Goal: Task Accomplishment & Management: Manage account settings

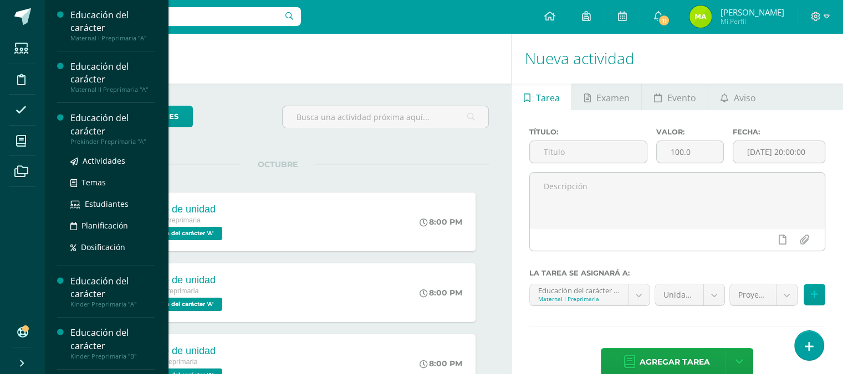
click at [84, 122] on div "Educación del carácter" at bounding box center [112, 124] width 84 height 25
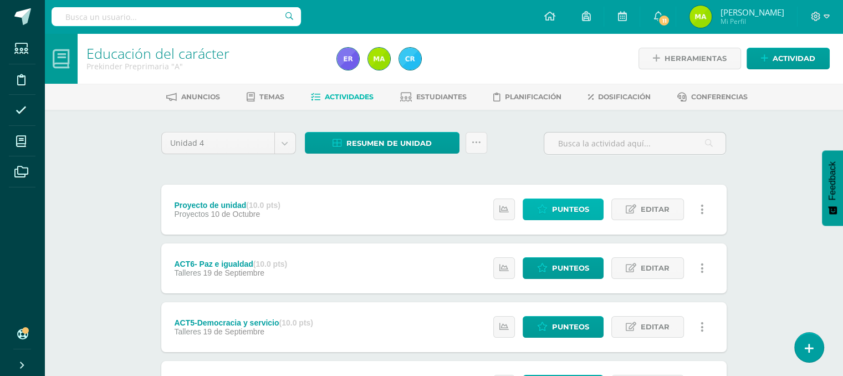
click at [555, 208] on span "Punteos" at bounding box center [570, 209] width 37 height 20
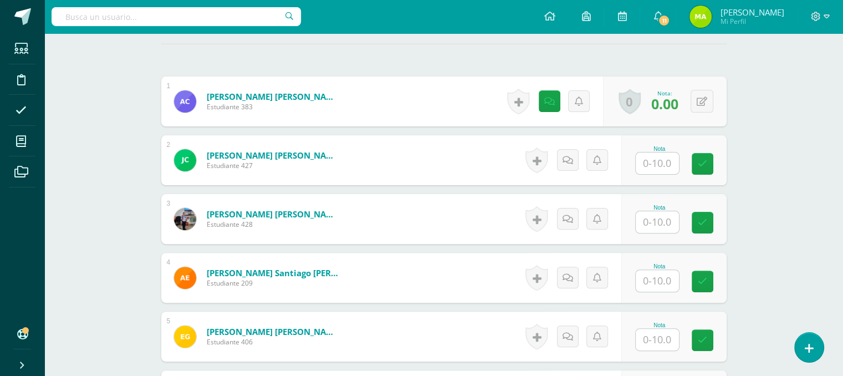
scroll to position [314, 0]
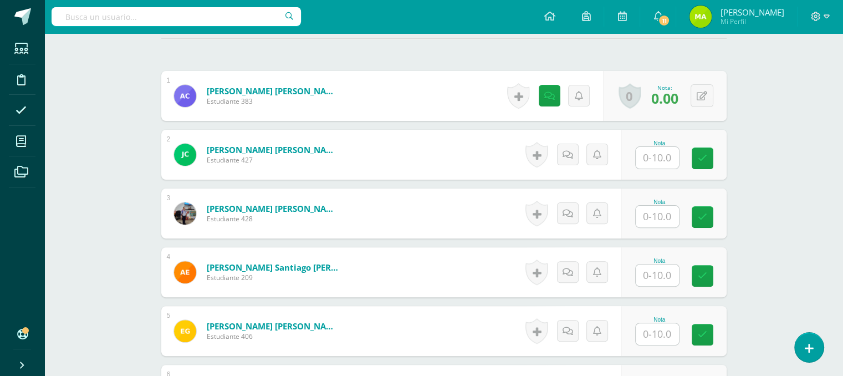
drag, startPoint x: 849, startPoint y: 54, endPoint x: 813, endPoint y: 157, distance: 109.1
click at [813, 157] on html "Estudiantes Disciplina Asistencia Mis cursos Archivos Soporte Ayuda Reportar un…" at bounding box center [421, 378] width 843 height 1384
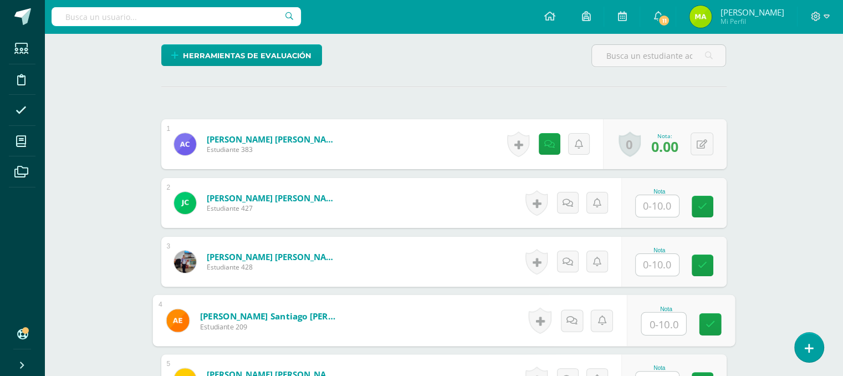
click at [663, 325] on input "text" at bounding box center [663, 323] width 44 height 22
type input "0"
click at [707, 326] on icon at bounding box center [710, 323] width 10 height 9
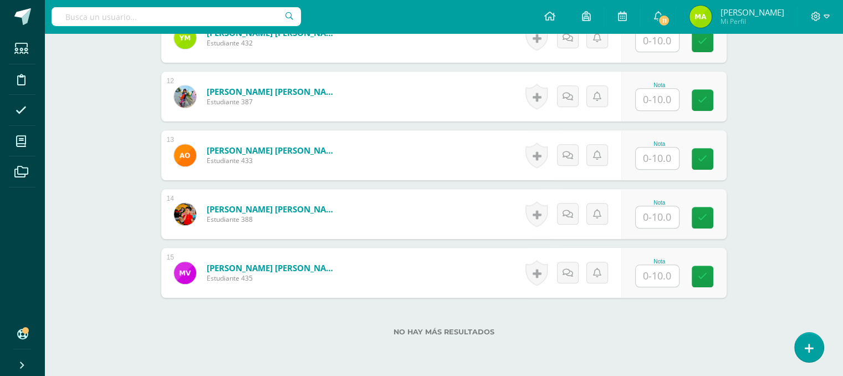
scroll to position [202, 0]
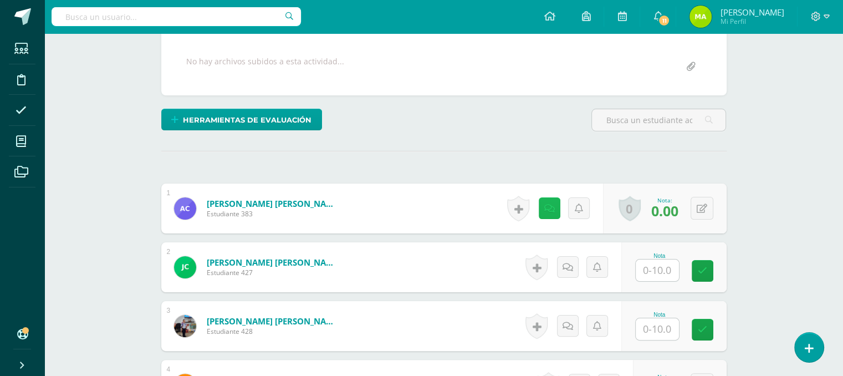
click at [547, 209] on icon at bounding box center [549, 208] width 11 height 9
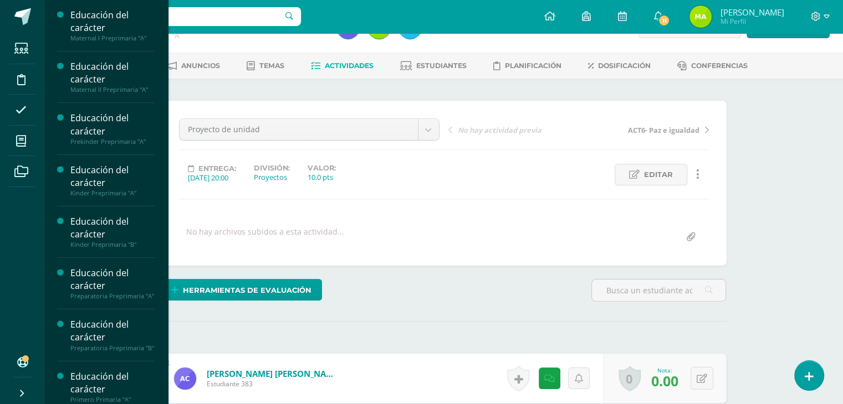
scroll to position [23, 0]
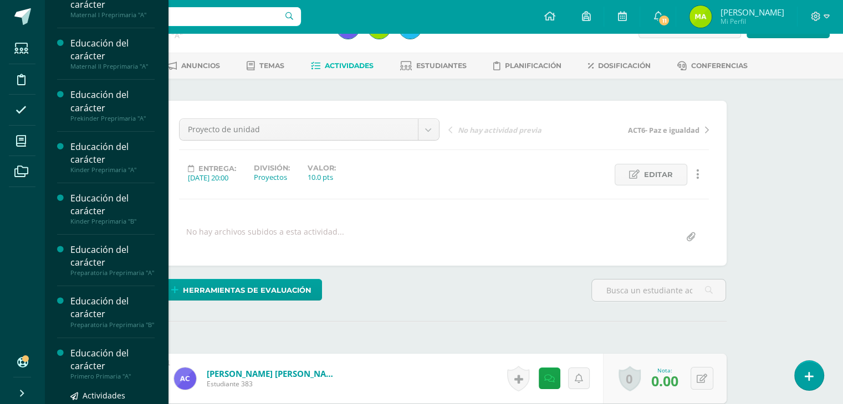
click at [106, 373] on div "Educación del carácter" at bounding box center [112, 359] width 84 height 25
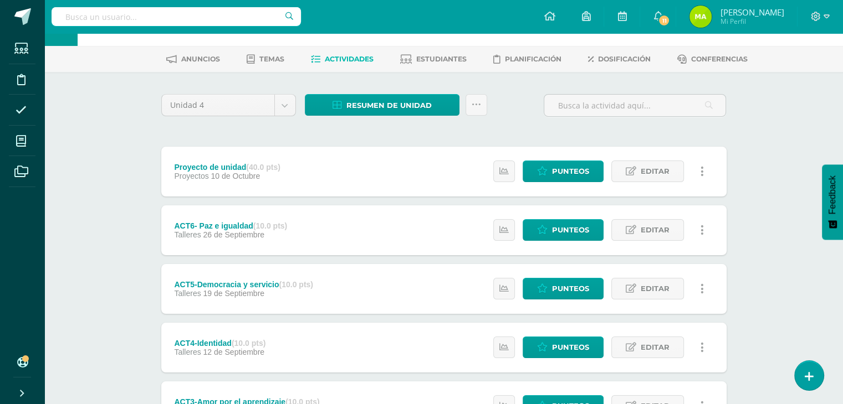
scroll to position [35, 0]
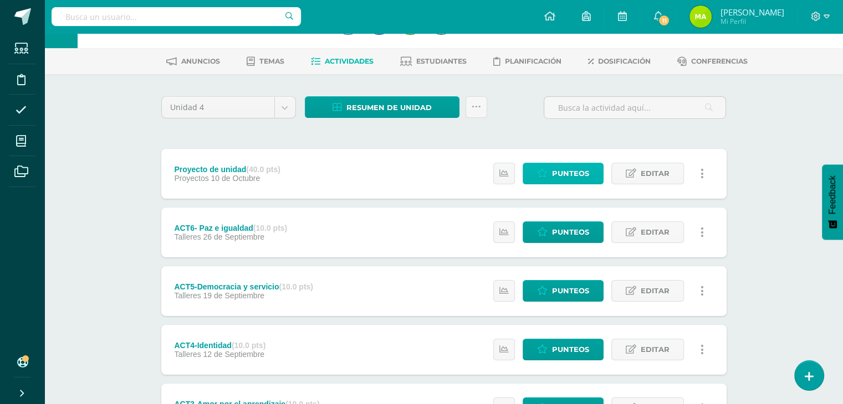
click at [587, 173] on span "Punteos" at bounding box center [570, 173] width 37 height 20
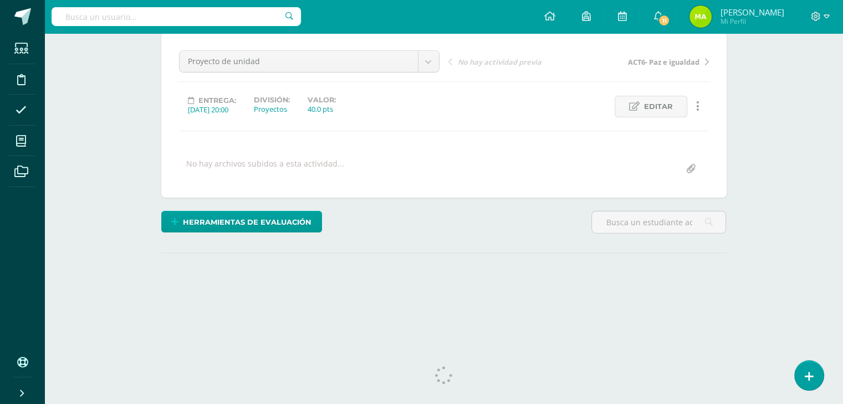
scroll to position [111, 0]
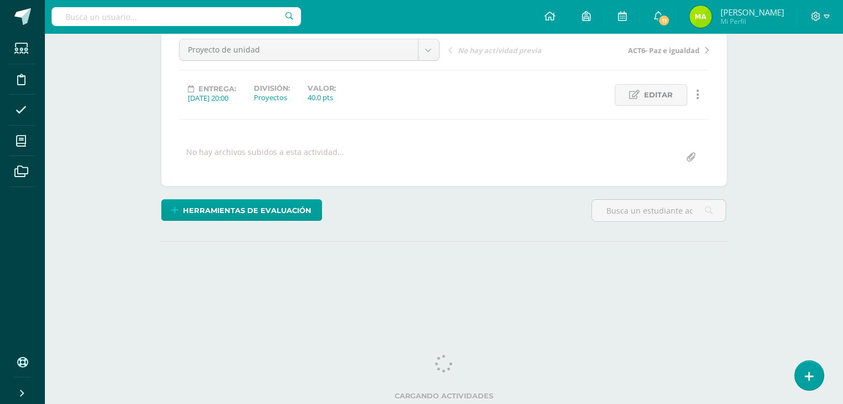
click at [842, 226] on html "Estudiantes Disciplina Asistencia Mis cursos Archivos Soporte Ayuda Reportar un…" at bounding box center [421, 108] width 843 height 439
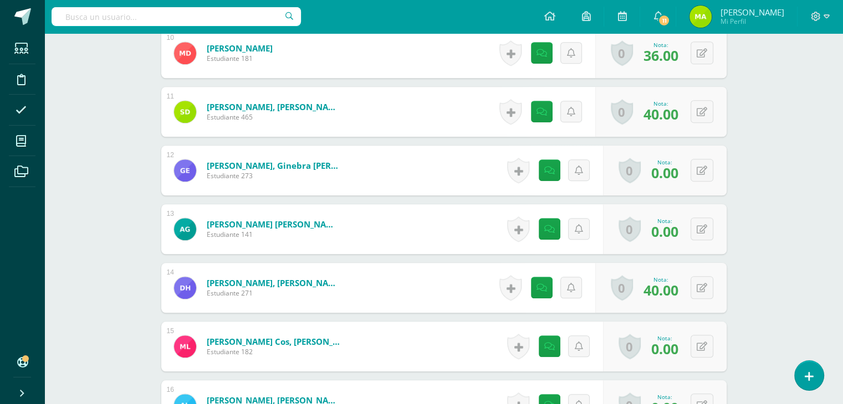
scroll to position [884, 0]
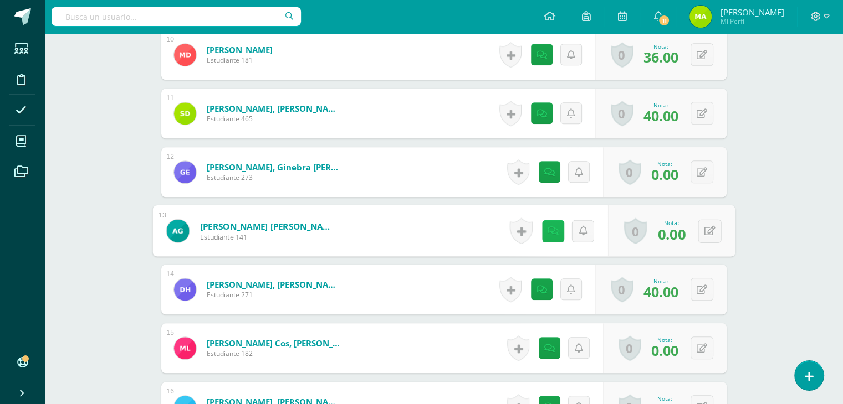
click at [555, 225] on link at bounding box center [552, 231] width 22 height 22
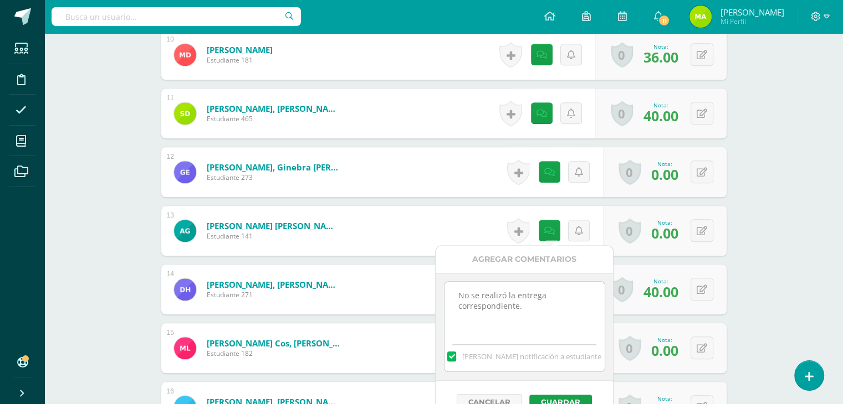
drag, startPoint x: 522, startPoint y: 311, endPoint x: 441, endPoint y: 293, distance: 83.5
click at [441, 293] on div "No se realizó la entrega correspondiente. Mandar notificación a estudiante" at bounding box center [523, 327] width 177 height 108
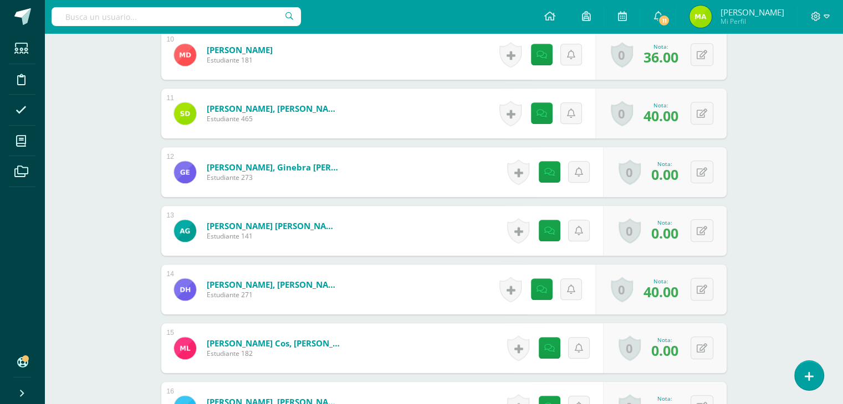
click at [670, 238] on span "0.00" at bounding box center [664, 233] width 27 height 19
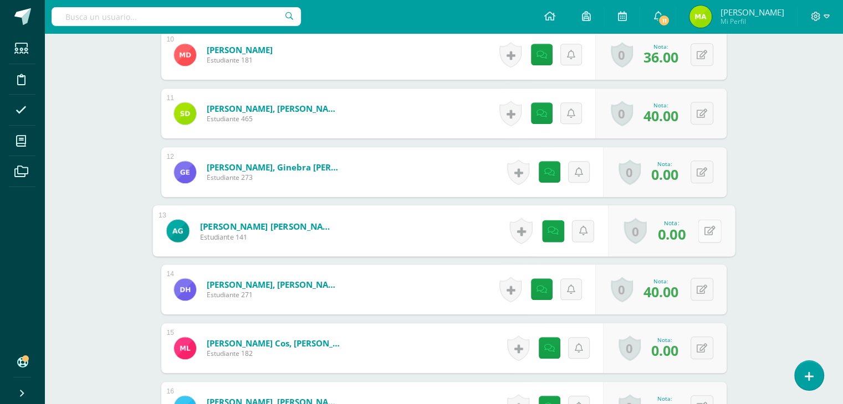
click at [702, 229] on button at bounding box center [708, 230] width 23 height 23
type input "40"
click at [547, 227] on link at bounding box center [541, 231] width 22 height 22
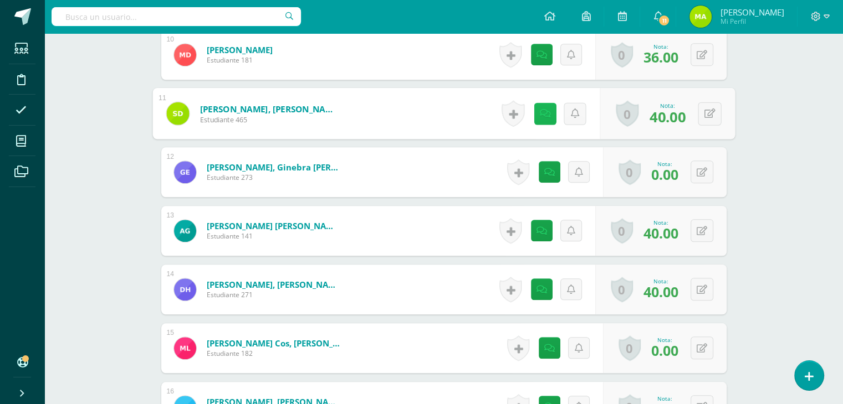
click at [541, 111] on icon at bounding box center [544, 113] width 11 height 9
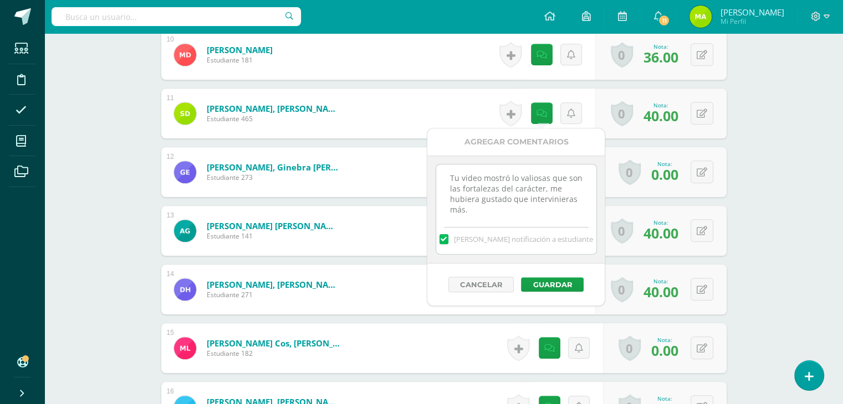
drag, startPoint x: 556, startPoint y: 190, endPoint x: 443, endPoint y: 168, distance: 115.7
click at [443, 168] on textarea "Tu video mostró lo valiosas que son las fortalezas del carácter, me hubiera gus…" at bounding box center [516, 192] width 160 height 55
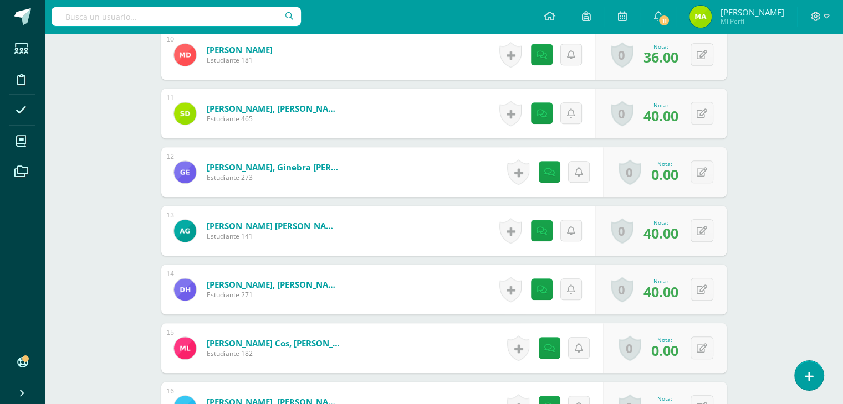
click at [733, 229] on div "¿Estás seguro que quieres eliminar esta actividad? Esto borrará la actividad y …" at bounding box center [443, 10] width 609 height 1568
click at [550, 227] on link at bounding box center [544, 231] width 22 height 22
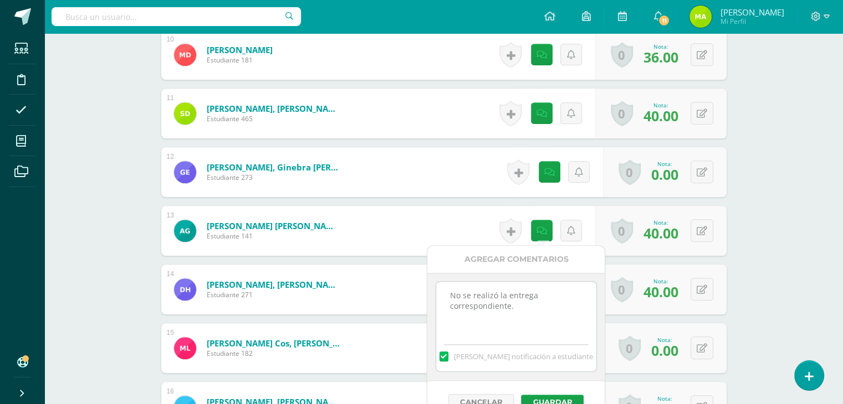
drag, startPoint x: 520, startPoint y: 309, endPoint x: 401, endPoint y: 254, distance: 131.4
paste textarea "Tu video mostró lo valiosas que son las fortalezas del carácter"
type textarea "Tu video mostró lo valiosas que son las fortalezas del carácter."
click at [553, 399] on button "Guardar" at bounding box center [552, 402] width 63 height 14
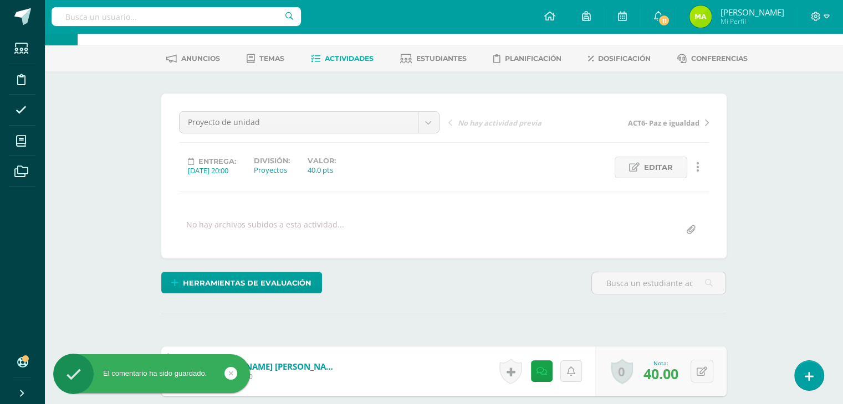
scroll to position [0, 0]
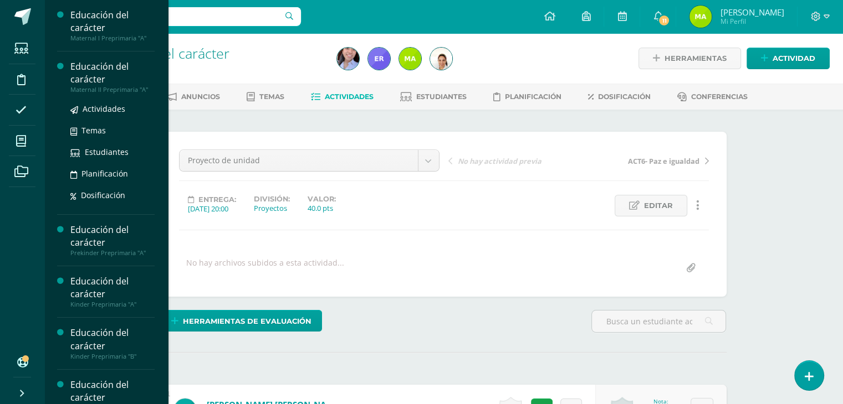
click at [85, 81] on div "Educación del carácter" at bounding box center [112, 72] width 84 height 25
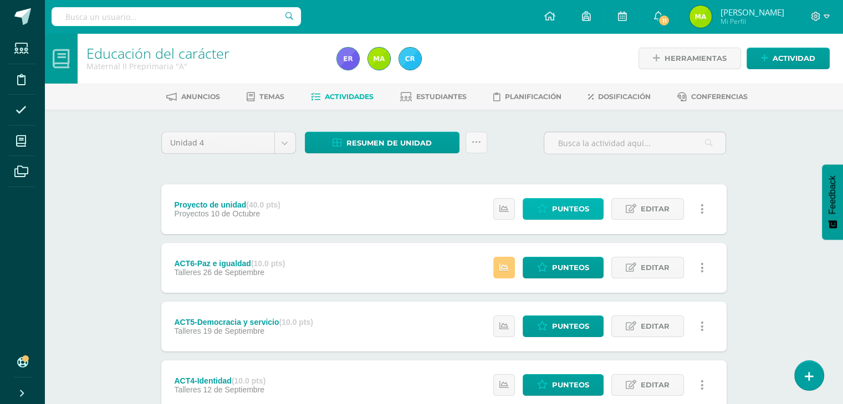
click at [576, 204] on span "Punteos" at bounding box center [570, 209] width 37 height 20
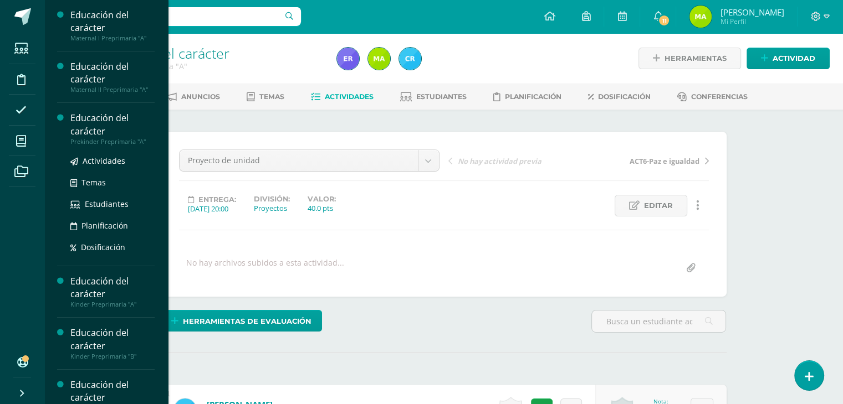
click at [77, 126] on div "Educación del carácter" at bounding box center [112, 124] width 84 height 25
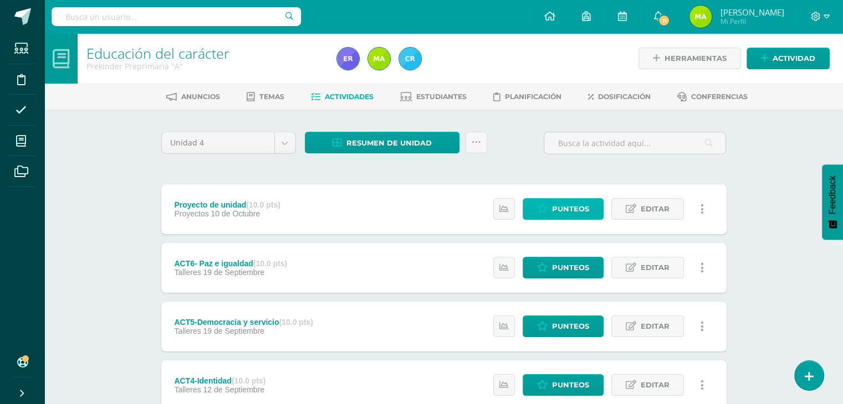
click at [576, 214] on span "Punteos" at bounding box center [570, 209] width 37 height 20
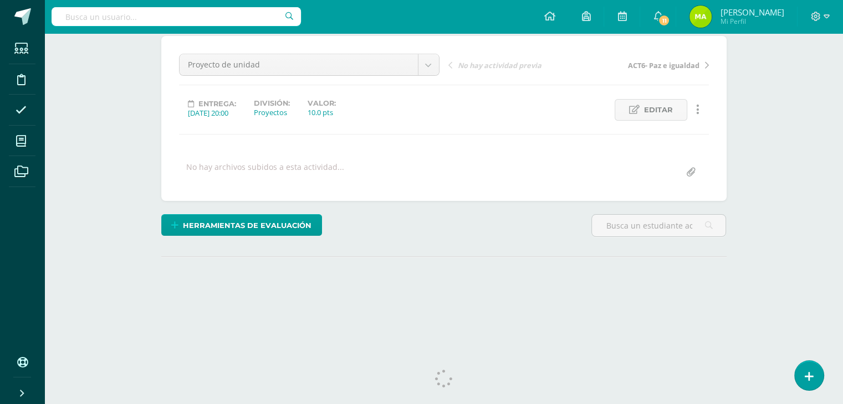
scroll to position [111, 0]
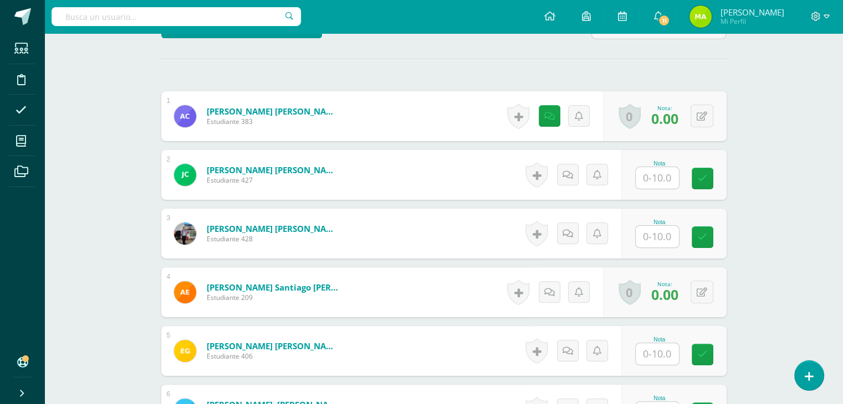
drag, startPoint x: 850, startPoint y: 124, endPoint x: 834, endPoint y: 294, distance: 171.4
click at [834, 294] on html "Estudiantes Disciplina Asistencia Mis cursos Archivos Soporte Ayuda Reportar un…" at bounding box center [421, 249] width 843 height 1086
drag, startPoint x: 547, startPoint y: 102, endPoint x: 547, endPoint y: 114, distance: 11.6
click at [547, 114] on div "Historial de actividad No hay historial para esta actividad Agregar Comentarios…" at bounding box center [553, 116] width 100 height 50
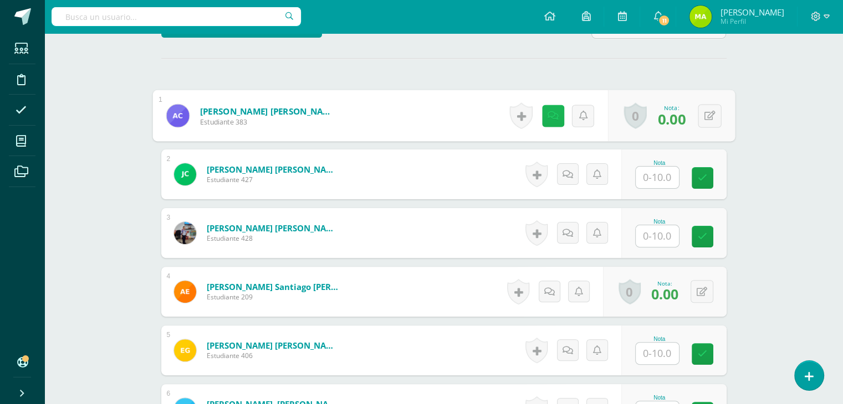
click at [547, 114] on icon at bounding box center [552, 115] width 11 height 9
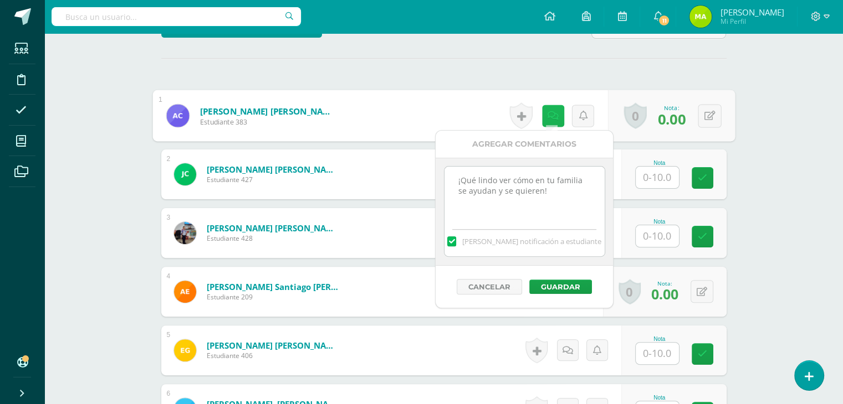
scroll to position [295, 0]
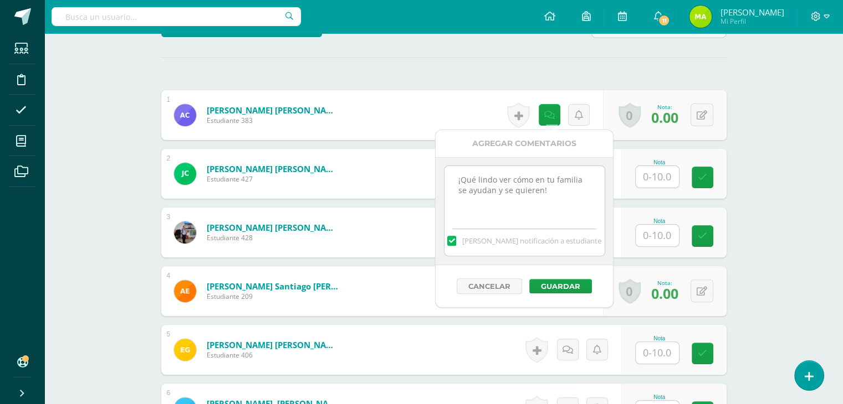
drag, startPoint x: 541, startPoint y: 189, endPoint x: 450, endPoint y: 175, distance: 92.1
click at [450, 175] on textarea "¡Qué lindo ver cómo en tu familia se ayudan y se quieren!" at bounding box center [524, 193] width 160 height 55
click at [564, 211] on textarea "¡Qué lindo ver cómo en tu familia se ayudan y se quieren!" at bounding box center [524, 193] width 160 height 55
drag, startPoint x: 564, startPoint y: 211, endPoint x: 425, endPoint y: 162, distance: 147.7
click at [425, 162] on body "Estudiantes Disciplina Asistencia Mis cursos Archivos Soporte Ayuda Reportar un…" at bounding box center [421, 397] width 843 height 1384
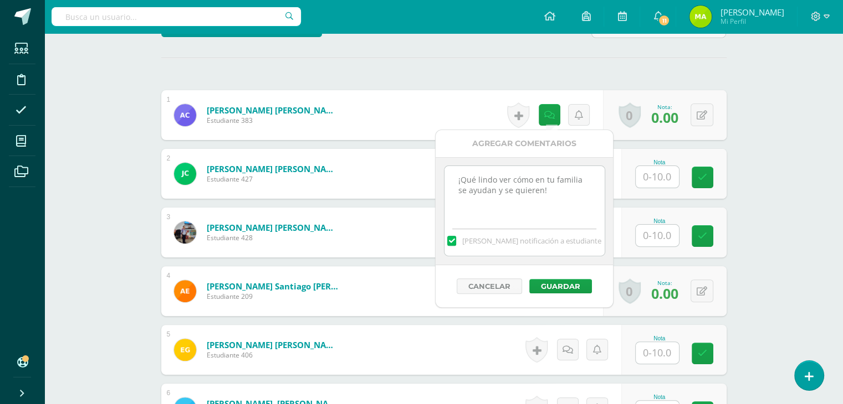
paste textarea "Practicar fortalezas en casa los hace muy fuertes y felices."
type textarea "Practicar fortalezas en casa los hace muy fuertes y felices ¡Felicidades!"
click at [561, 287] on button "Guardar" at bounding box center [560, 286] width 63 height 14
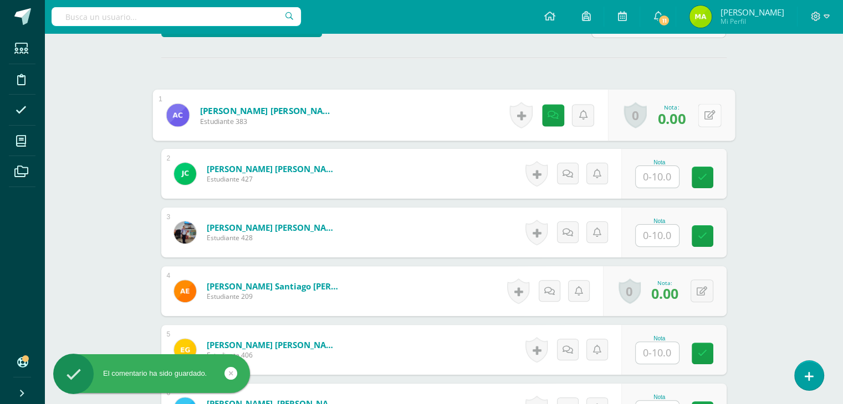
click at [700, 118] on button at bounding box center [708, 115] width 23 height 23
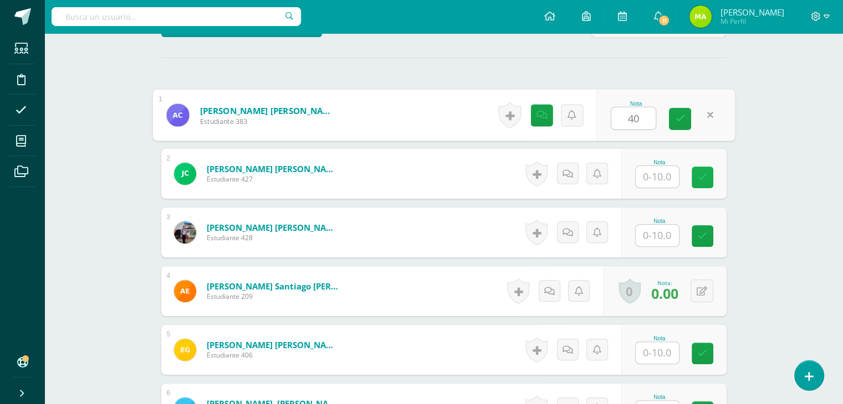
click at [702, 175] on icon at bounding box center [701, 177] width 9 height 9
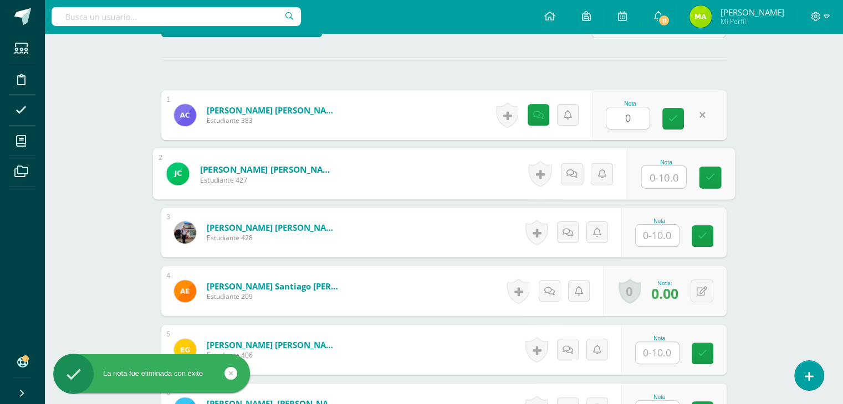
click at [669, 173] on input "text" at bounding box center [663, 177] width 44 height 22
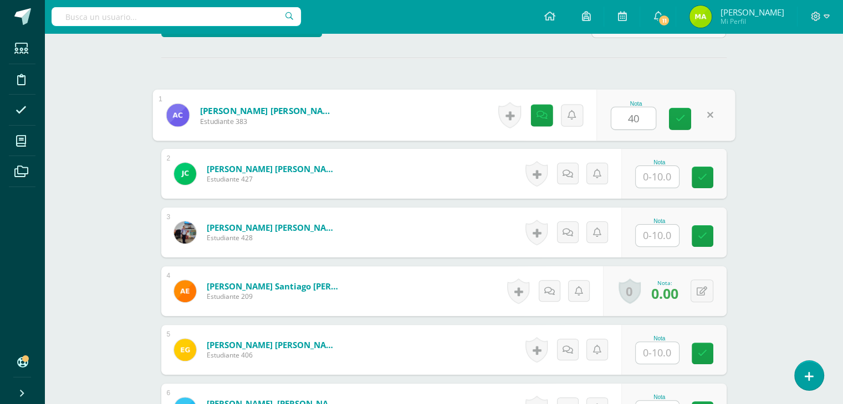
type input "0"
click at [678, 120] on icon at bounding box center [680, 118] width 10 height 9
type input "0"
click at [666, 178] on input "text" at bounding box center [656, 177] width 43 height 22
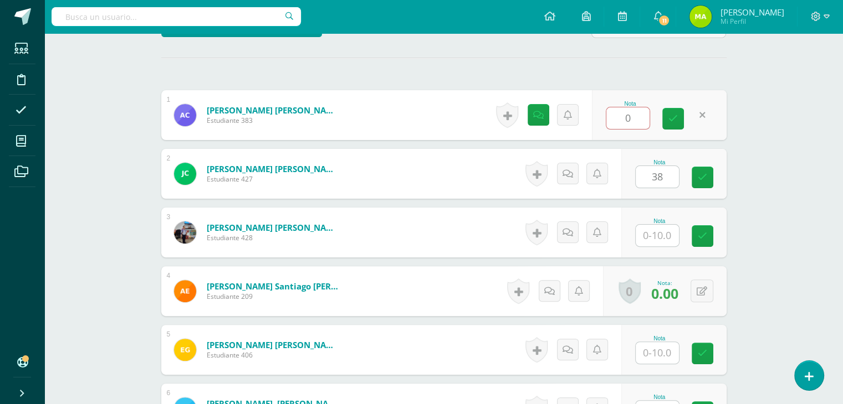
type input "0"
click at [649, 233] on input "text" at bounding box center [656, 236] width 43 height 22
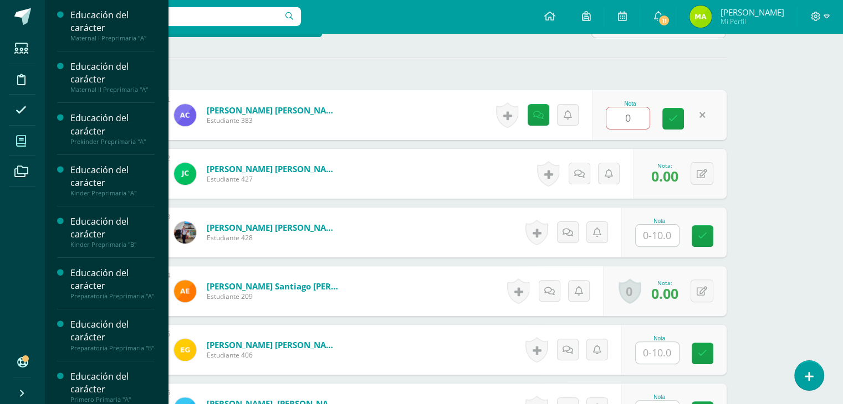
click at [21, 136] on icon at bounding box center [21, 141] width 10 height 11
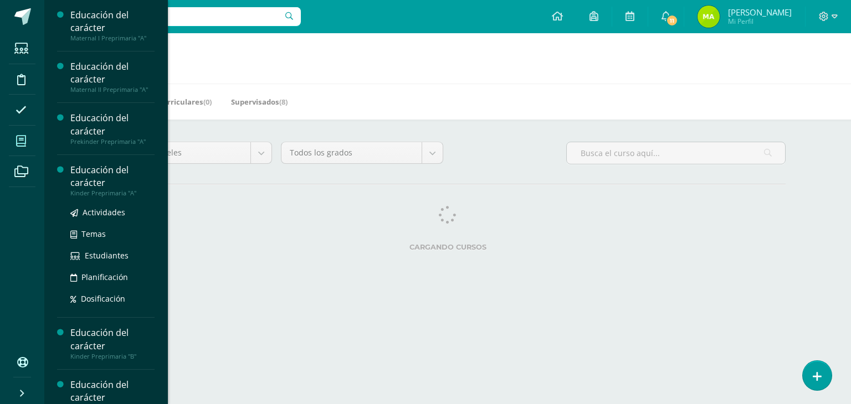
click at [101, 186] on div "Educación del carácter" at bounding box center [112, 176] width 84 height 25
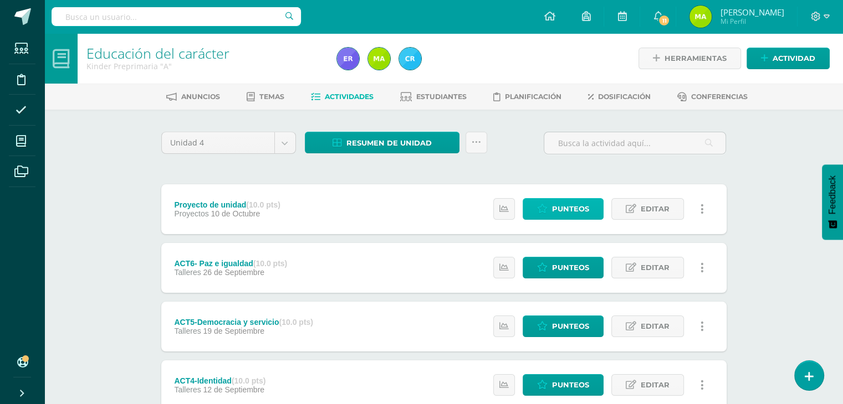
click at [577, 202] on span "Punteos" at bounding box center [570, 209] width 37 height 20
click at [574, 207] on span "Punteos" at bounding box center [570, 209] width 37 height 20
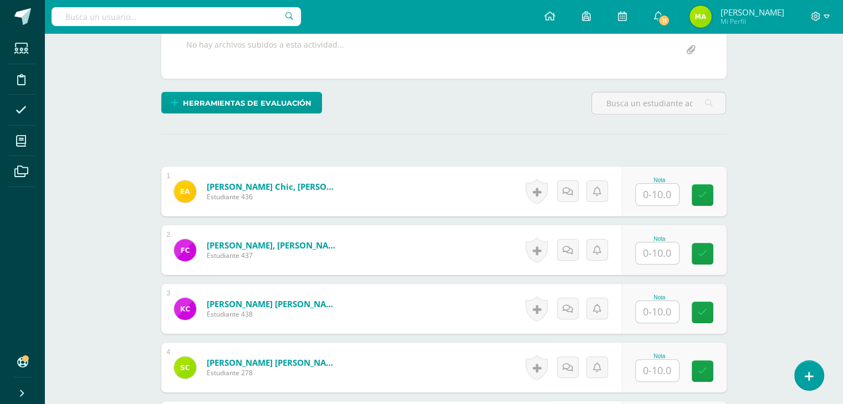
scroll to position [219, 0]
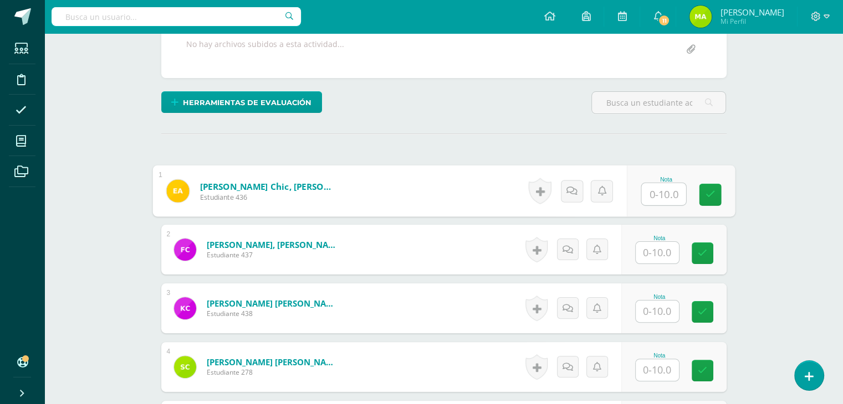
click at [658, 192] on input "text" at bounding box center [663, 194] width 44 height 22
click at [702, 198] on link at bounding box center [710, 195] width 22 height 22
type input "0"
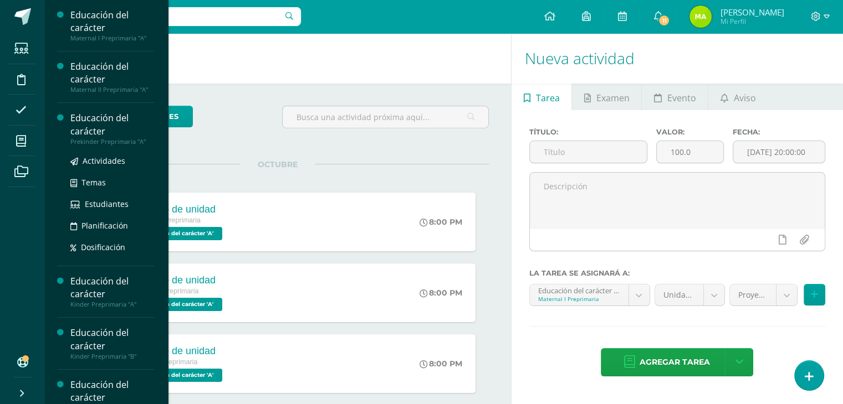
click at [96, 120] on div "Educación del carácter" at bounding box center [112, 124] width 84 height 25
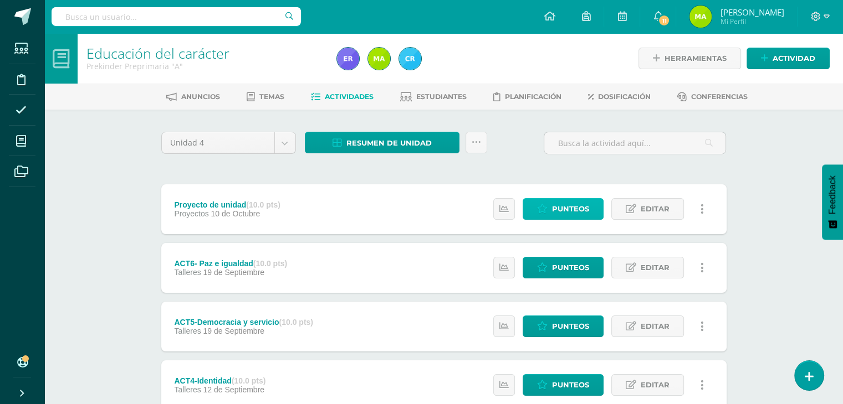
click at [566, 199] on span "Punteos" at bounding box center [570, 209] width 37 height 20
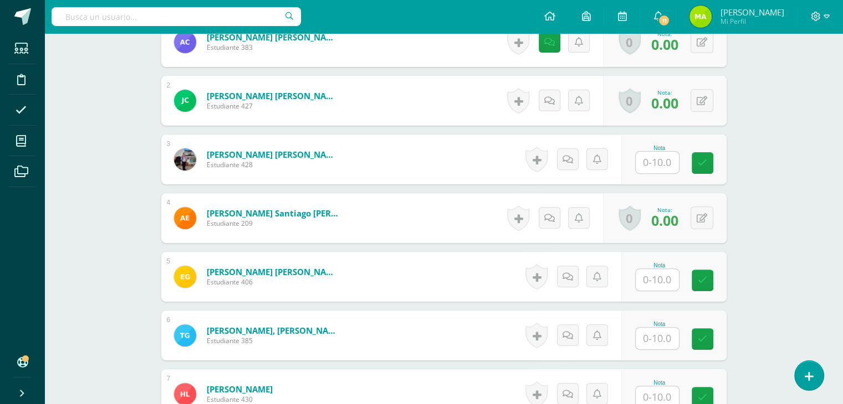
scroll to position [368, 0]
click at [552, 213] on icon at bounding box center [552, 217] width 11 height 9
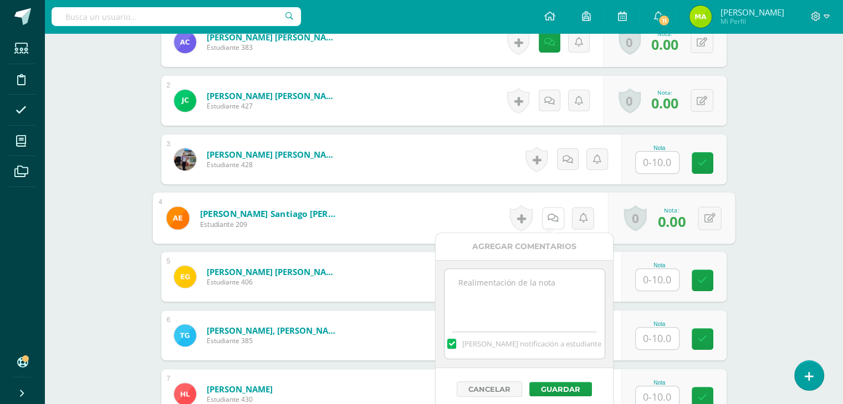
scroll to position [368, 0]
click at [525, 276] on textarea at bounding box center [524, 296] width 160 height 55
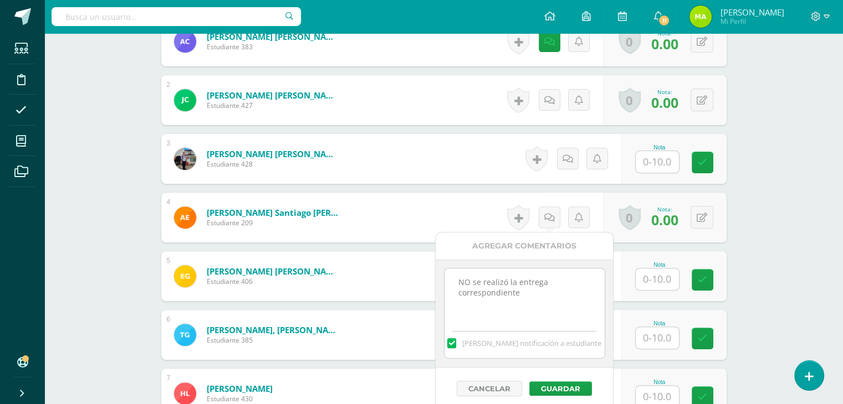
click at [468, 279] on textarea "NO se realizó la entrega correspondiente" at bounding box center [524, 296] width 160 height 55
type textarea "No se realizó la entrega correspondiente"
click at [562, 391] on button "Guardar" at bounding box center [560, 389] width 63 height 14
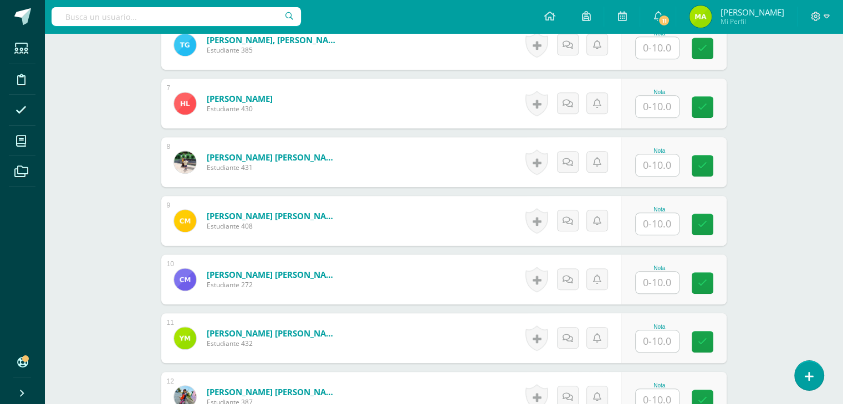
scroll to position [663, 0]
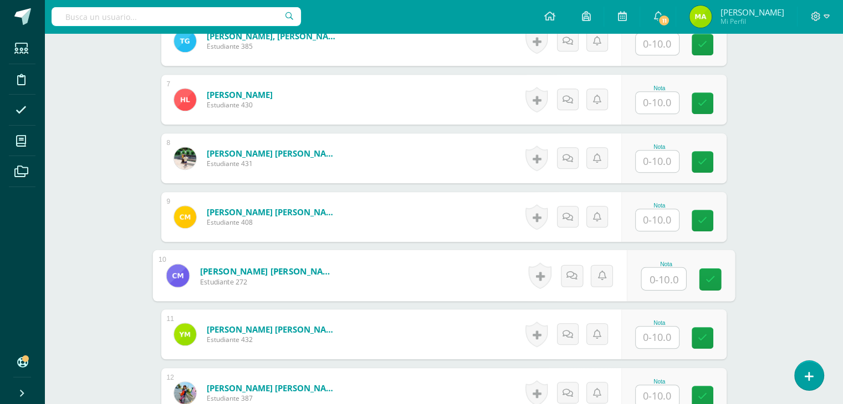
click at [649, 281] on input "text" at bounding box center [663, 279] width 44 height 22
type input "0"
click at [572, 275] on icon at bounding box center [571, 275] width 11 height 9
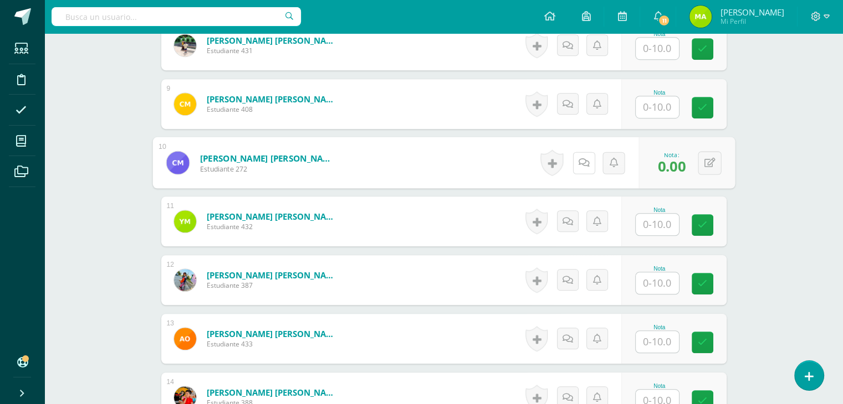
scroll to position [777, 0]
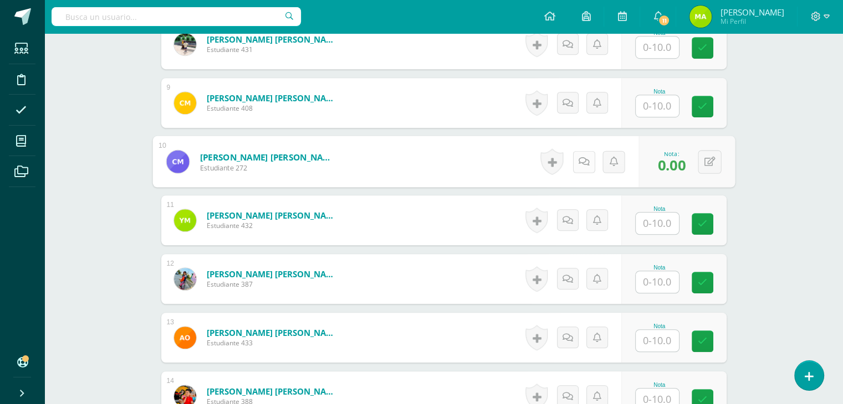
click at [579, 162] on icon at bounding box center [583, 161] width 11 height 9
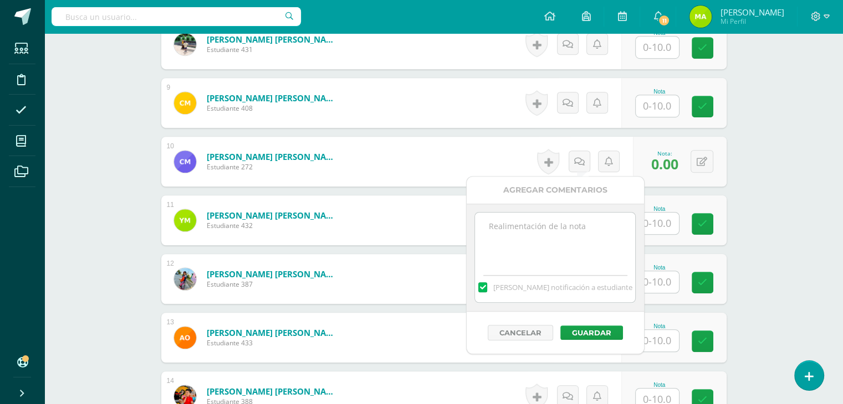
click at [557, 252] on textarea at bounding box center [555, 240] width 160 height 55
click at [500, 227] on textarea "NO se realizó la entrega correspondiente." at bounding box center [555, 240] width 160 height 55
type textarea "No se realizó la entrega correspondiente."
click at [589, 328] on button "Guardar" at bounding box center [591, 333] width 63 height 14
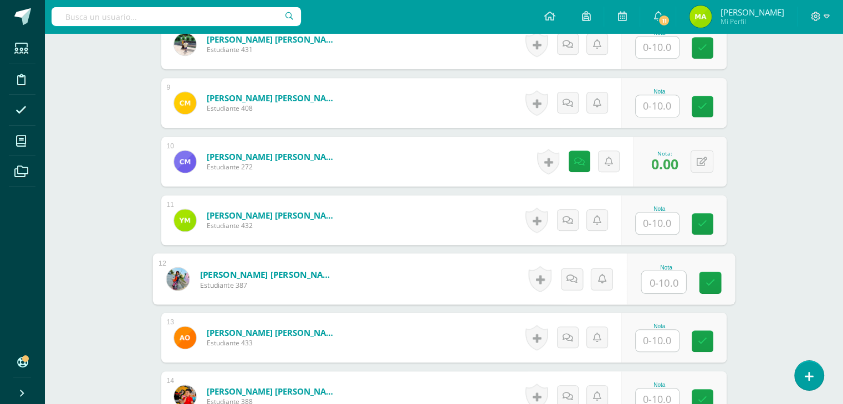
click at [658, 278] on input "text" at bounding box center [663, 282] width 44 height 22
type input "0"
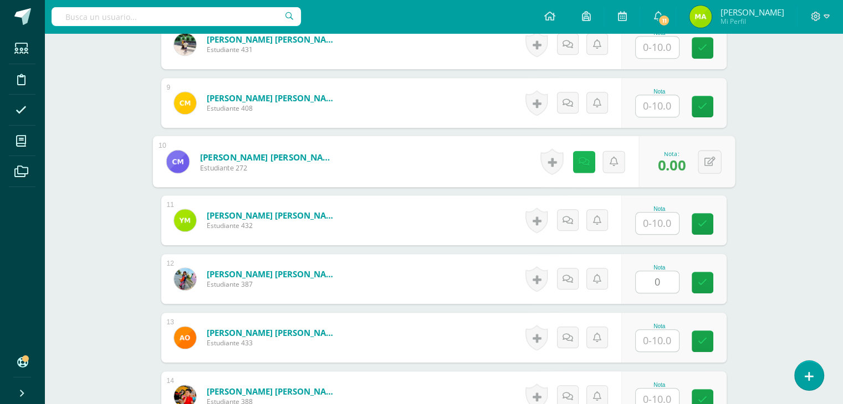
click at [580, 157] on icon at bounding box center [583, 161] width 11 height 9
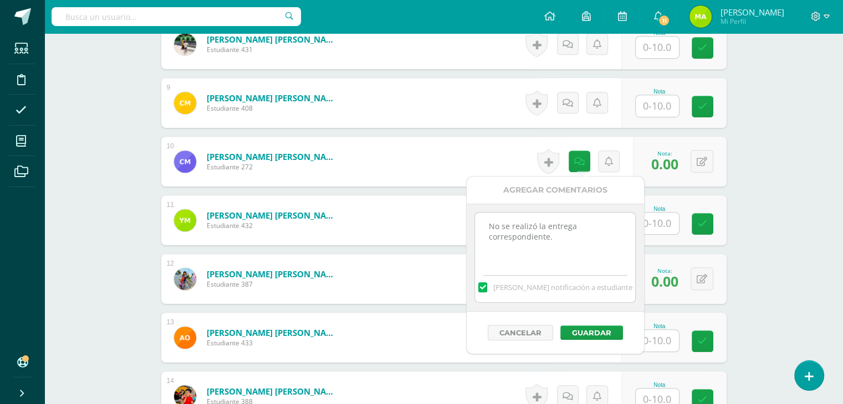
drag, startPoint x: 561, startPoint y: 238, endPoint x: 463, endPoint y: 227, distance: 98.1
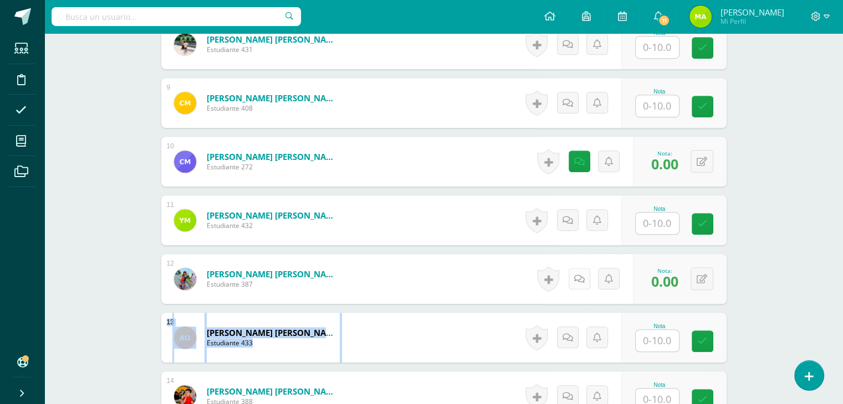
drag, startPoint x: 750, startPoint y: 309, endPoint x: 571, endPoint y: 278, distance: 182.1
click at [571, 278] on div "Historial de actividad No hay historial para esta actividad Agregar Comentarios…" at bounding box center [587, 280] width 102 height 52
click at [576, 278] on link at bounding box center [583, 279] width 22 height 22
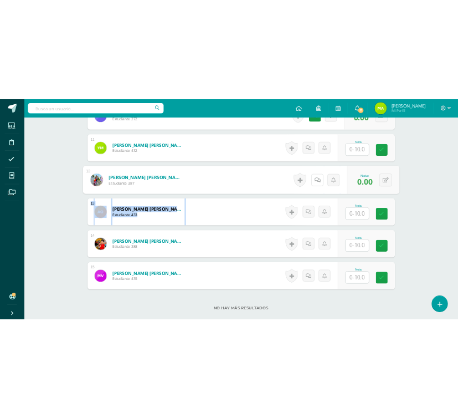
scroll to position [979, 0]
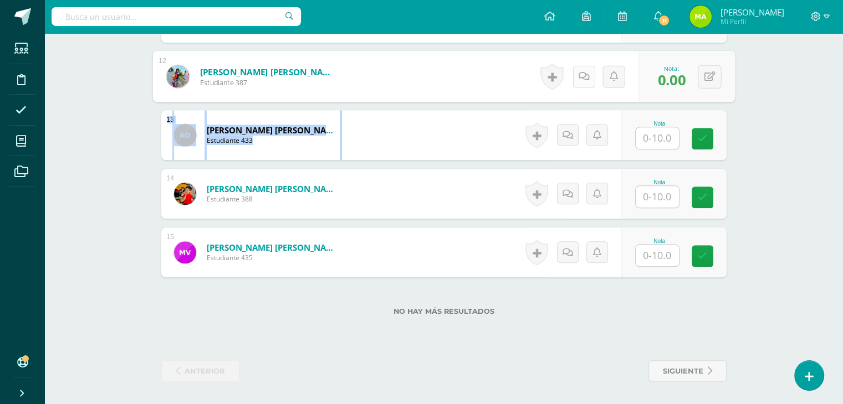
click at [585, 71] on icon at bounding box center [583, 75] width 11 height 9
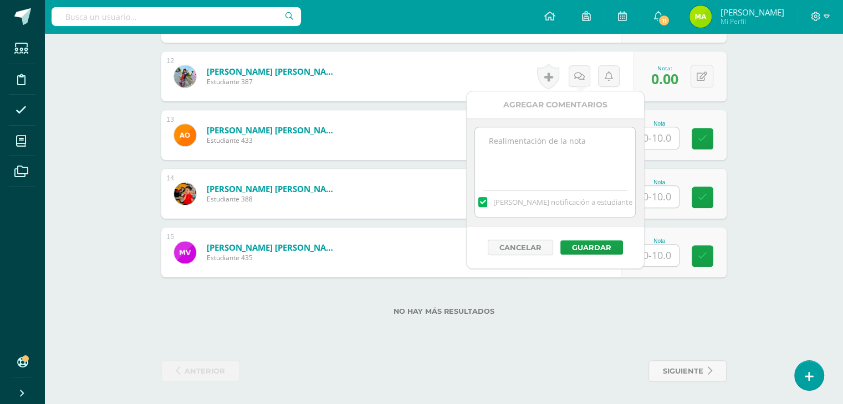
click at [578, 137] on textarea at bounding box center [555, 154] width 160 height 55
paste textarea "No se realizó la entrega correspondiente."
type textarea "No se realizó la entrega correspondiente."
click at [589, 243] on button "Guardar" at bounding box center [591, 247] width 63 height 14
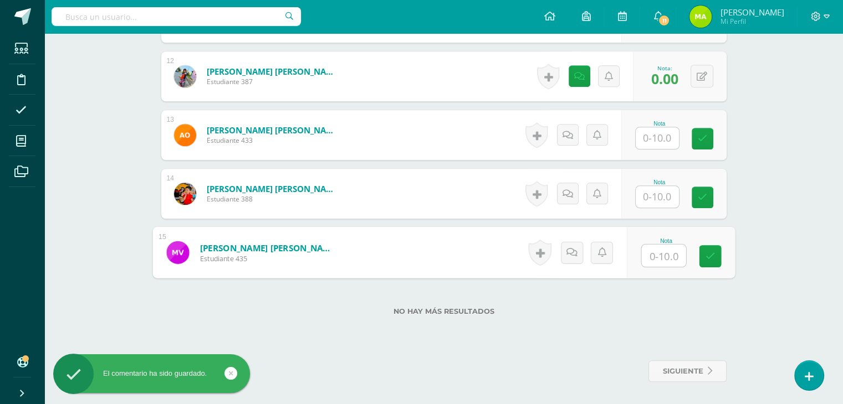
click at [648, 252] on input "text" at bounding box center [663, 256] width 44 height 22
type input "0"
click at [577, 247] on link at bounding box center [571, 253] width 22 height 22
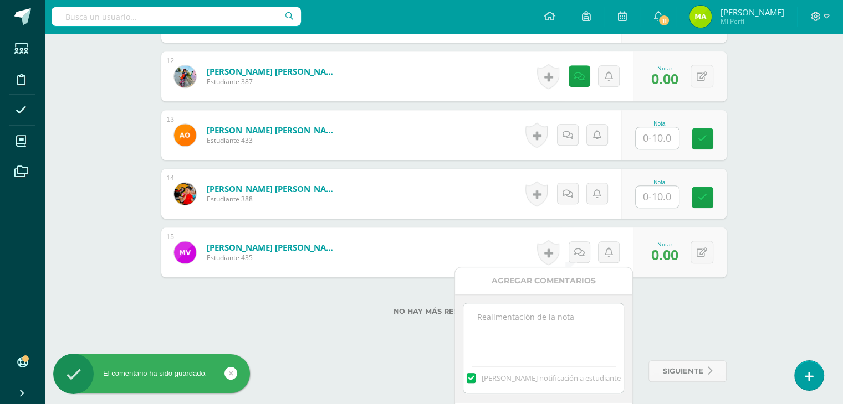
click at [553, 307] on textarea at bounding box center [543, 331] width 160 height 55
paste textarea "No se realizó la entrega correspondiente."
type textarea "No se realizó la entrega correspondiente."
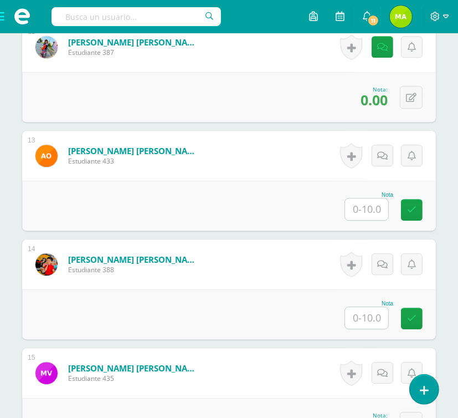
scroll to position [1732, 0]
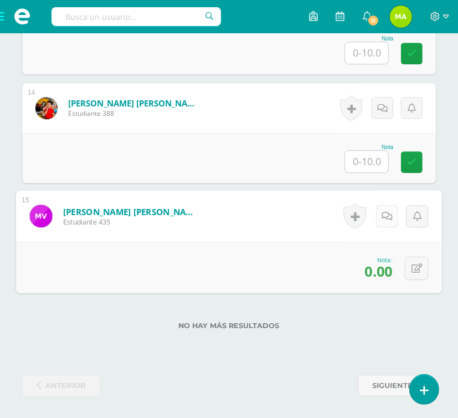
click at [386, 213] on icon at bounding box center [387, 215] width 11 height 9
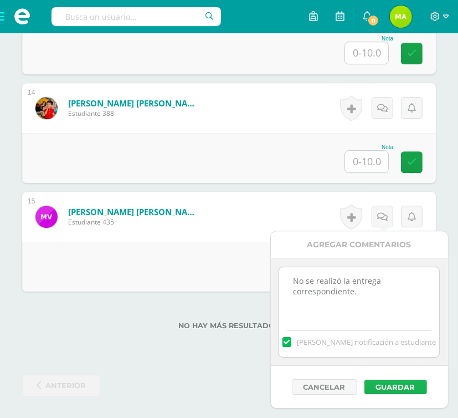
click at [387, 384] on button "Guardar" at bounding box center [396, 386] width 63 height 14
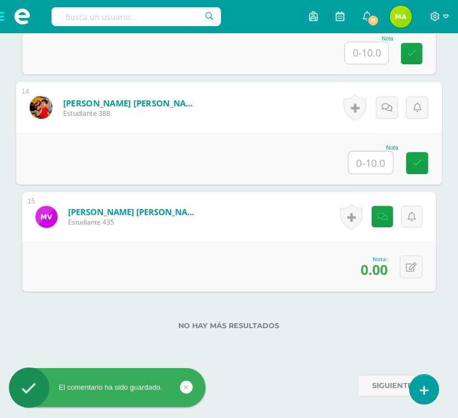
click at [369, 155] on input "text" at bounding box center [371, 162] width 44 height 22
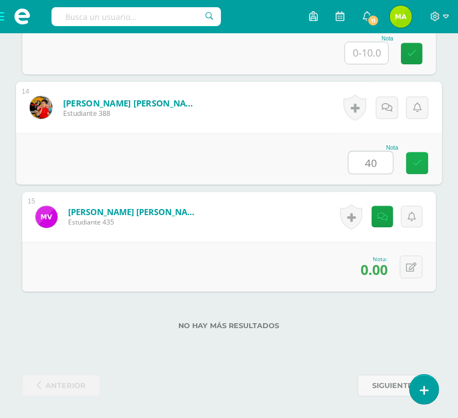
click at [423, 162] on link at bounding box center [417, 163] width 22 height 22
type input "0"
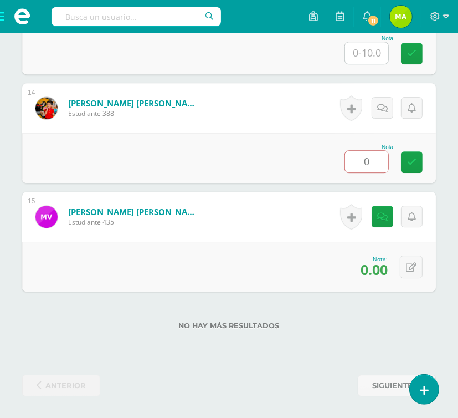
click at [294, 322] on label "No hay más resultados" at bounding box center [229, 325] width 414 height 8
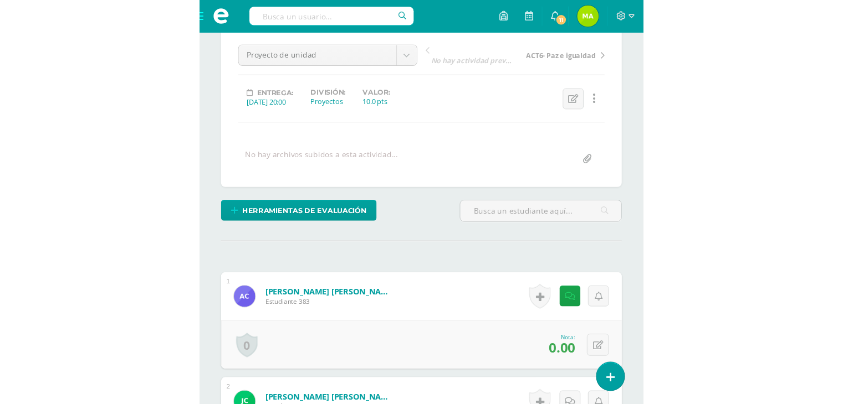
scroll to position [30, 0]
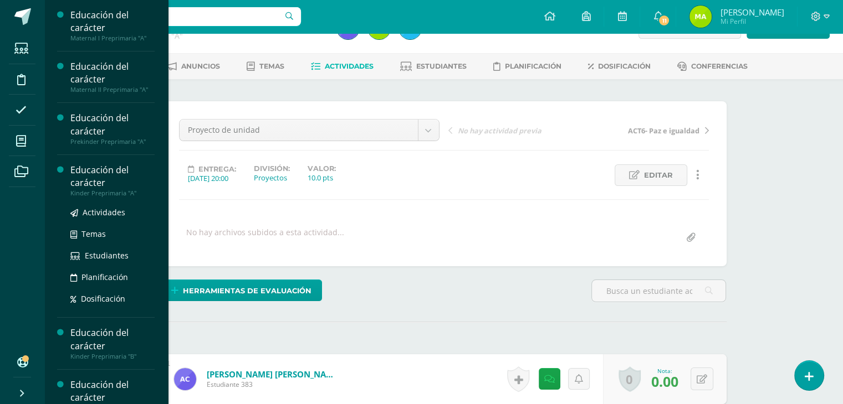
click at [78, 180] on div "Educación del carácter" at bounding box center [112, 176] width 84 height 25
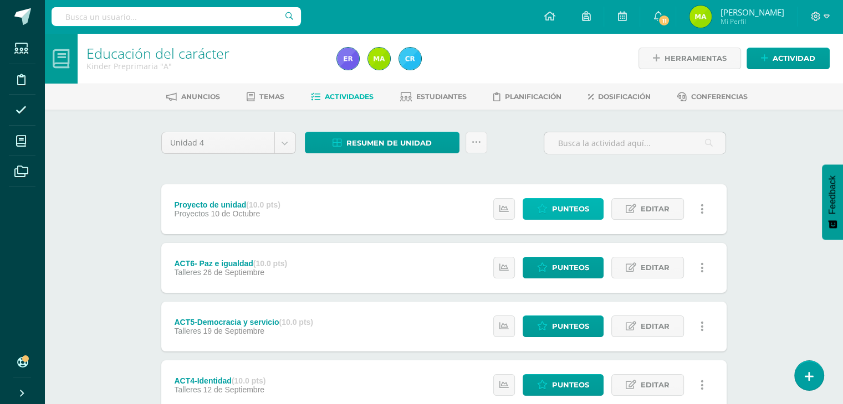
click at [575, 202] on span "Punteos" at bounding box center [570, 209] width 37 height 20
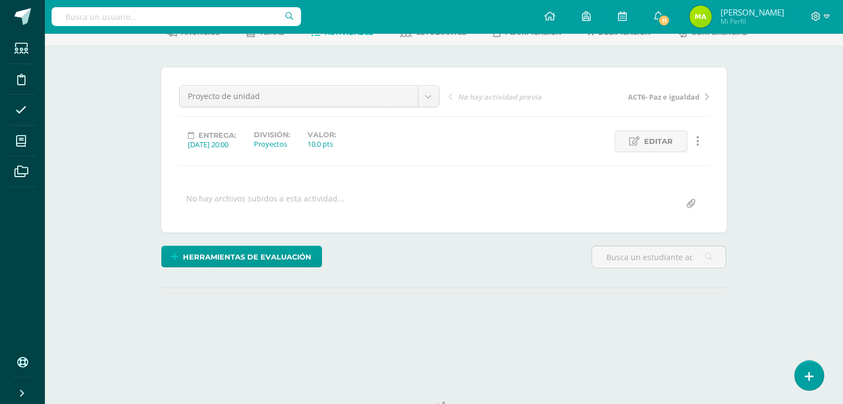
scroll to position [111, 0]
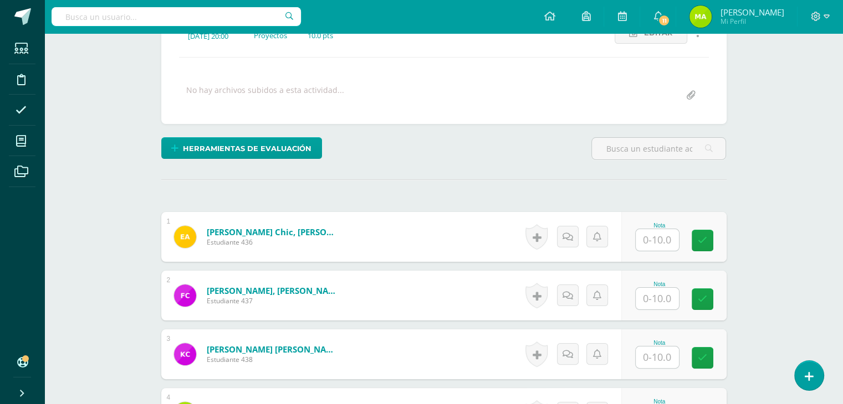
drag, startPoint x: 0, startPoint y: 0, endPoint x: 833, endPoint y: 247, distance: 868.9
click at [833, 247] on html "Estudiantes Disciplina Asistencia Mis cursos Archivos Soporte Ayuda Reportar un…" at bounding box center [421, 370] width 843 height 1086
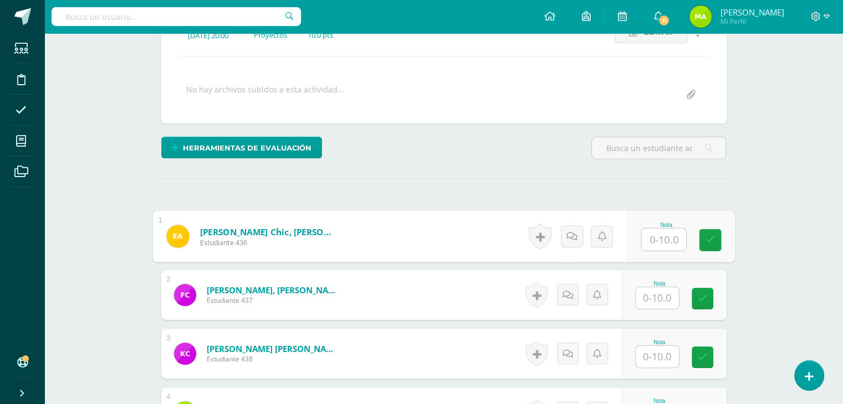
click at [658, 242] on input "text" at bounding box center [663, 240] width 44 height 22
type input "0"
click at [572, 229] on link at bounding box center [571, 236] width 22 height 22
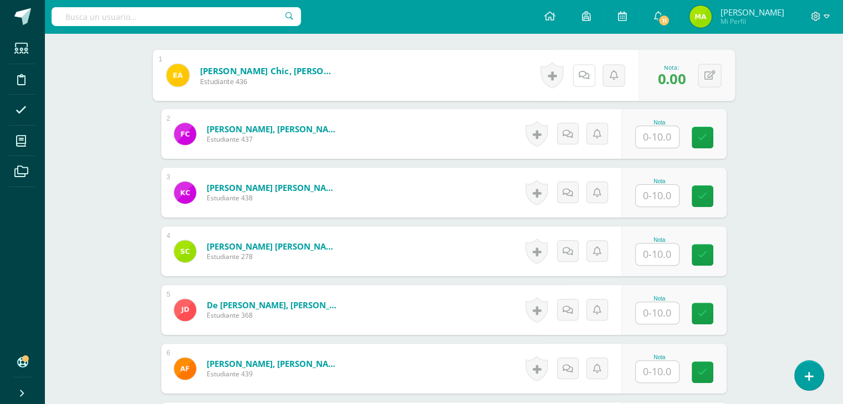
scroll to position [351, 0]
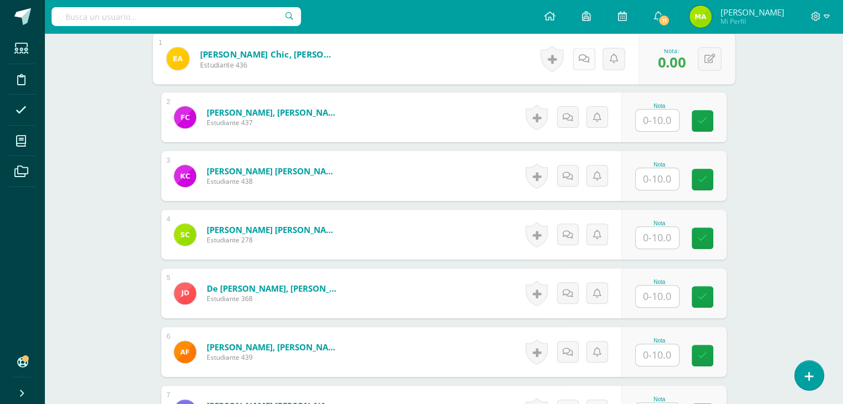
click at [587, 58] on icon at bounding box center [583, 58] width 11 height 9
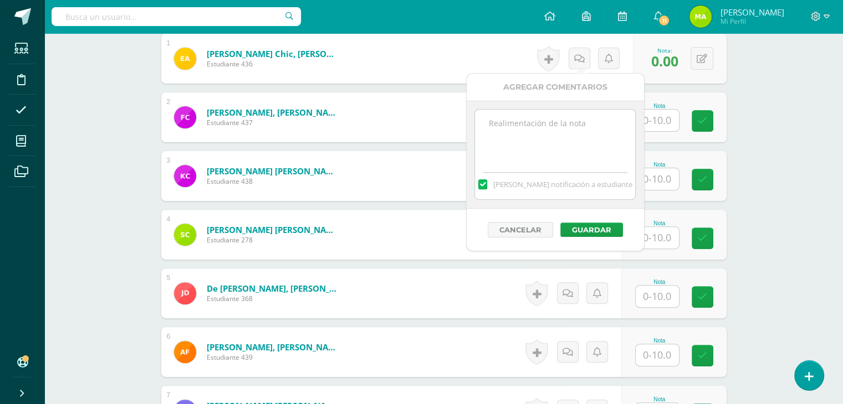
click at [561, 130] on textarea at bounding box center [555, 137] width 160 height 55
paste textarea "No se realizó la entrega correspondiente."
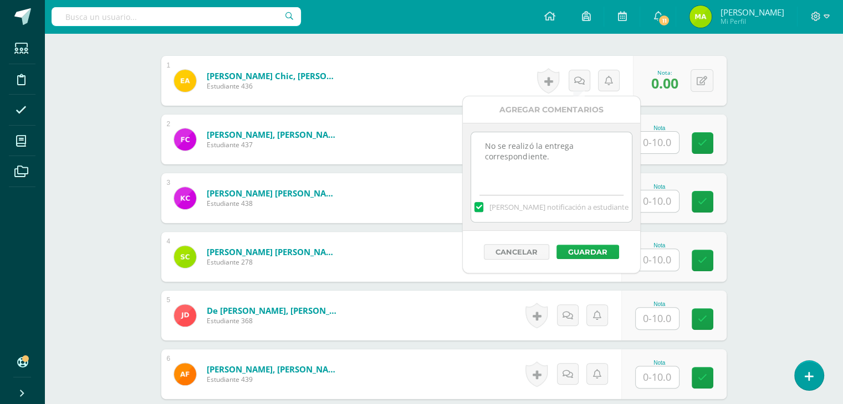
type textarea "No se realizó la entrega correspondiente."
click at [581, 248] on button "Guardar" at bounding box center [587, 252] width 63 height 14
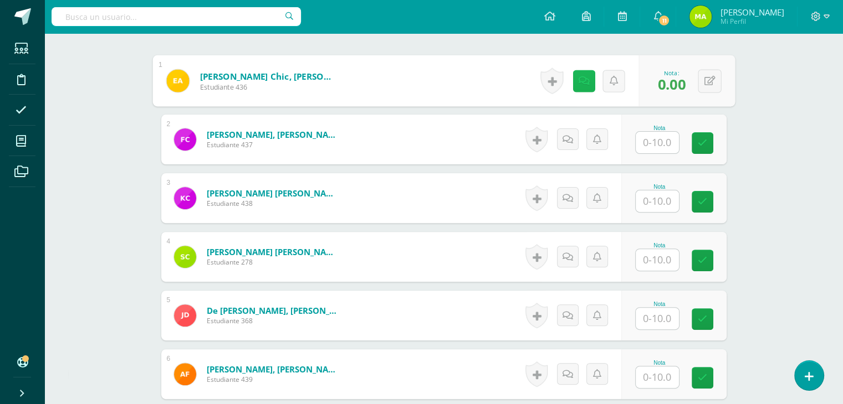
click at [578, 74] on link at bounding box center [583, 81] width 22 height 22
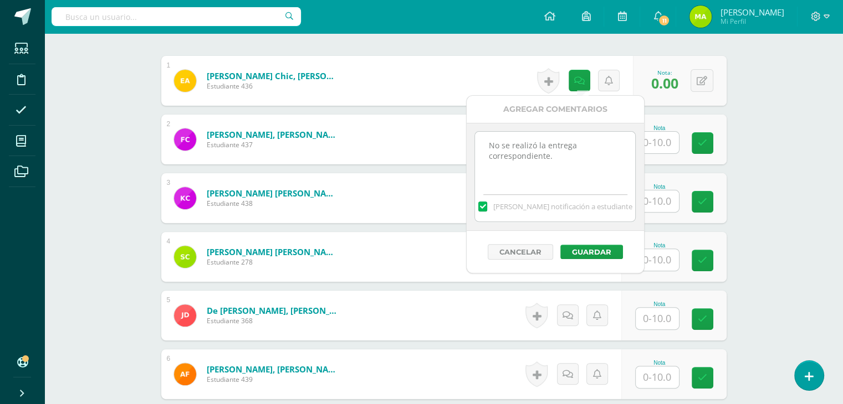
drag, startPoint x: 568, startPoint y: 168, endPoint x: 484, endPoint y: 139, distance: 89.5
click at [484, 139] on textarea "No se realizó la entrega correspondiente." at bounding box center [555, 159] width 160 height 55
click at [589, 249] on button "Guardar" at bounding box center [591, 252] width 63 height 14
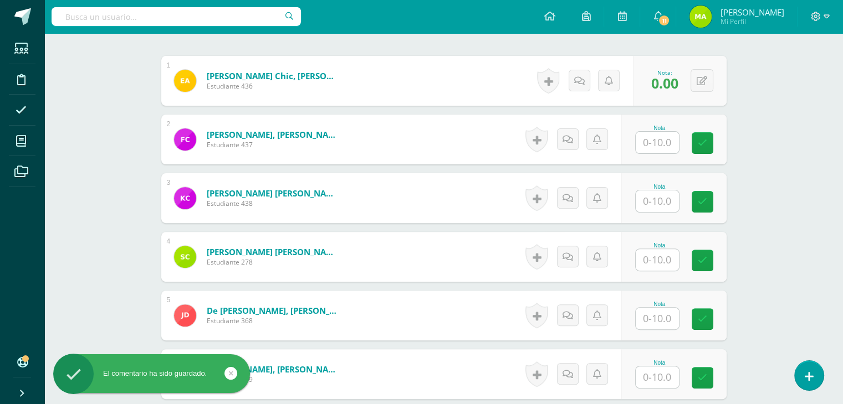
click at [671, 83] on span "0.00" at bounding box center [664, 83] width 27 height 19
click at [689, 81] on div "0 Logros Logros obtenidos Aún no hay logros agregados Nota: 0.00" at bounding box center [680, 81] width 94 height 50
click at [701, 79] on button at bounding box center [701, 80] width 23 height 23
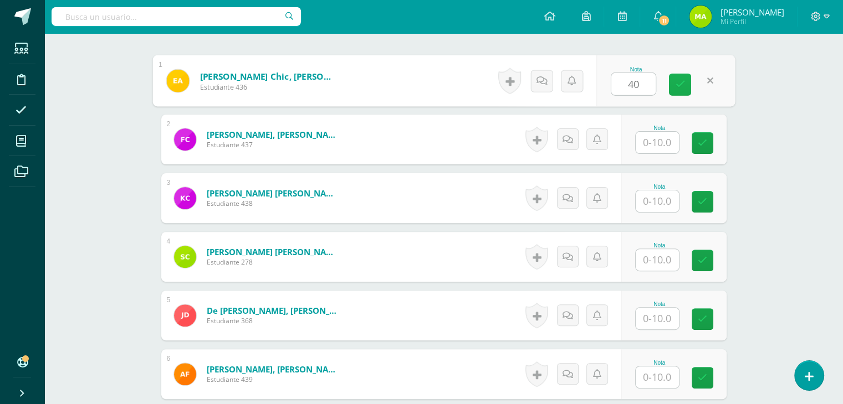
click at [669, 85] on link at bounding box center [680, 85] width 22 height 22
type input "0"
click at [833, 146] on div "Educación del carácter Kinder Preprimaria "A" Herramientas Detalle de asistenci…" at bounding box center [443, 350] width 798 height 1292
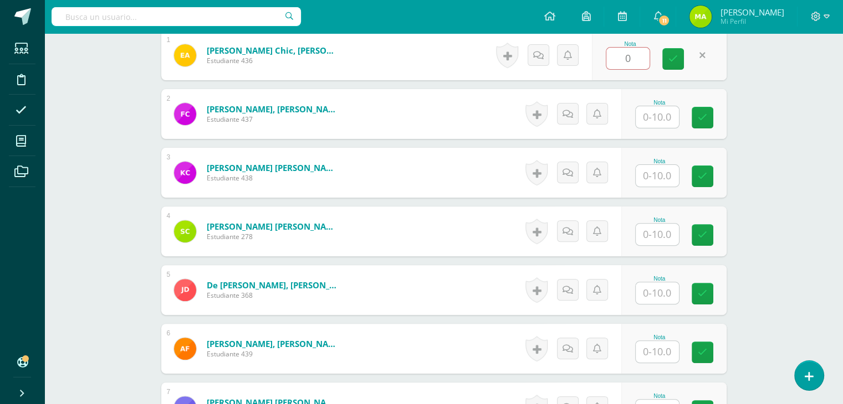
scroll to position [356, 0]
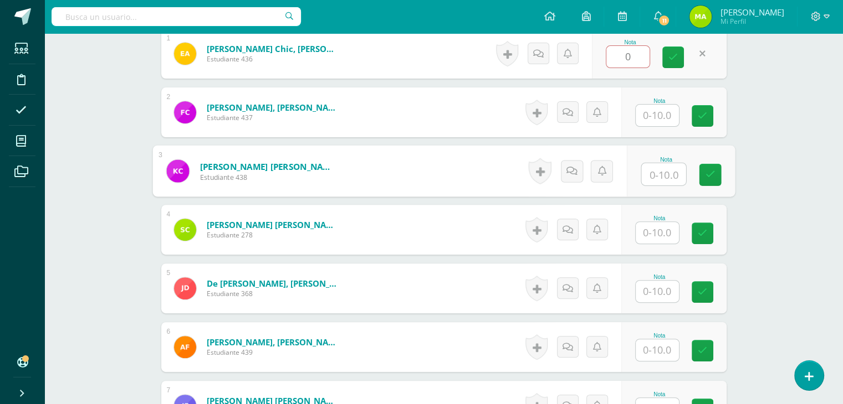
click at [649, 169] on input "text" at bounding box center [663, 174] width 44 height 22
click at [568, 177] on link at bounding box center [571, 171] width 22 height 22
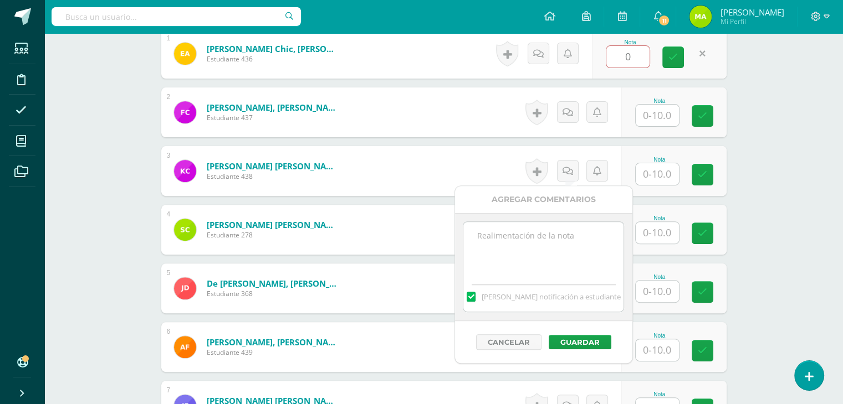
click at [561, 228] on textarea at bounding box center [543, 249] width 160 height 55
paste textarea "No se realizó la entrega correspondiente."
type textarea "No se realizó la entrega correspondiente."
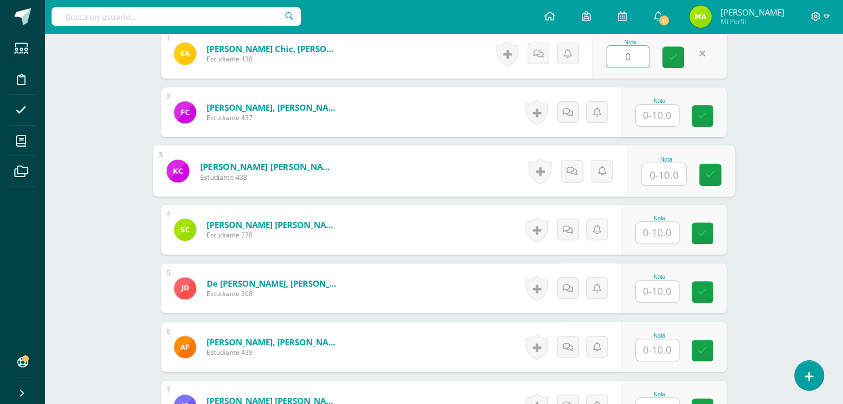
click at [664, 174] on input "text" at bounding box center [663, 174] width 44 height 22
type input "0"
click at [567, 171] on icon at bounding box center [571, 170] width 11 height 9
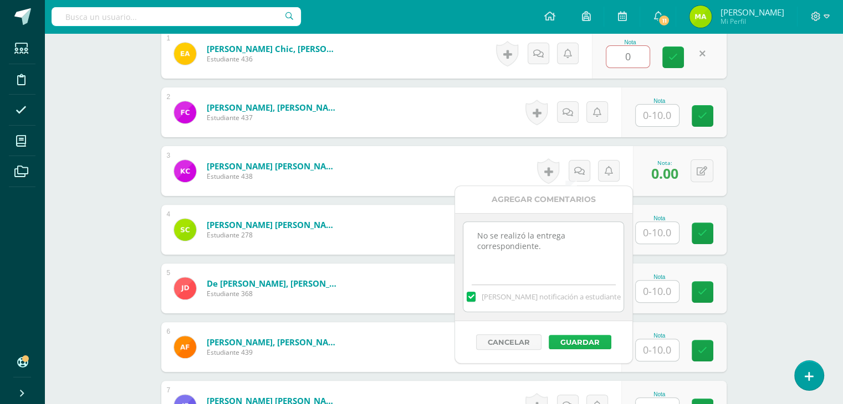
click at [579, 337] on button "Guardar" at bounding box center [579, 342] width 63 height 14
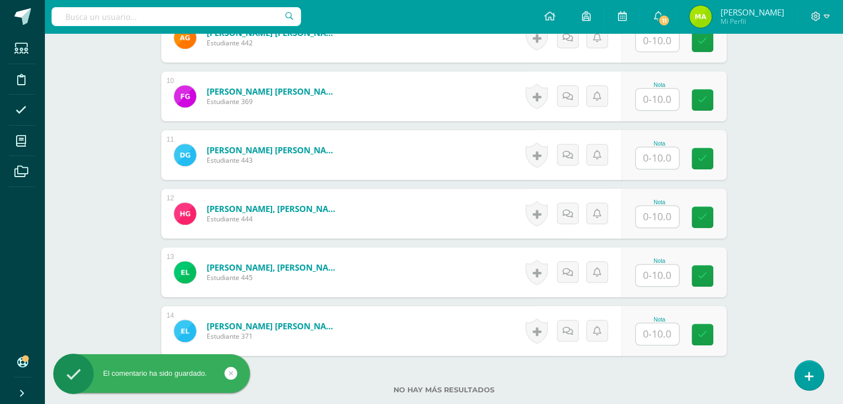
scroll to position [920, 0]
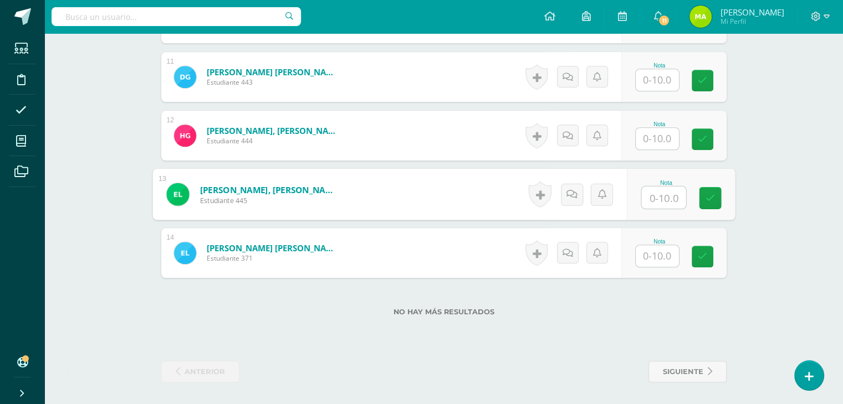
click at [659, 197] on input "text" at bounding box center [663, 198] width 44 height 22
type input "0"
click at [566, 194] on icon at bounding box center [571, 193] width 11 height 9
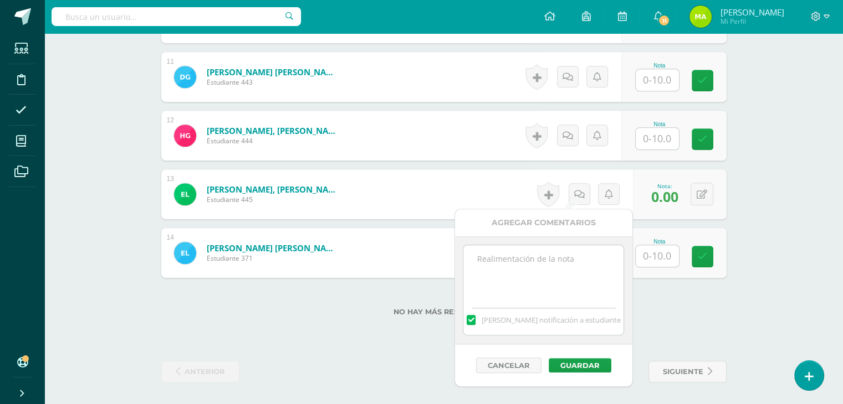
click at [530, 278] on textarea at bounding box center [543, 272] width 160 height 55
paste textarea "No se realizó la entrega correspondiente."
type textarea "No se realizó la entrega correspondiente."
click at [568, 364] on button "Guardar" at bounding box center [579, 365] width 63 height 14
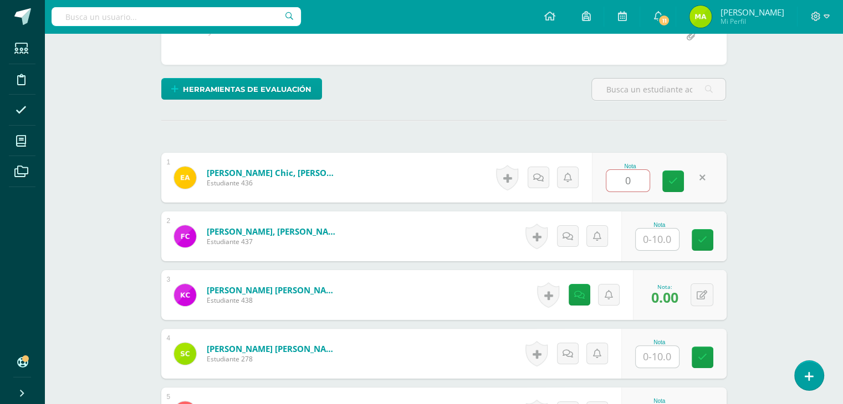
scroll to position [0, 0]
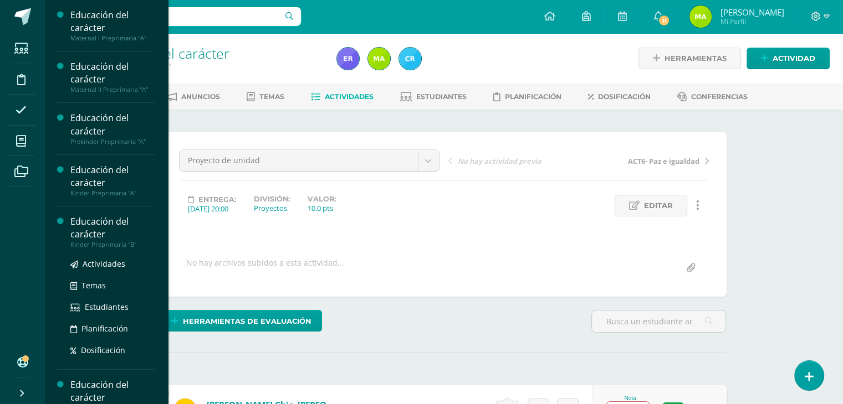
click at [92, 235] on div "Educación del carácter" at bounding box center [112, 227] width 84 height 25
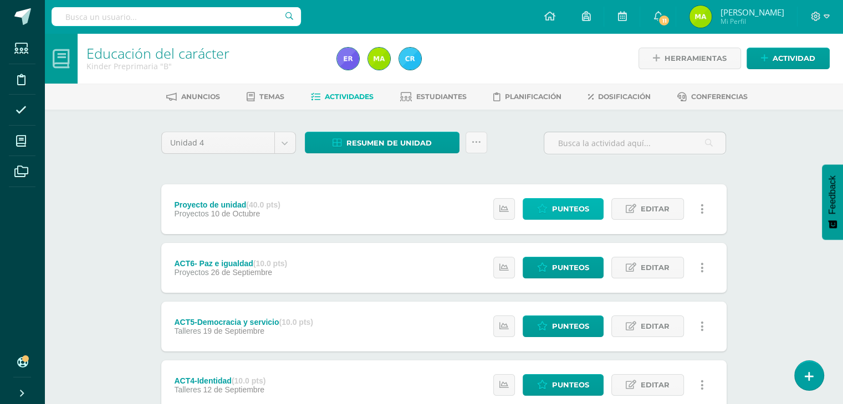
click at [563, 211] on span "Punteos" at bounding box center [570, 209] width 37 height 20
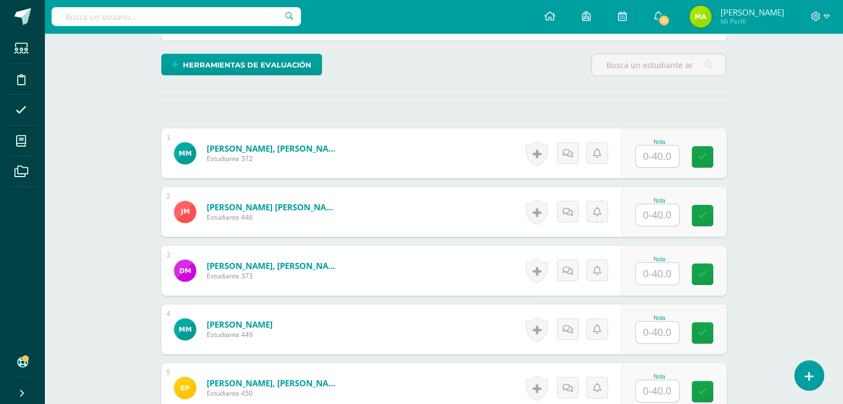
scroll to position [257, 0]
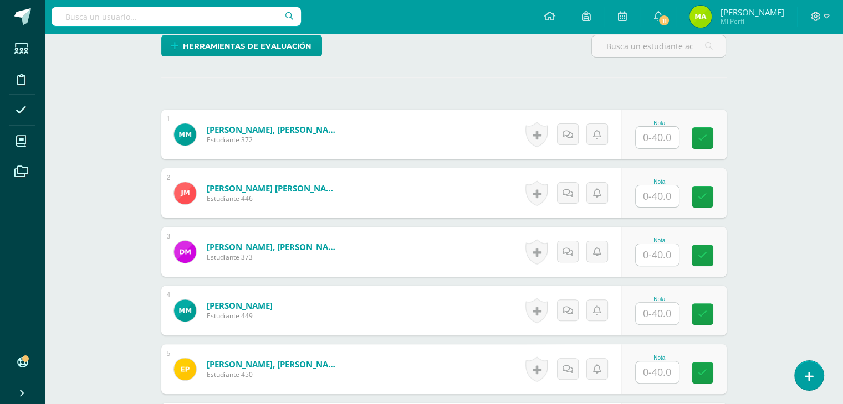
drag, startPoint x: 850, startPoint y: 89, endPoint x: 850, endPoint y: 261, distance: 172.8
click at [843, 261] on html "Estudiantes Disciplina Asistencia Mis cursos Archivos Soporte Ayuda Reportar un…" at bounding box center [421, 299] width 843 height 1149
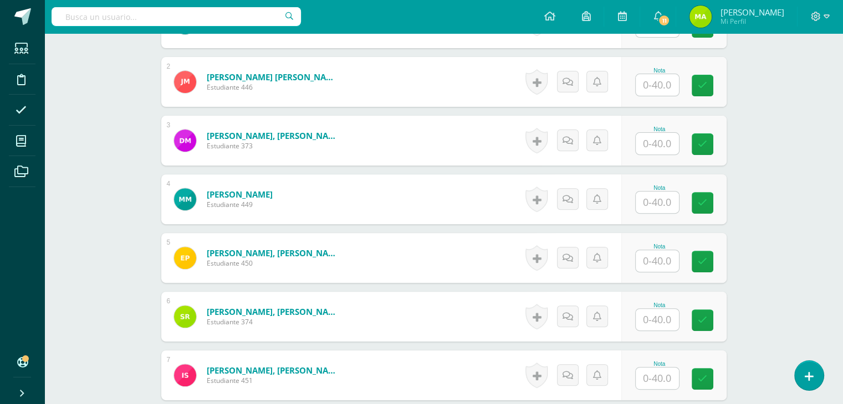
scroll to position [389, 0]
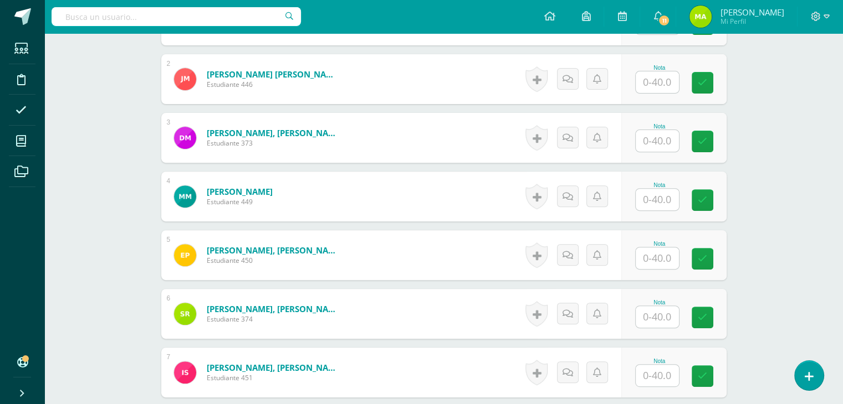
click at [556, 261] on div "Historial de actividad No hay historial para esta actividad Agregar Comentarios…" at bounding box center [571, 255] width 100 height 50
click at [563, 259] on link at bounding box center [571, 255] width 22 height 22
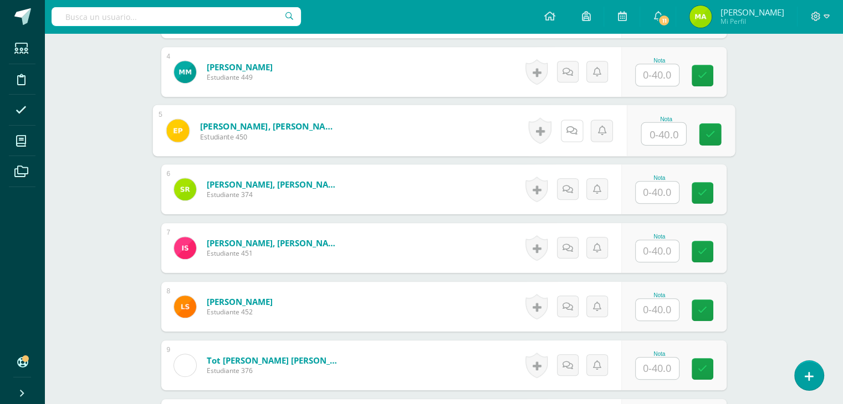
scroll to position [526, 0]
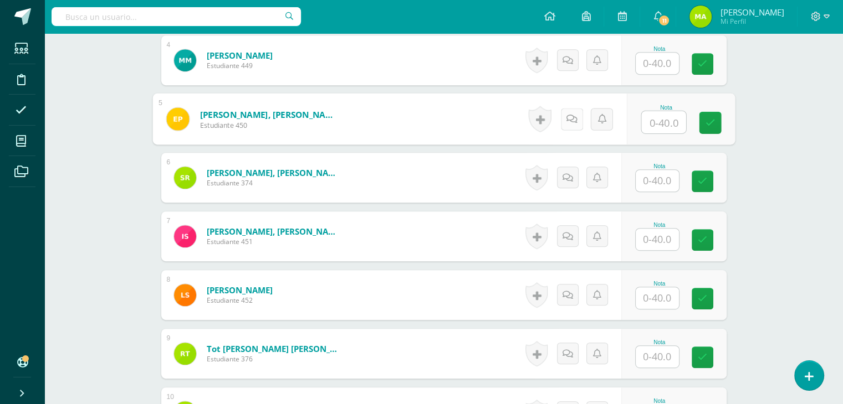
click at [568, 120] on icon at bounding box center [571, 118] width 11 height 9
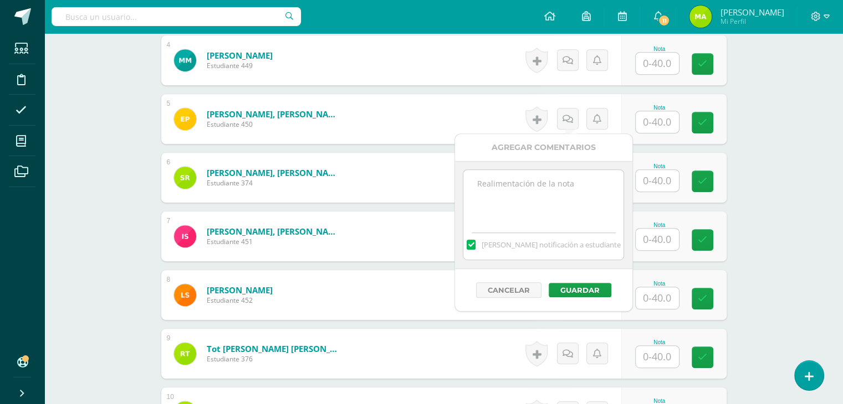
click at [535, 180] on textarea at bounding box center [543, 197] width 160 height 55
paste textarea "No se realizó la entrega correspondiente."
type textarea "No se realizó la entrega correspondiente."
click at [568, 289] on button "Guardar" at bounding box center [579, 290] width 63 height 14
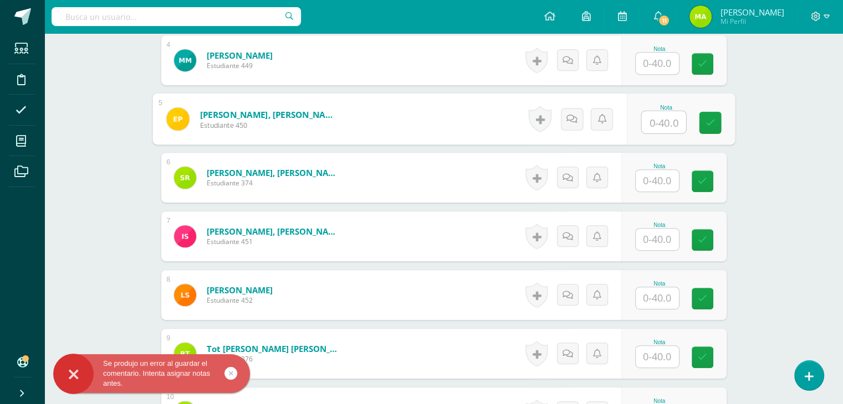
click at [656, 119] on input "text" at bounding box center [663, 122] width 44 height 22
type input "0"
click at [576, 116] on link at bounding box center [571, 119] width 22 height 22
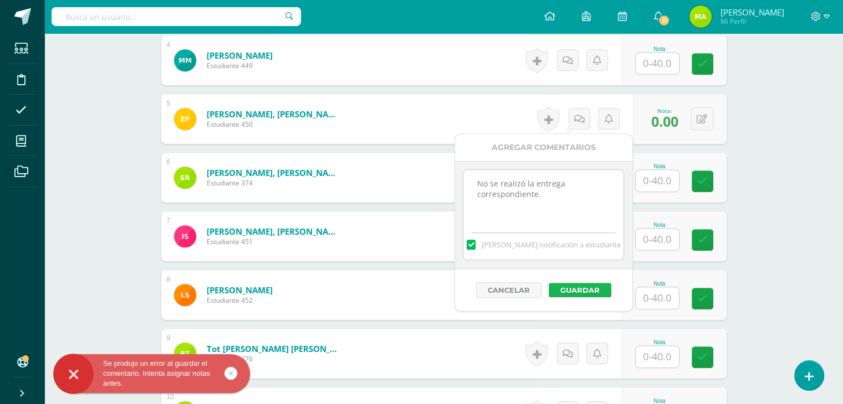
click at [585, 285] on button "Guardar" at bounding box center [579, 290] width 63 height 14
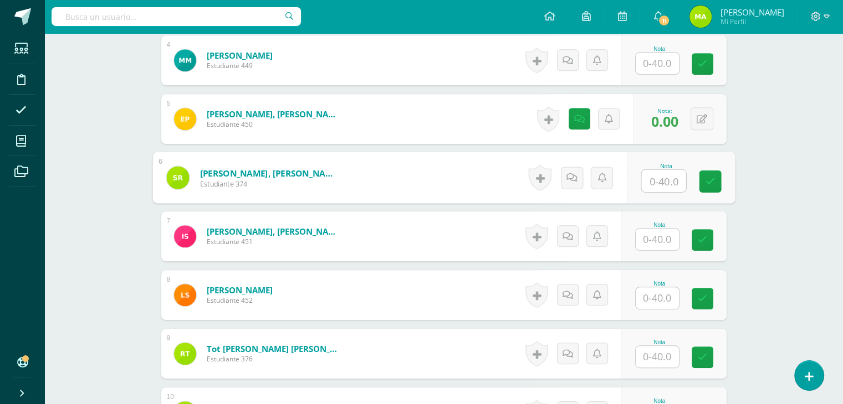
click at [660, 179] on input "text" at bounding box center [663, 181] width 44 height 22
type input "0"
click at [566, 174] on icon at bounding box center [571, 177] width 11 height 9
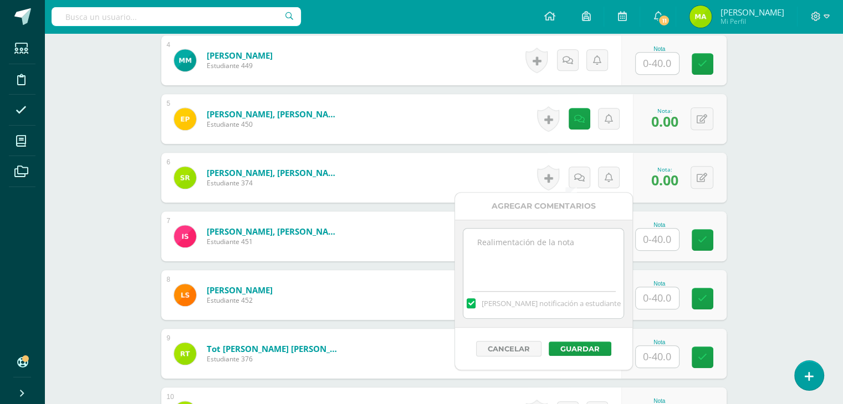
click at [530, 246] on textarea at bounding box center [543, 256] width 160 height 55
paste textarea "No se realizó la entrega correspondiente."
type textarea "No se realizó la entrega correspondiente."
click at [580, 353] on button "Guardar" at bounding box center [579, 349] width 63 height 14
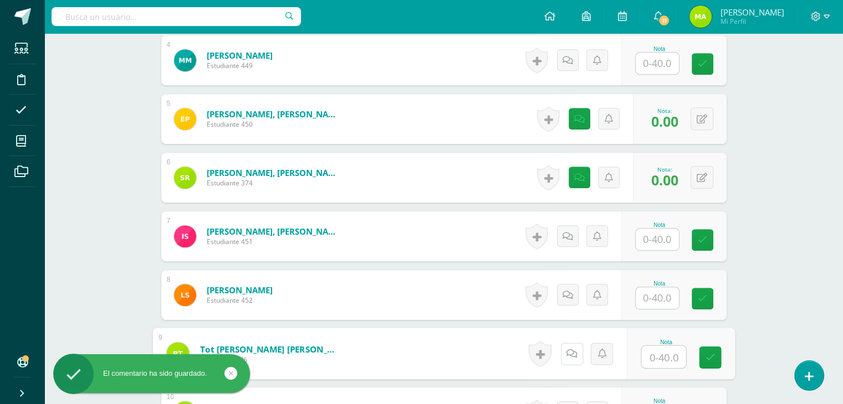
click at [573, 346] on link at bounding box center [571, 354] width 22 height 22
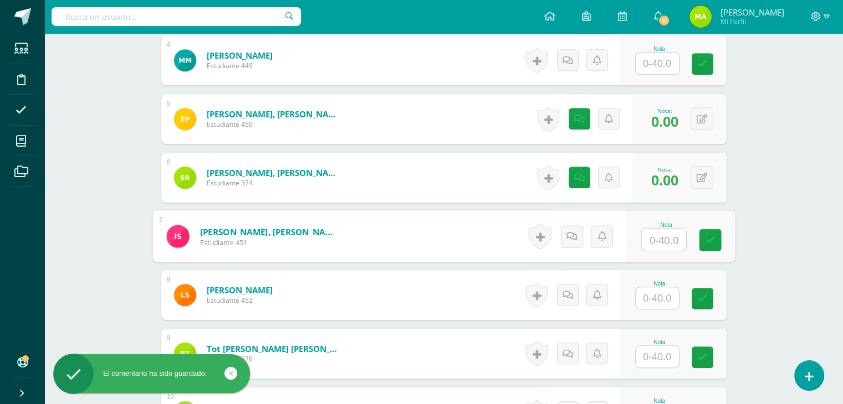
click at [650, 237] on input "text" at bounding box center [663, 240] width 44 height 22
type input "0"
click at [578, 233] on link at bounding box center [571, 236] width 22 height 22
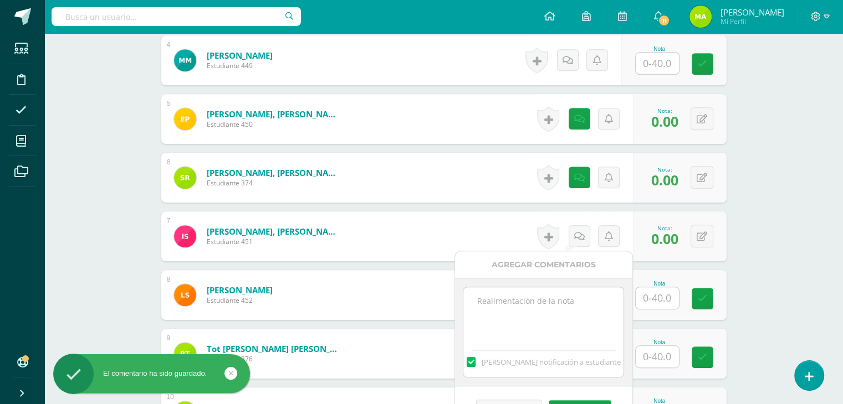
click at [550, 309] on textarea at bounding box center [543, 315] width 160 height 55
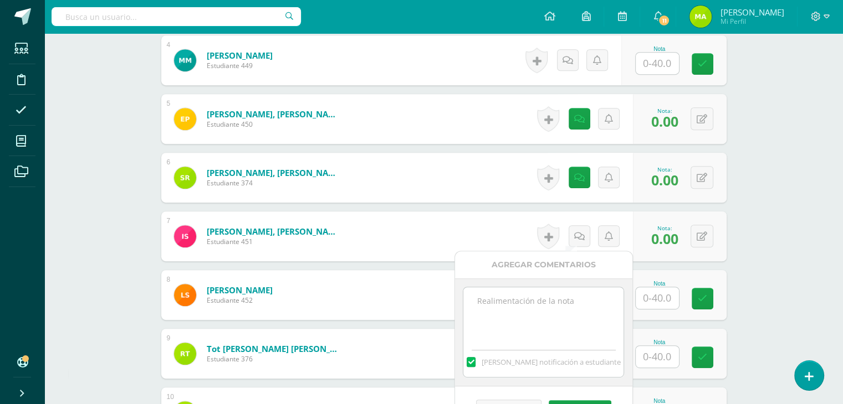
paste textarea "No se realizó la entrega correspondiente."
type textarea "No se realizó la entrega correspondiente."
click at [569, 401] on button "Guardar" at bounding box center [579, 408] width 63 height 14
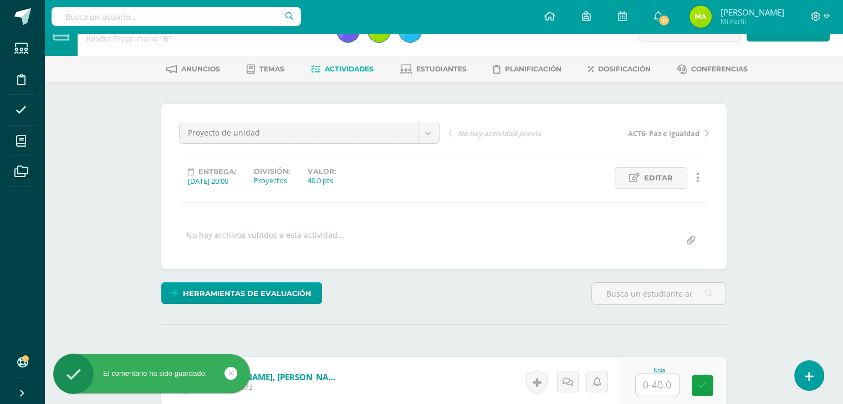
scroll to position [0, 0]
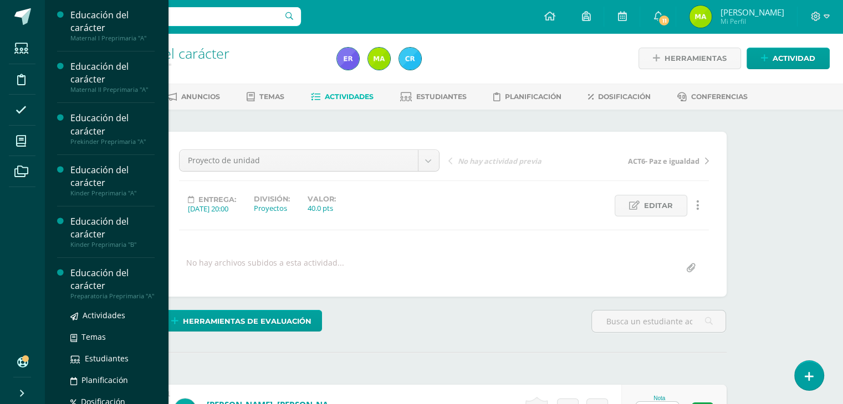
click at [82, 276] on div "Educación del carácter" at bounding box center [112, 279] width 84 height 25
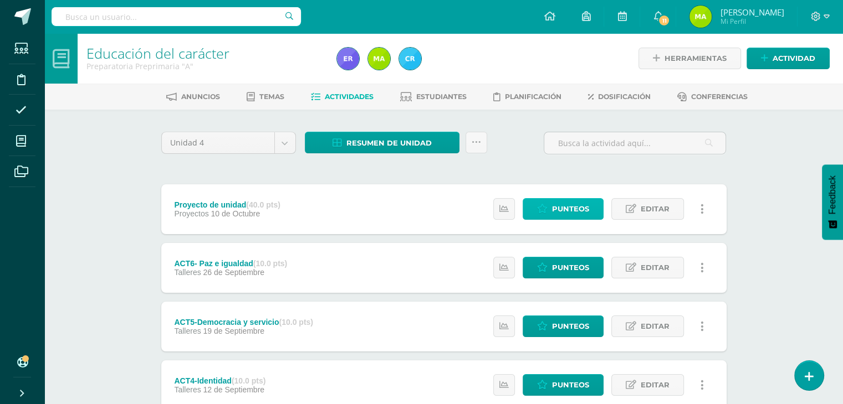
click at [569, 204] on span "Punteos" at bounding box center [570, 209] width 37 height 20
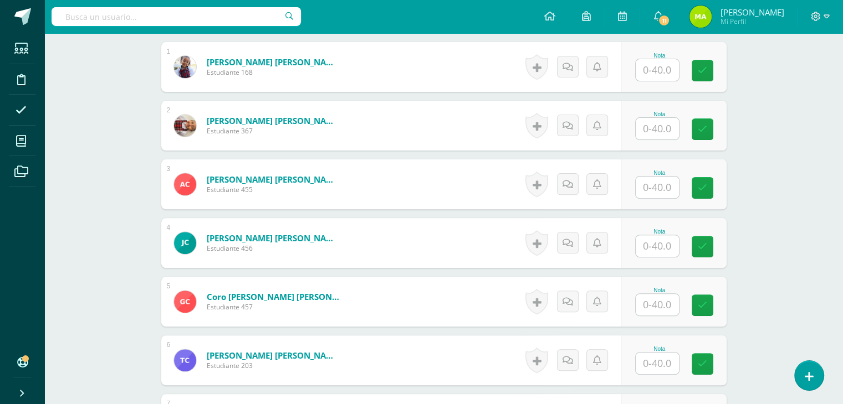
scroll to position [343, 0]
click at [654, 247] on input "text" at bounding box center [656, 246] width 43 height 22
type input "40"
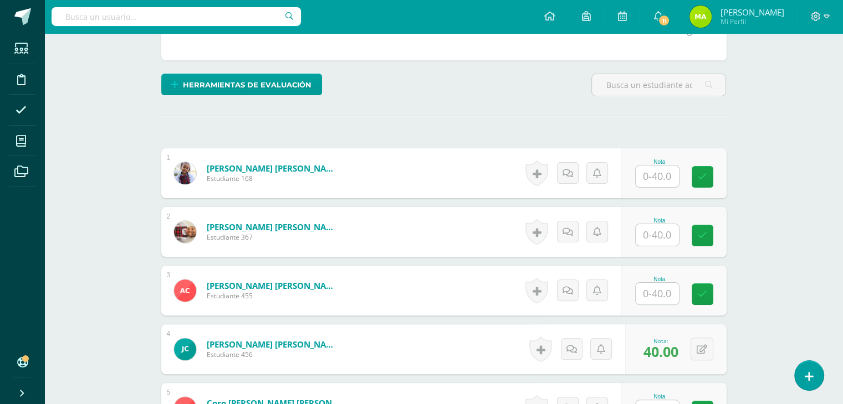
scroll to position [242, 0]
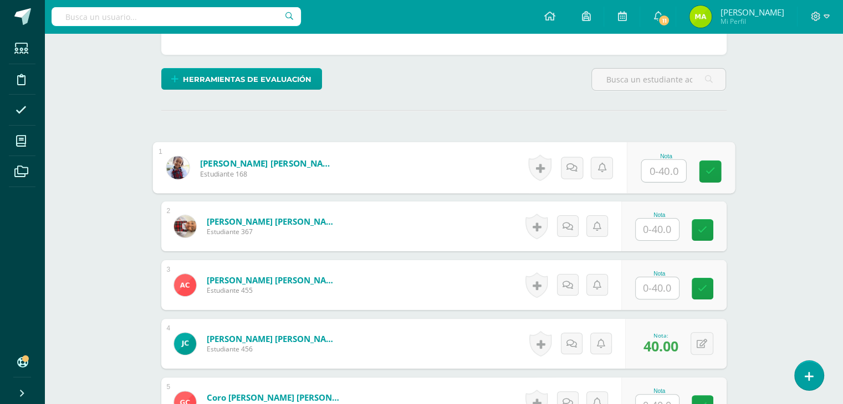
click at [659, 167] on input "text" at bounding box center [663, 171] width 44 height 22
type input "40"
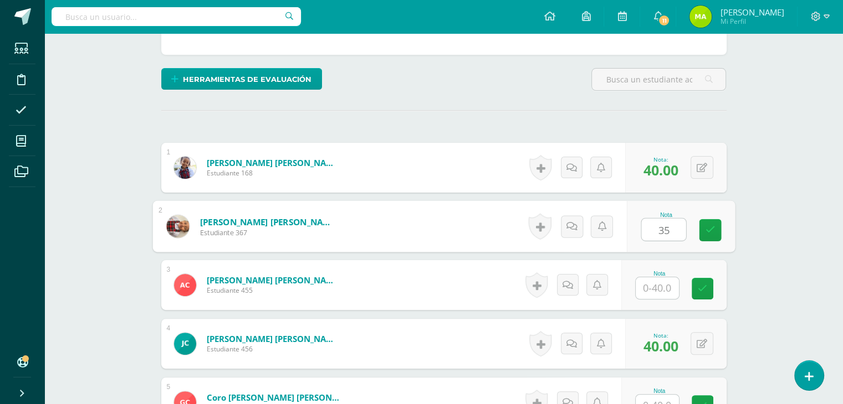
type input "35"
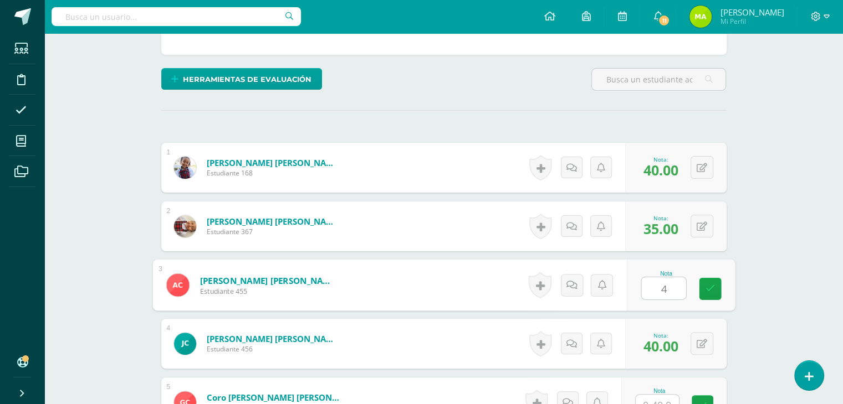
type input "40"
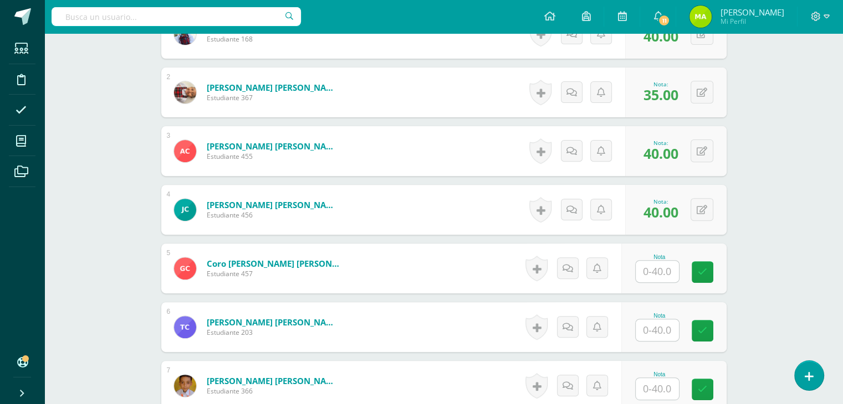
scroll to position [382, 0]
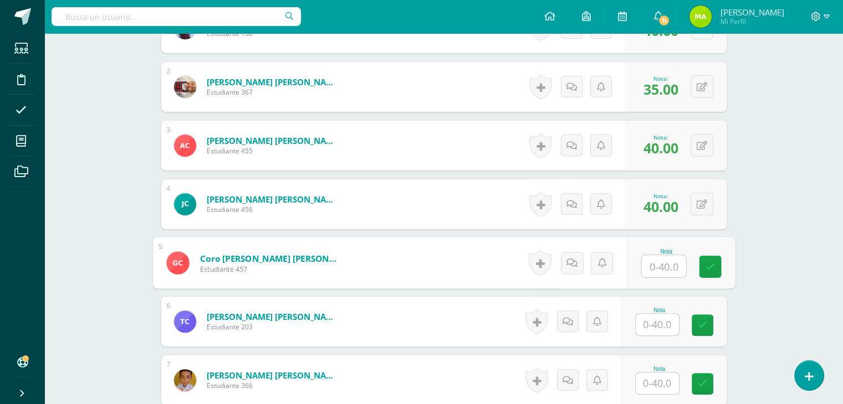
click at [665, 269] on input "text" at bounding box center [663, 266] width 44 height 22
type input "35"
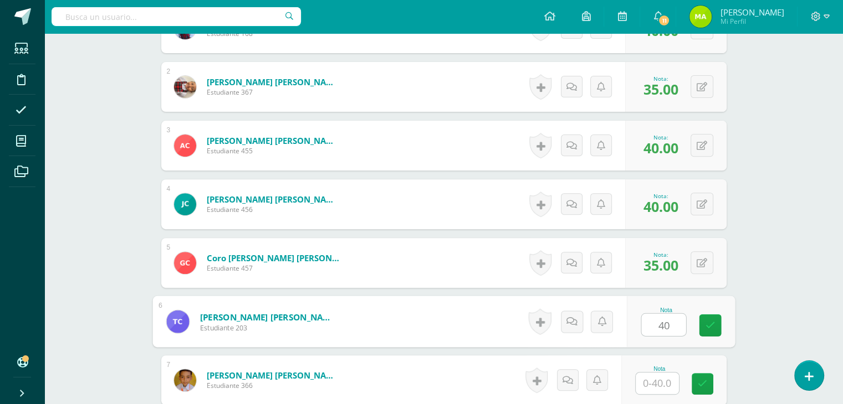
type input "40"
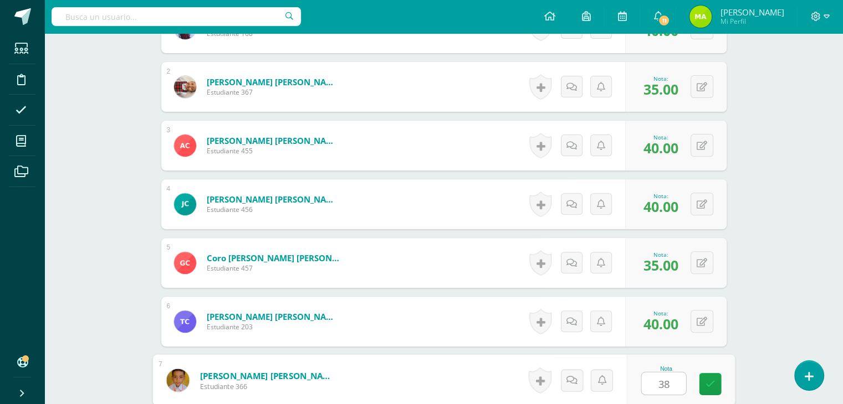
type input "38"
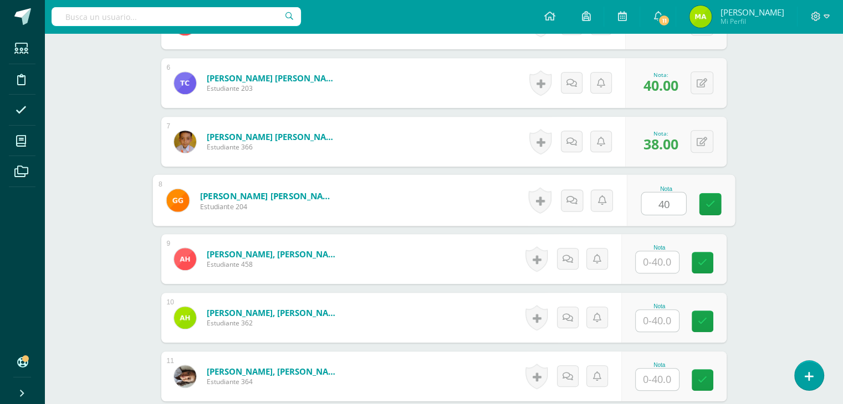
type input "40"
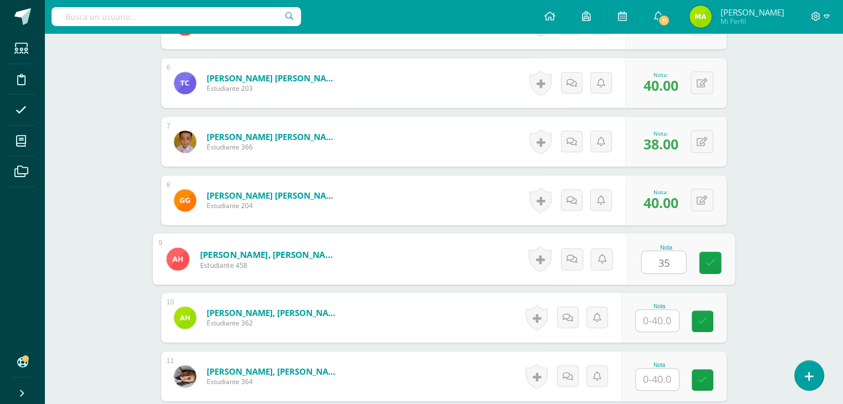
type input "35"
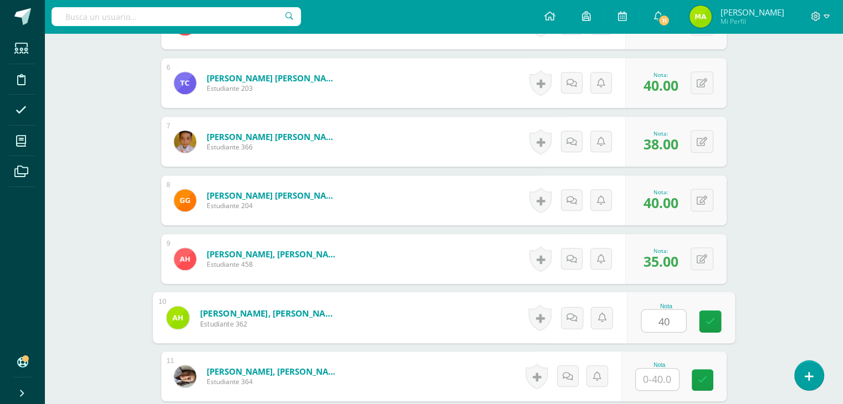
type input "40"
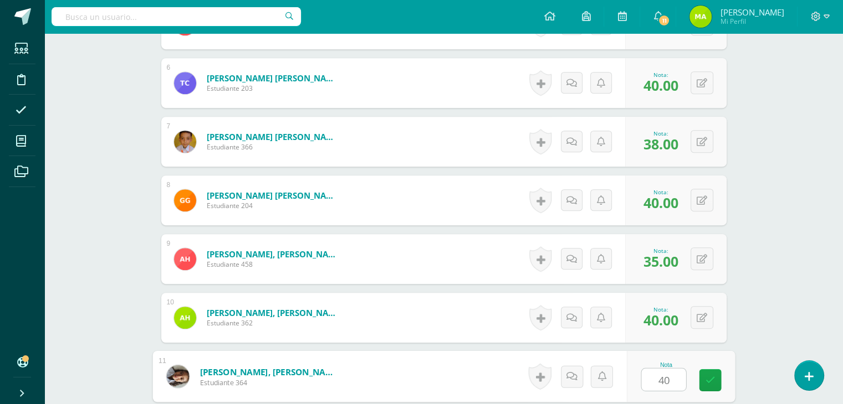
type input "40"
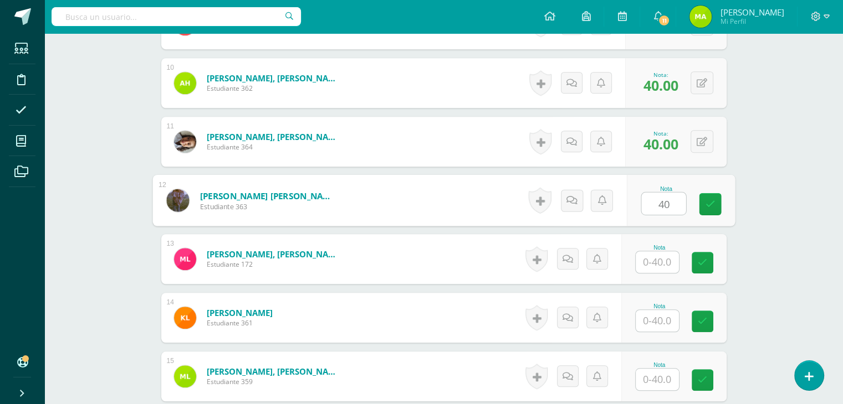
type input "40"
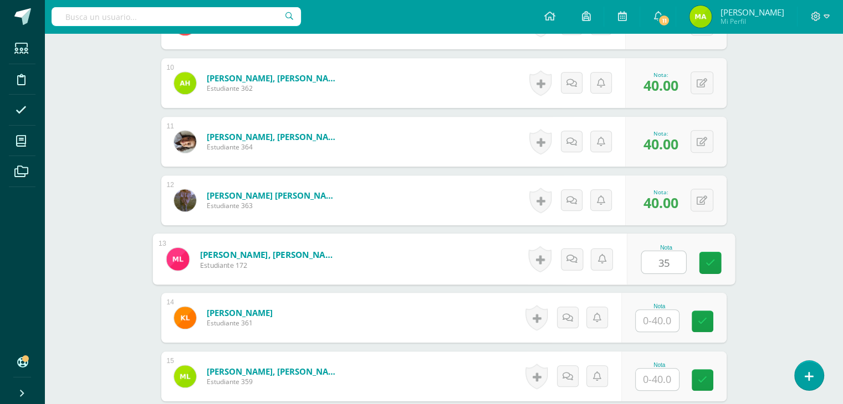
type input "35"
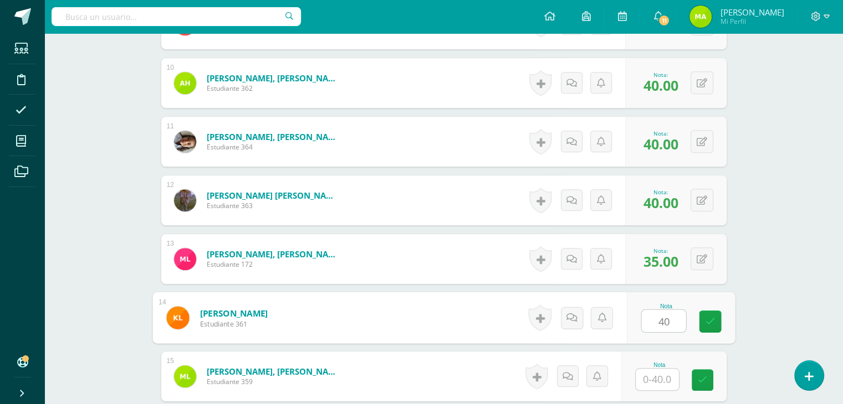
type input "40"
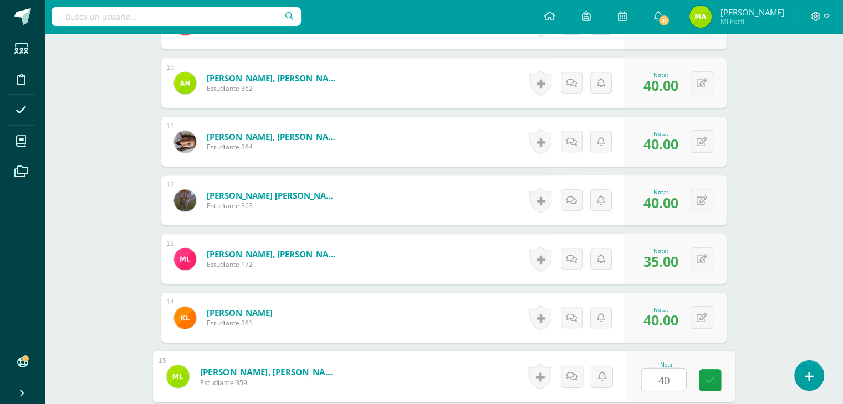
type input "40"
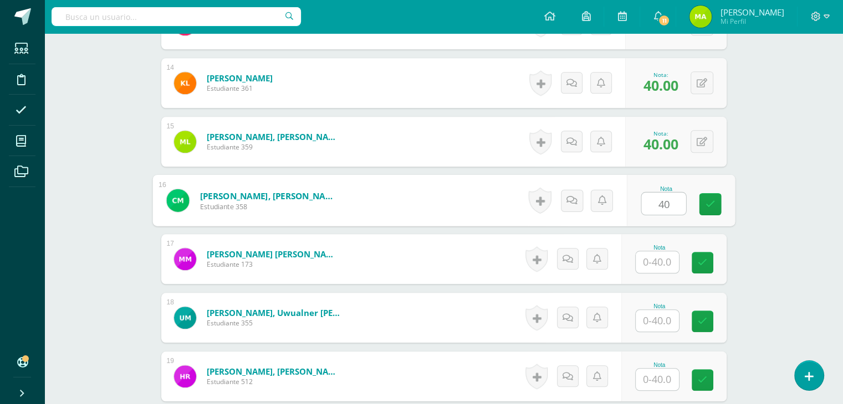
type input "40"
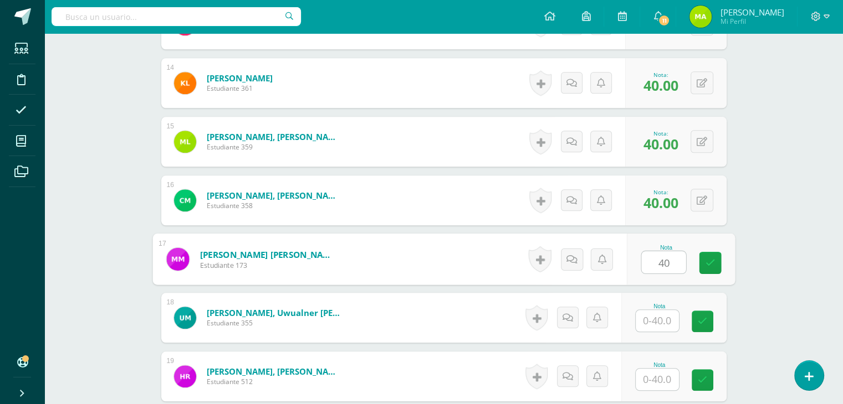
type input "40"
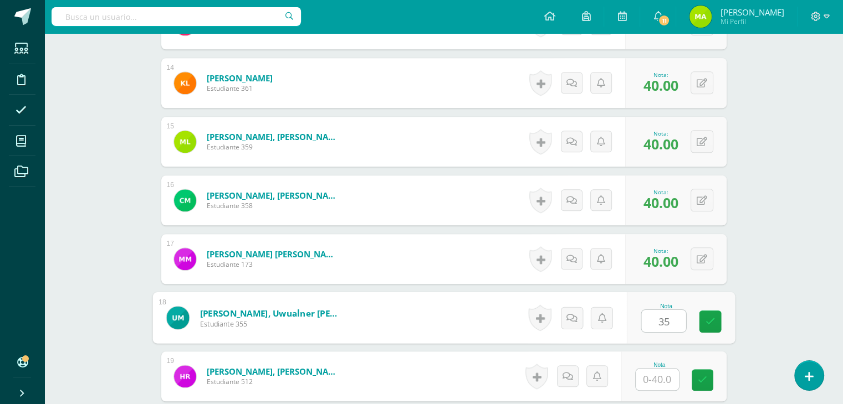
type input "35"
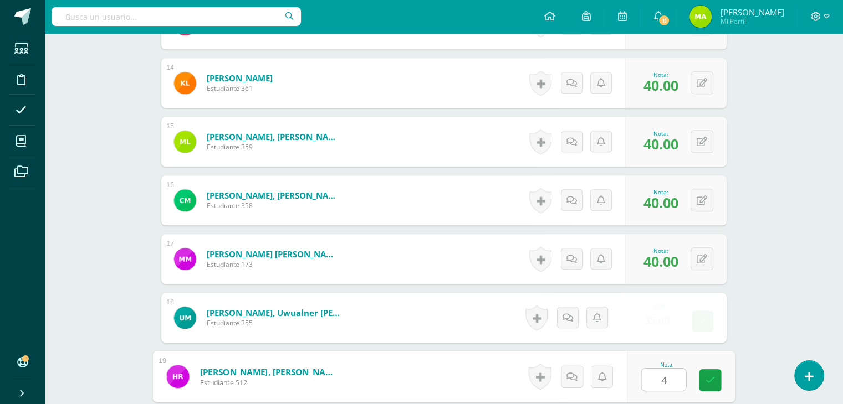
type input "40"
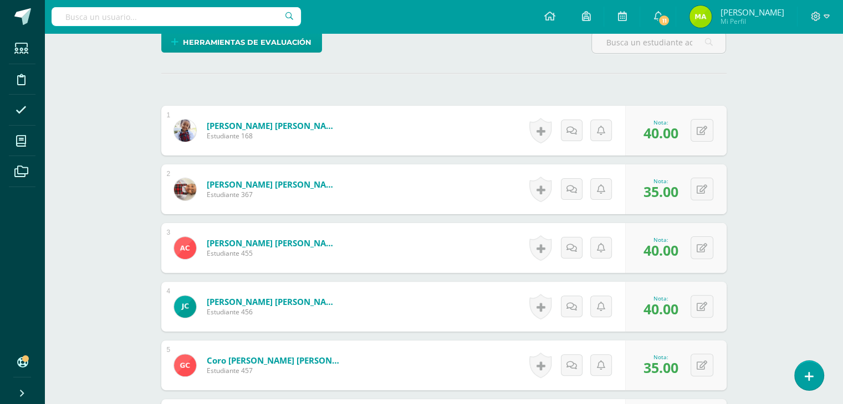
scroll to position [286, 0]
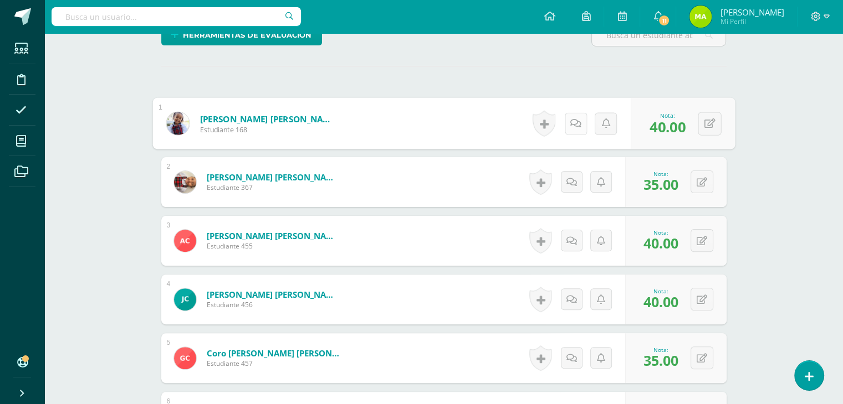
click at [572, 119] on icon at bounding box center [575, 123] width 11 height 9
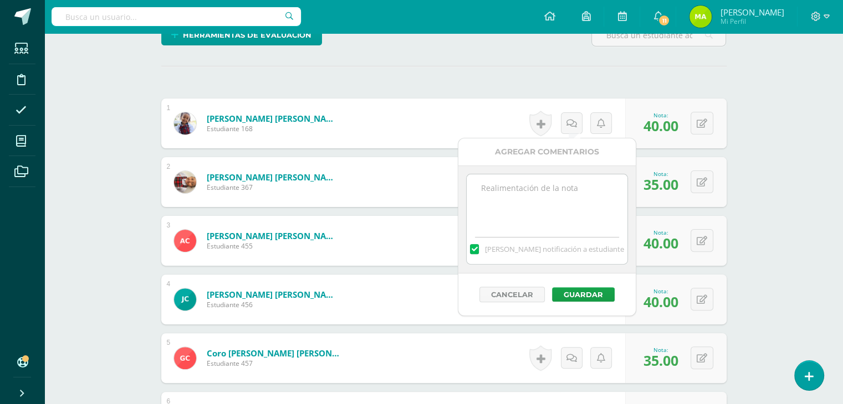
click at [556, 211] on textarea at bounding box center [546, 202] width 160 height 55
paste textarea "Tu familia es un lindo ejemplo de cómo las fortalezas del corazón hacen más fel…"
drag, startPoint x: 568, startPoint y: 209, endPoint x: 524, endPoint y: 207, distance: 43.9
click at [524, 207] on textarea "Tu familia es un lindo ejemplo de cómo las fortalezas del corazón hacen más fel…" at bounding box center [546, 202] width 160 height 55
click at [597, 212] on textarea "Tu familia es un lindo ejemplo de cómo las fortalezas del corazón hacen más fel…" at bounding box center [546, 202] width 160 height 55
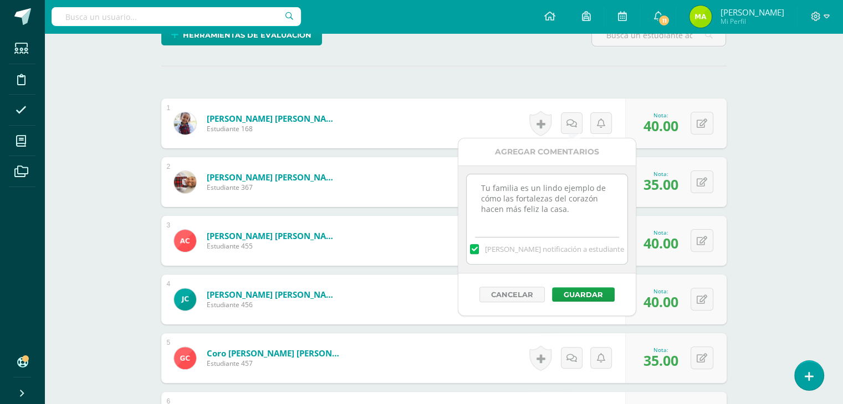
click at [566, 218] on textarea "Tu familia es un lindo ejemplo de cómo las fortalezas del corazón hacen más fel…" at bounding box center [546, 202] width 160 height 55
drag, startPoint x: 566, startPoint y: 218, endPoint x: 501, endPoint y: 183, distance: 74.1
click at [501, 183] on textarea "Tu familia es un lindo ejemplo de cómo las fortalezas del corazón hacen más fel…" at bounding box center [546, 202] width 160 height 55
type textarea "T"
paste textarea "¡Qué tierno trabajo hiciste! Nos enseñaste que las fortalezas también se compar…"
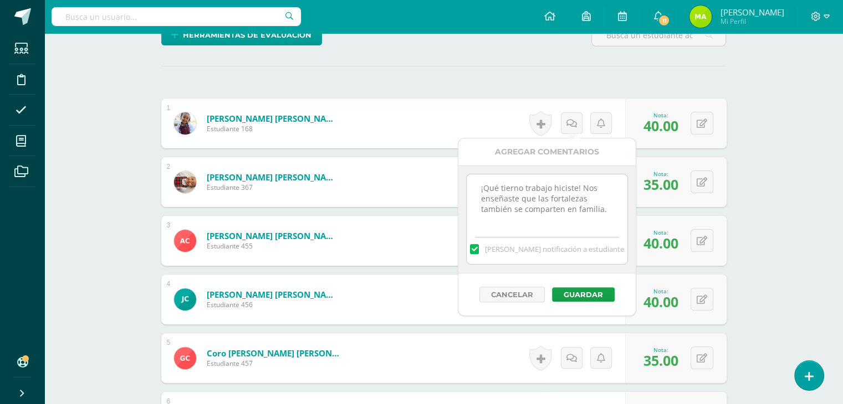
drag, startPoint x: 522, startPoint y: 186, endPoint x: 499, endPoint y: 184, distance: 23.9
click at [499, 184] on textarea "¡Qué tierno trabajo hiciste! Nos enseñaste que las fortalezas también se compar…" at bounding box center [546, 202] width 160 height 55
type textarea "¡Qué gran trabajo hiciste! Nos enseñaste que las fortalezas también se comparte…"
click at [579, 295] on button "Guardar" at bounding box center [583, 295] width 63 height 14
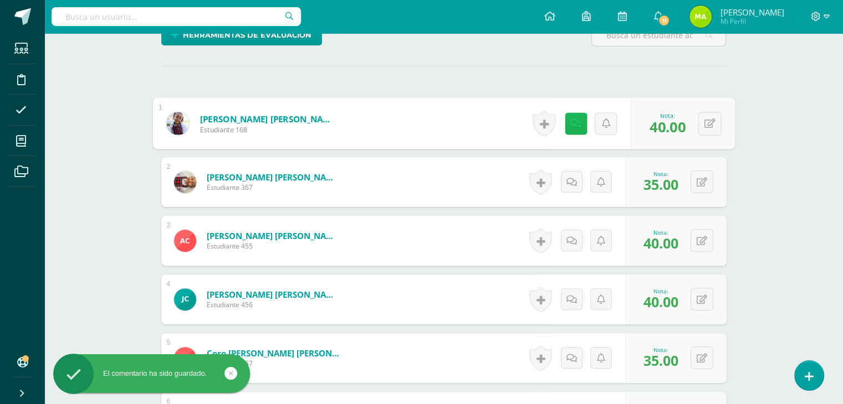
click at [574, 119] on icon at bounding box center [575, 123] width 11 height 9
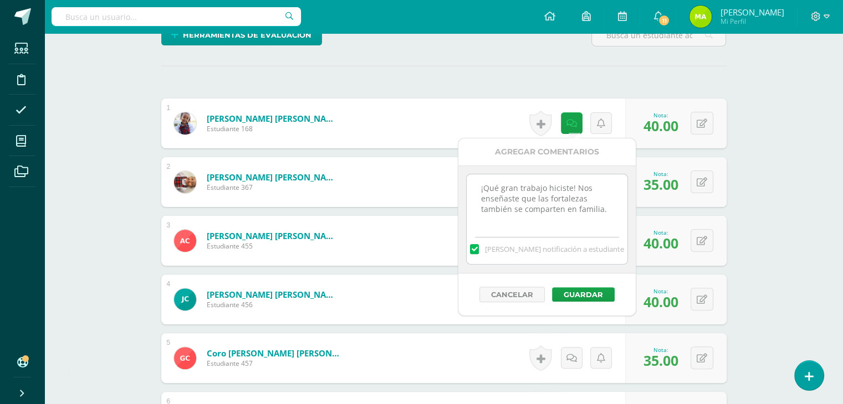
drag, startPoint x: 603, startPoint y: 213, endPoint x: 438, endPoint y: 170, distance: 171.2
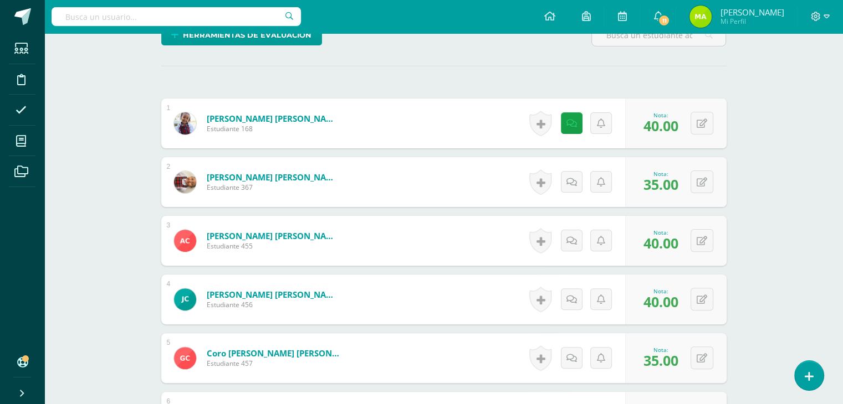
click at [570, 181] on icon at bounding box center [575, 181] width 11 height 9
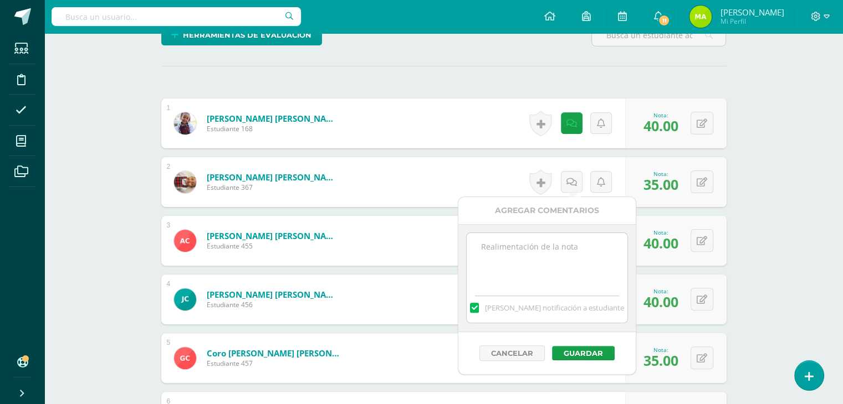
click at [533, 243] on textarea at bounding box center [546, 260] width 160 height 55
paste textarea "¡Qué gran trabajo hiciste! Nos enseñaste que las fortalezas también se comparte…"
drag, startPoint x: 607, startPoint y: 270, endPoint x: 572, endPoint y: 247, distance: 41.6
click at [572, 247] on textarea "¡Qué gran trabajo hiciste! Nos enseñaste que las fortalezas también se comparte…" at bounding box center [546, 260] width 160 height 55
click at [603, 248] on textarea "¡Qué gran trabajo hiciste!" at bounding box center [546, 260] width 160 height 55
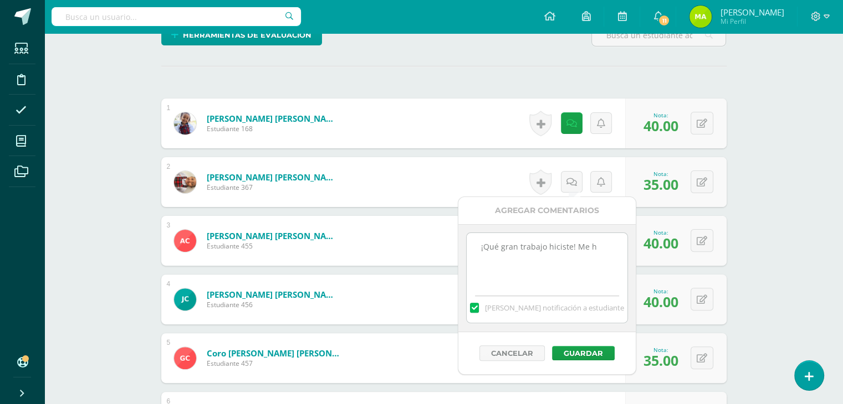
drag, startPoint x: 515, startPoint y: 246, endPoint x: 485, endPoint y: 249, distance: 29.5
click at [485, 249] on textarea "¡Qué gran trabajo hiciste! Me h" at bounding box center [546, 260] width 160 height 55
click at [553, 247] on textarea "¡Buen trabajo hiciste! Me h" at bounding box center [546, 260] width 160 height 55
click at [555, 247] on textarea "¡Buen trabajo! Me h" at bounding box center [546, 260] width 160 height 55
type textarea "¡"
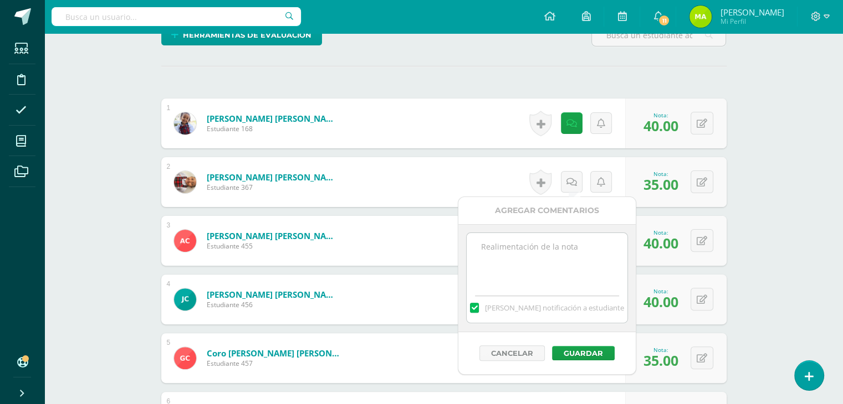
paste textarea "¡Qué gran trabajo hiciste! Nos enseñaste que las fortalezas también se comparte…"
drag, startPoint x: 614, startPoint y: 273, endPoint x: 574, endPoint y: 246, distance: 47.5
click at [574, 246] on textarea "¡Qué gran trabajo hiciste! Nos enseñaste que las fortalezas también se comparte…" at bounding box center [546, 260] width 160 height 55
type textarea "¡Qué gran trabajo hiciste! Me hubiera gustado verte más involucrada."
click at [589, 349] on button "Guardar" at bounding box center [583, 353] width 63 height 14
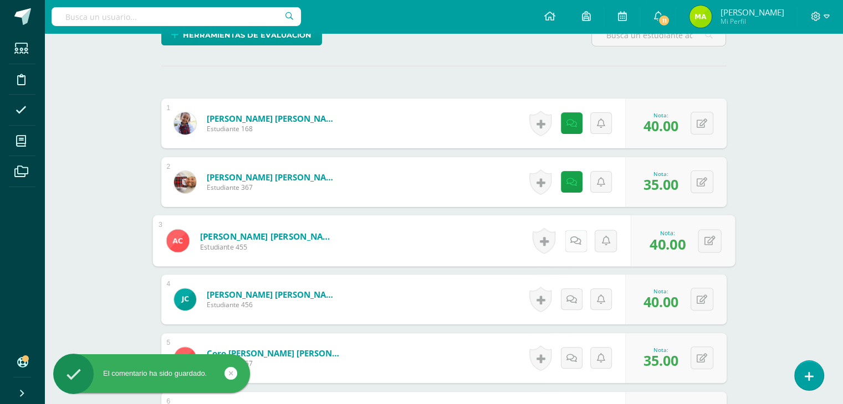
click at [576, 247] on link at bounding box center [575, 241] width 22 height 22
drag, startPoint x: 841, startPoint y: 125, endPoint x: 850, endPoint y: 123, distance: 9.0
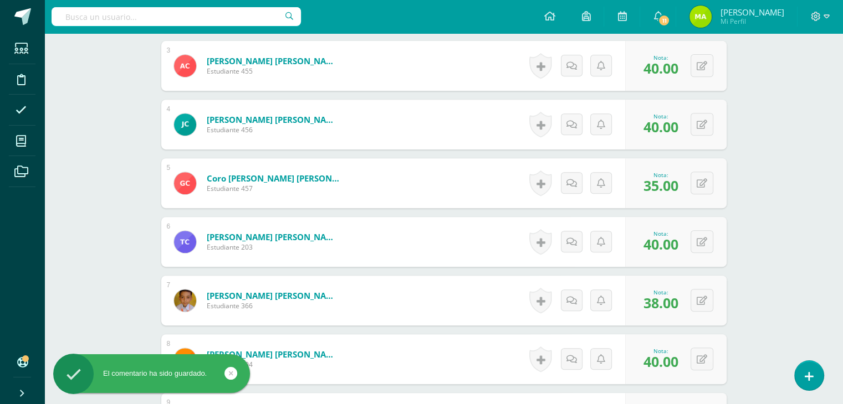
scroll to position [469, 0]
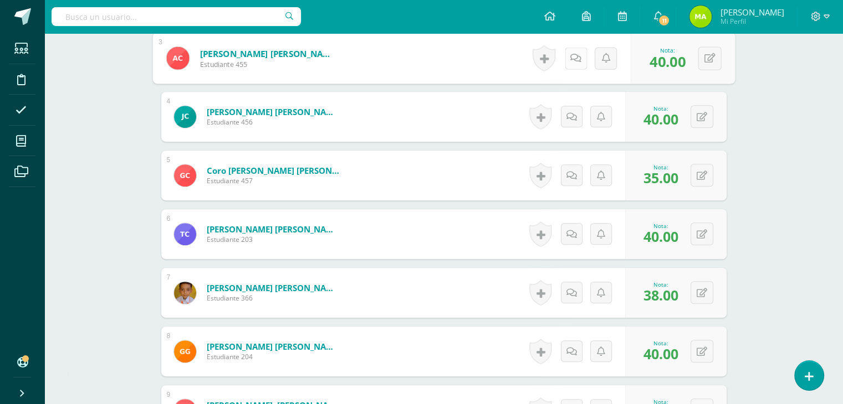
click at [566, 59] on link at bounding box center [575, 58] width 22 height 22
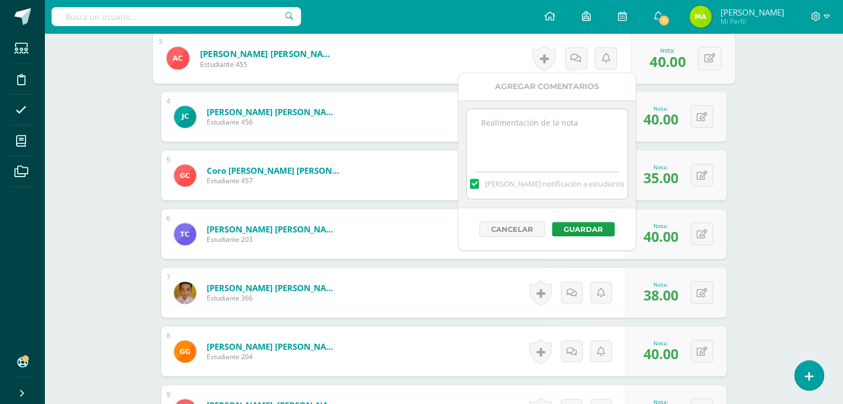
click at [567, 147] on textarea at bounding box center [546, 136] width 160 height 55
paste textarea "¡Qué gran trabajo hiciste! Nos enseñaste que las fortalezas también se comparte…"
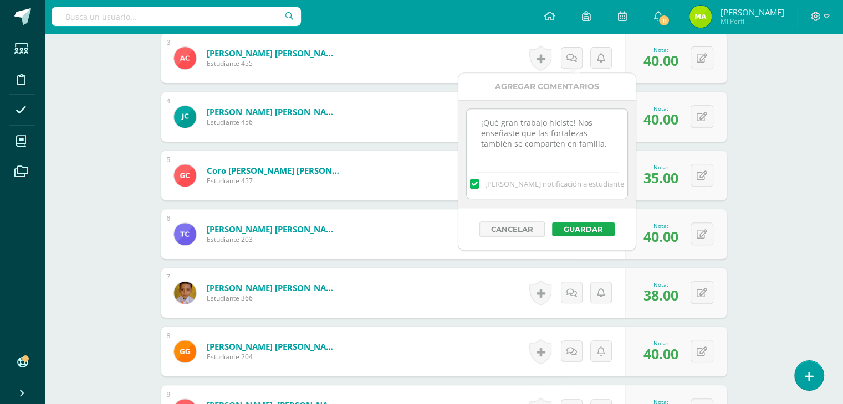
type textarea "¡Qué gran trabajo hiciste! Nos enseñaste que las fortalezas también se comparte…"
click at [598, 224] on button "Guardar" at bounding box center [583, 229] width 63 height 14
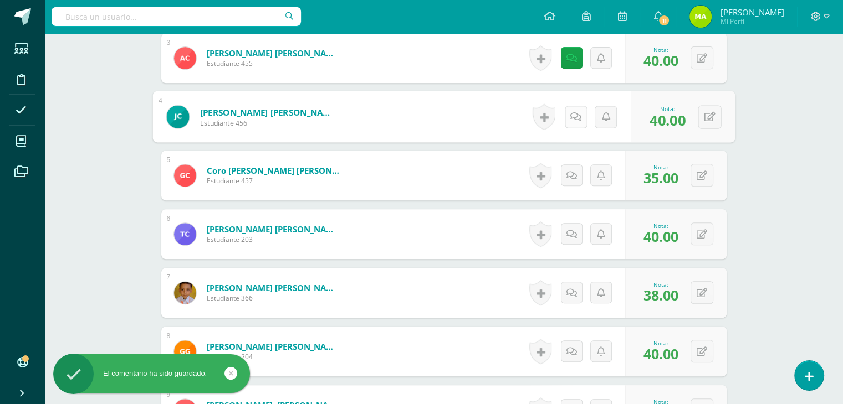
click at [572, 116] on icon at bounding box center [575, 116] width 11 height 9
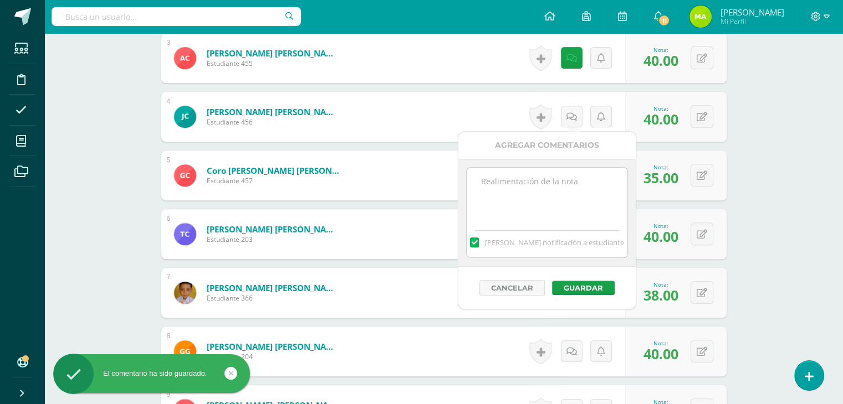
click at [566, 189] on textarea at bounding box center [546, 195] width 160 height 55
paste textarea "¡Qué gran trabajo hiciste! Nos enseñaste que las fortalezas también se comparte…"
type textarea "¡Qué gran trabajo hiciste! Nos enseñaste que las fortalezas también se comparte…"
click at [596, 289] on button "Guardar" at bounding box center [583, 288] width 63 height 14
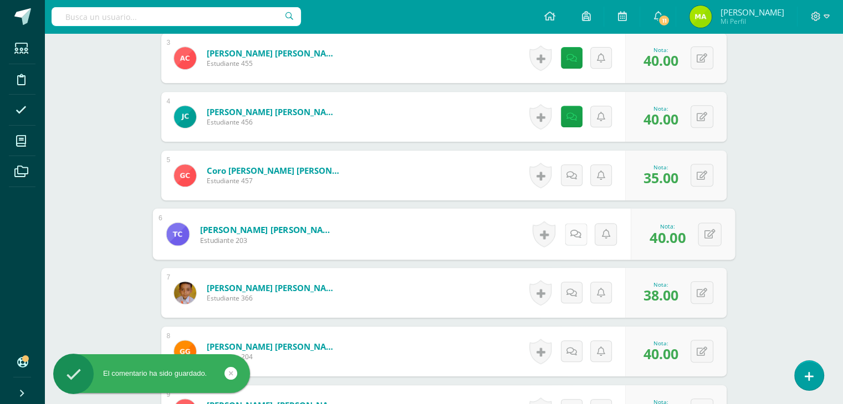
click at [570, 235] on icon at bounding box center [575, 233] width 11 height 9
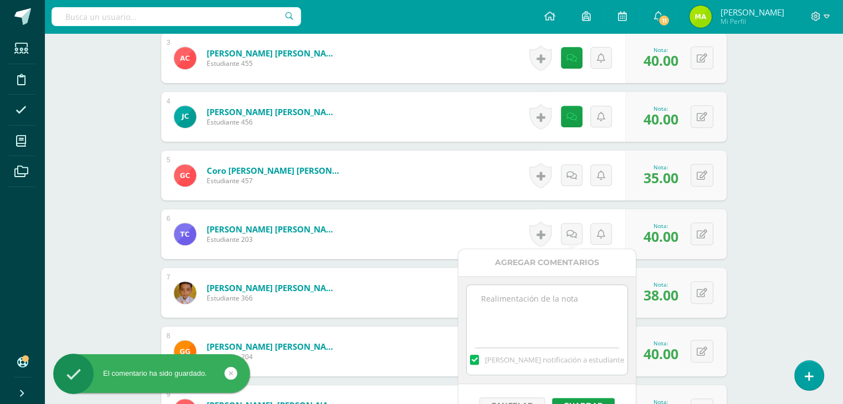
click at [551, 292] on textarea at bounding box center [546, 312] width 160 height 55
paste textarea "¡Qué gran trabajo hiciste! Nos enseñaste que las fortalezas también se comparte…"
type textarea "¡Qué gran trabajo hiciste! Nos enseñaste que las fortalezas también se comparte…"
click at [590, 400] on button "Guardar" at bounding box center [583, 405] width 63 height 14
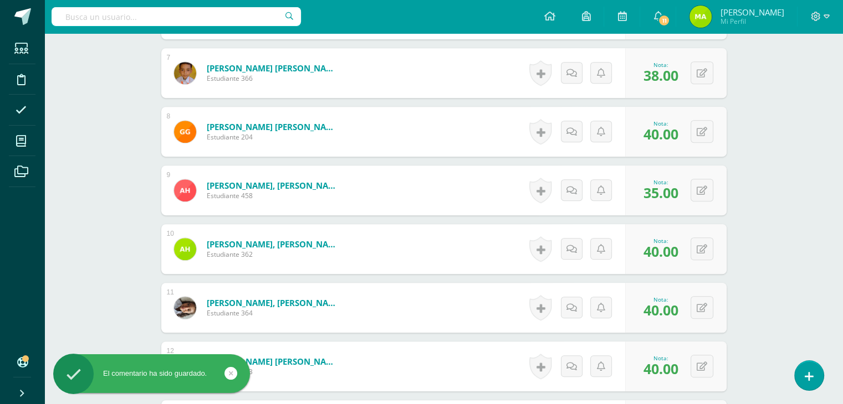
scroll to position [695, 0]
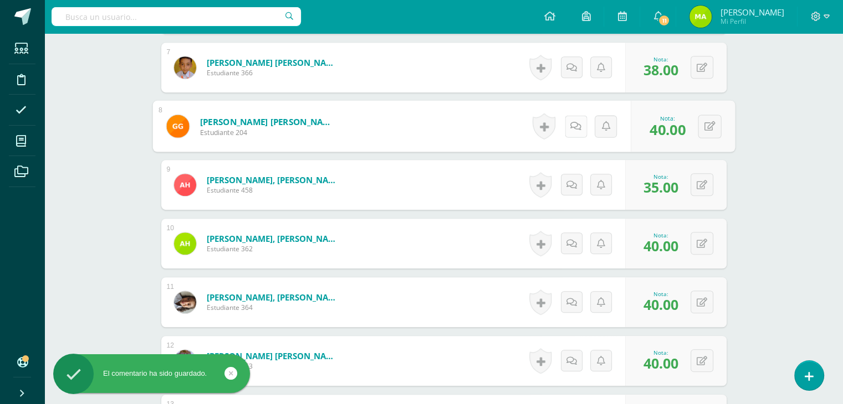
click at [572, 126] on icon at bounding box center [575, 125] width 11 height 9
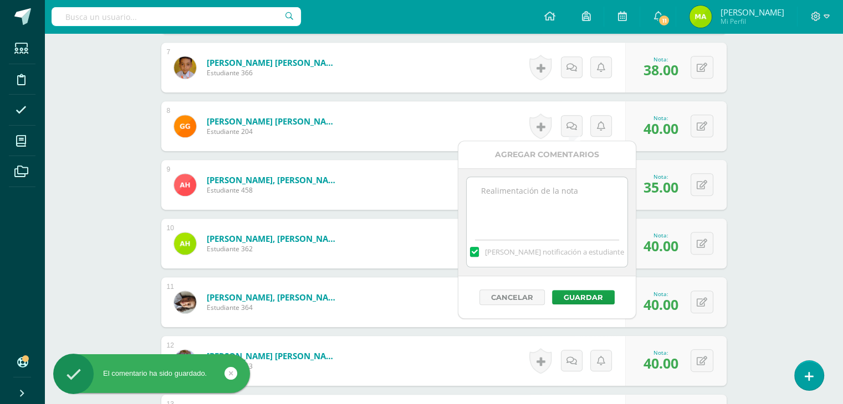
click at [586, 212] on textarea at bounding box center [546, 204] width 160 height 55
paste textarea "¡Qué gran trabajo hiciste! Nos enseñaste que las fortalezas también se comparte…"
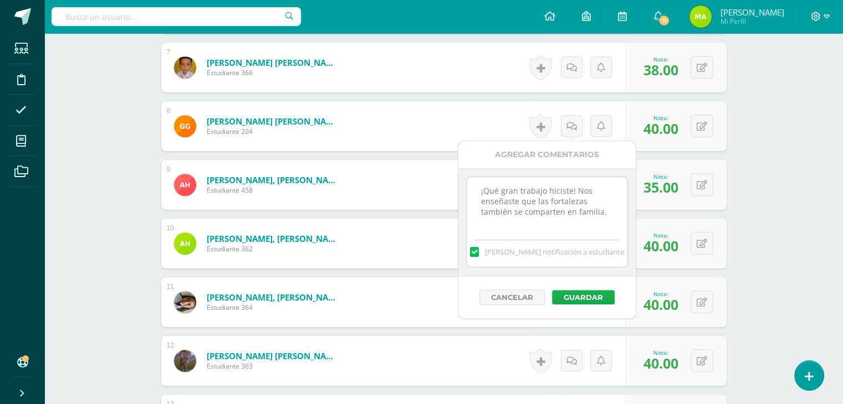
type textarea "¡Qué gran trabajo hiciste! Nos enseñaste que las fortalezas también se comparte…"
click at [601, 294] on button "Guardar" at bounding box center [583, 297] width 63 height 14
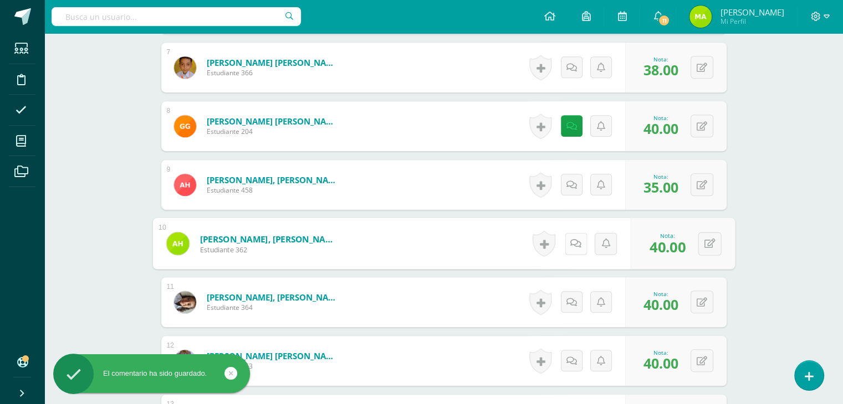
click at [572, 241] on icon at bounding box center [575, 243] width 11 height 9
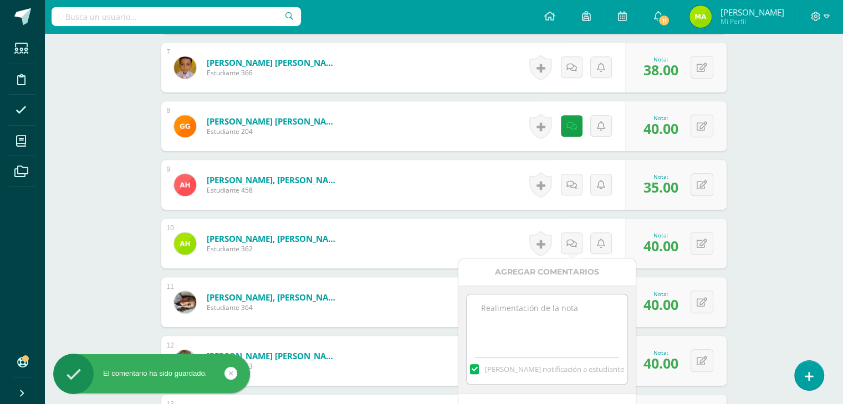
click at [534, 307] on textarea at bounding box center [546, 322] width 160 height 55
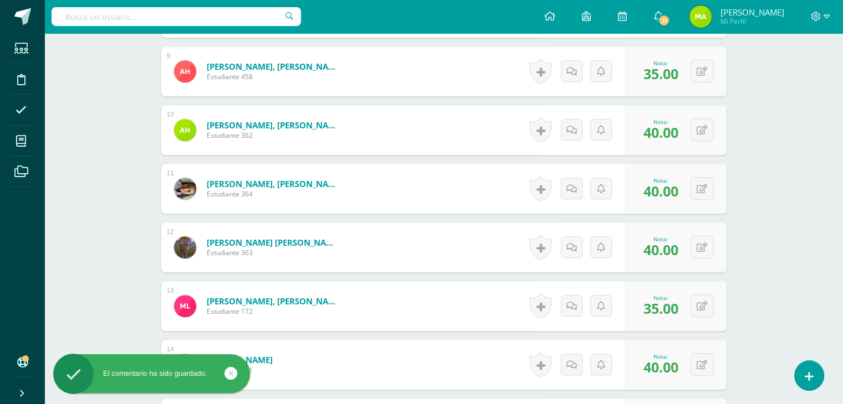
scroll to position [836, 0]
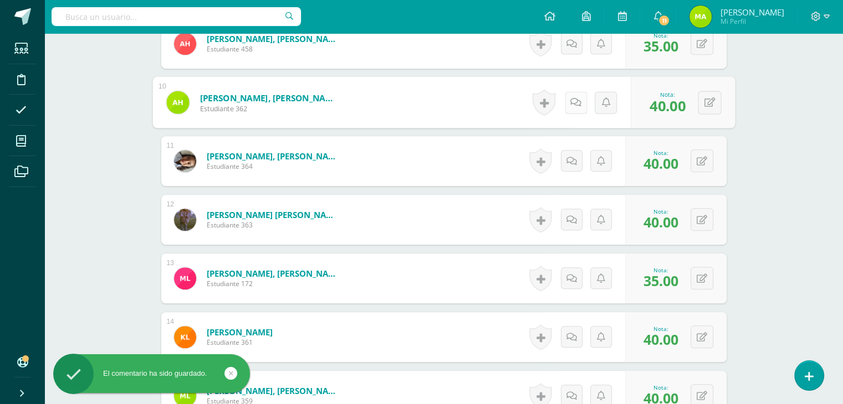
click at [576, 107] on link at bounding box center [575, 102] width 22 height 22
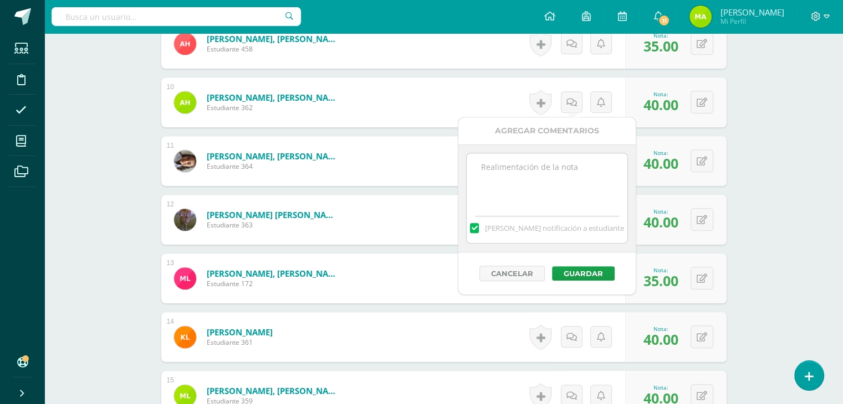
click at [579, 192] on textarea at bounding box center [546, 180] width 160 height 55
paste textarea "¡Qué gran trabajo hiciste! Nos enseñaste que las fortalezas también se comparte…"
type textarea "¡Qué gran trabajo hiciste! Nos enseñaste que las fortalezas también se comparte…"
click at [594, 269] on button "Guardar" at bounding box center [583, 273] width 63 height 14
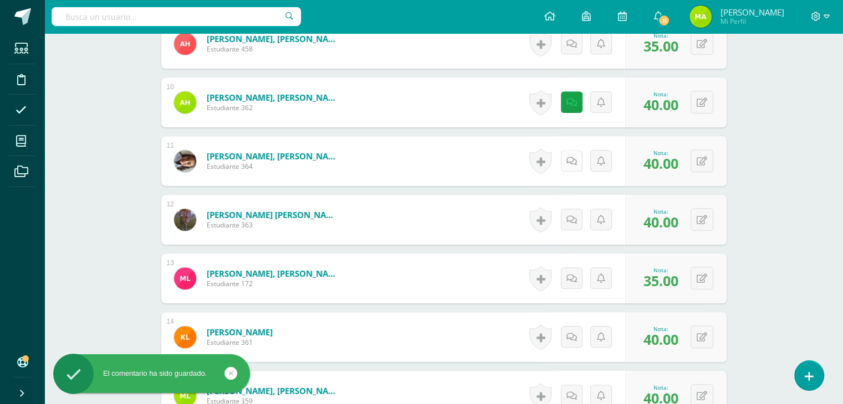
click at [570, 163] on icon at bounding box center [571, 161] width 11 height 9
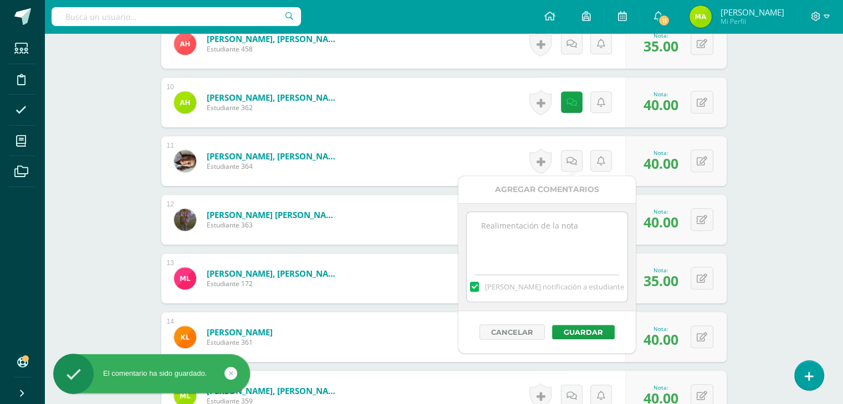
click at [549, 218] on textarea at bounding box center [546, 239] width 160 height 55
paste textarea "¡Qué gran trabajo hiciste! Nos enseñaste que las fortalezas también se comparte…"
type textarea "¡Qué gran trabajo hiciste! Nos enseñaste que las fortalezas también se comparte…"
click at [587, 333] on button "Guardar" at bounding box center [583, 332] width 63 height 14
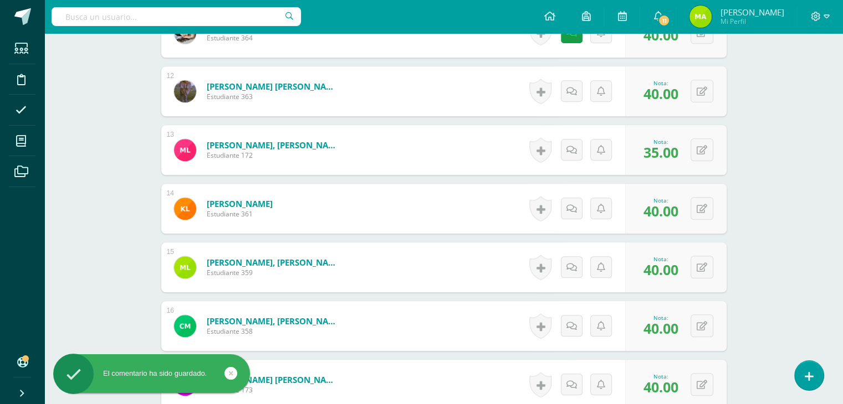
scroll to position [1019, 0]
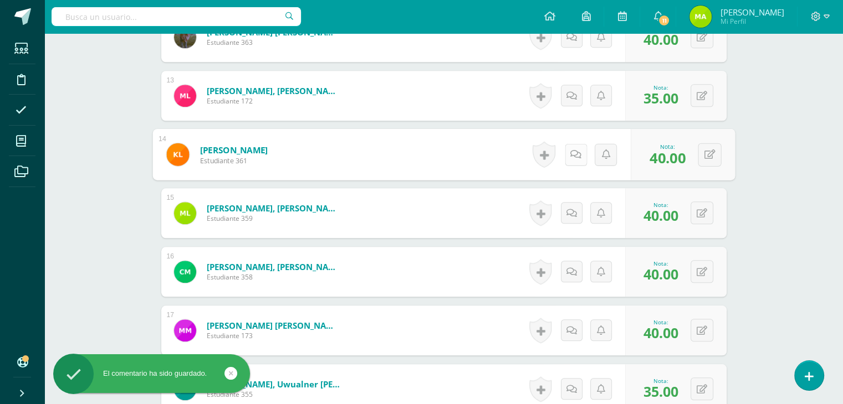
click at [576, 156] on icon at bounding box center [575, 154] width 11 height 9
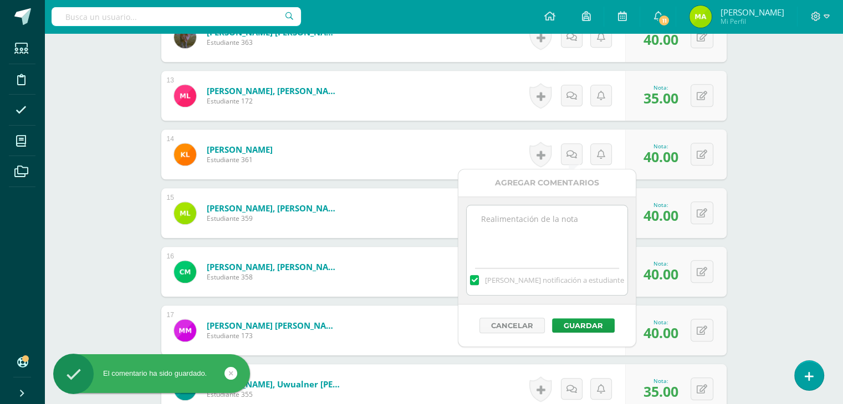
click at [596, 245] on textarea at bounding box center [546, 233] width 160 height 55
paste textarea "¡Qué gran trabajo hiciste! Nos enseñaste que las fortalezas también se comparte…"
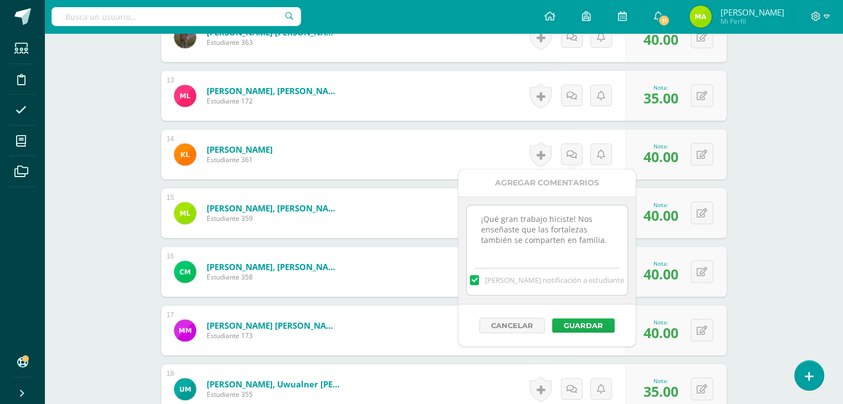
type textarea "¡Qué gran trabajo hiciste! Nos enseñaste que las fortalezas también se comparte…"
click at [603, 324] on button "Guardar" at bounding box center [583, 326] width 63 height 14
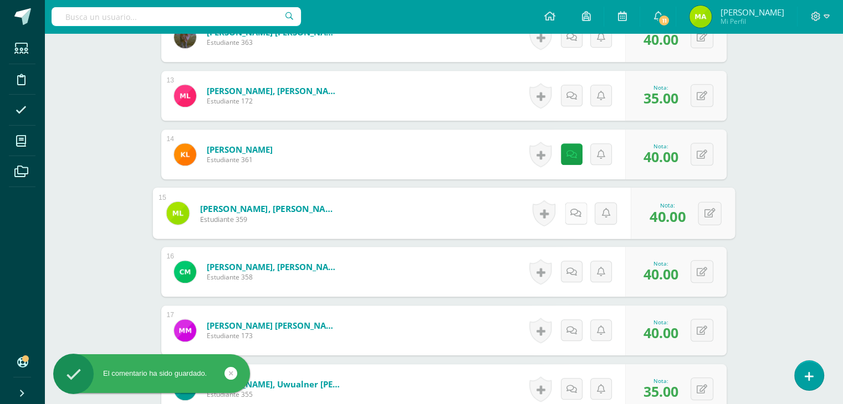
click at [564, 214] on link at bounding box center [575, 213] width 22 height 22
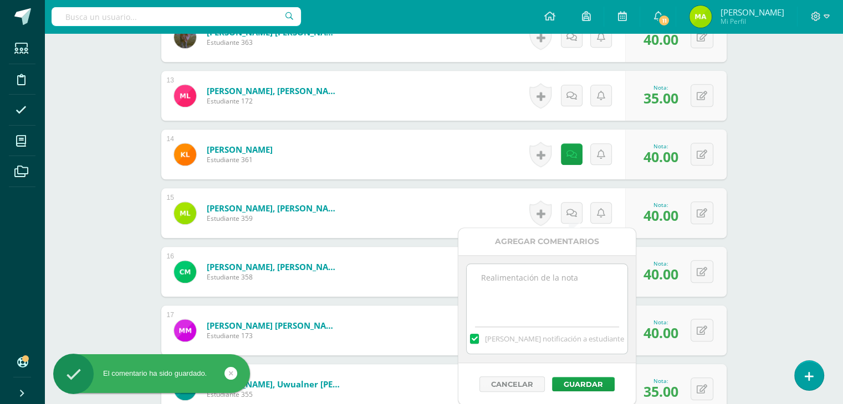
click at [561, 286] on textarea at bounding box center [546, 291] width 160 height 55
paste textarea "¡Qué gran trabajo hiciste! Nos enseñaste que las fortalezas también se comparte…"
type textarea "¡Qué gran trabajo hiciste! Nos enseñaste que las fortalezas también se comparte…"
click at [587, 382] on button "Guardar" at bounding box center [583, 384] width 63 height 14
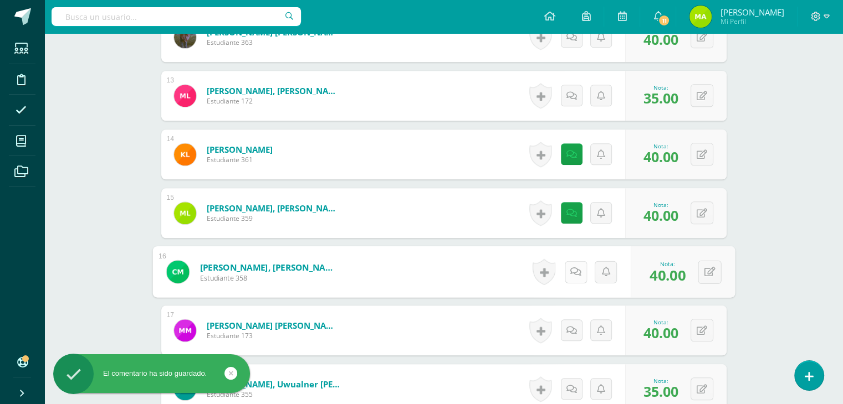
click at [575, 272] on icon at bounding box center [575, 271] width 11 height 9
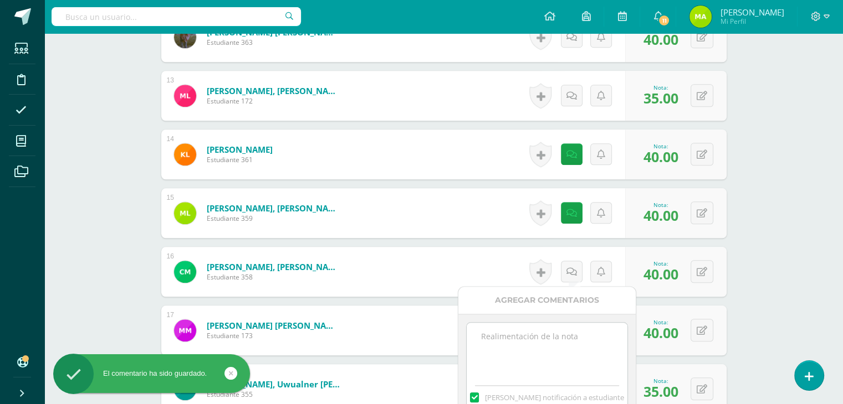
click at [558, 343] on textarea at bounding box center [546, 350] width 160 height 55
paste textarea "¡Qué gran trabajo hiciste! Nos enseñaste que las fortalezas también se comparte…"
type textarea "¡Qué gran trabajo hiciste! Nos enseñaste que las fortalezas también se comparte…"
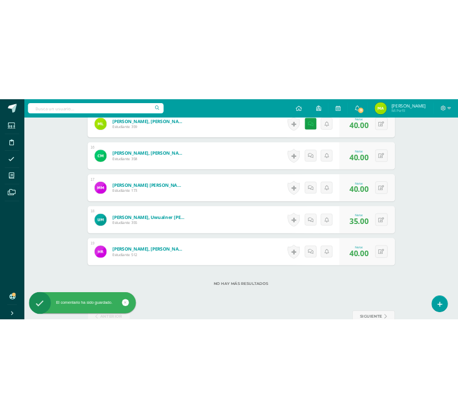
scroll to position [1194, 0]
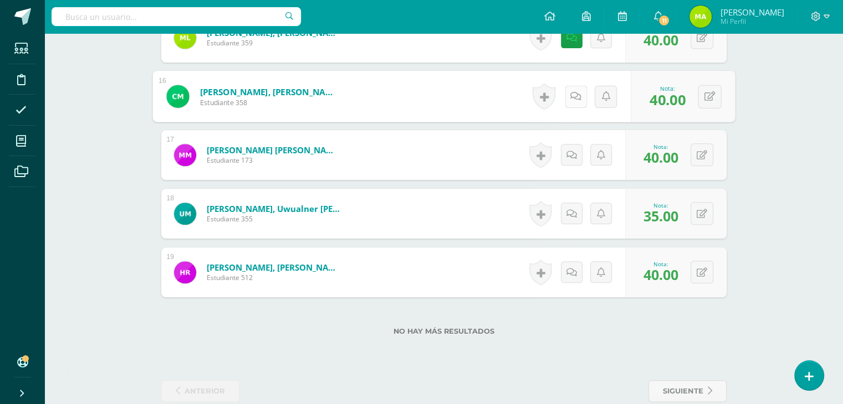
click at [572, 97] on icon at bounding box center [575, 95] width 11 height 9
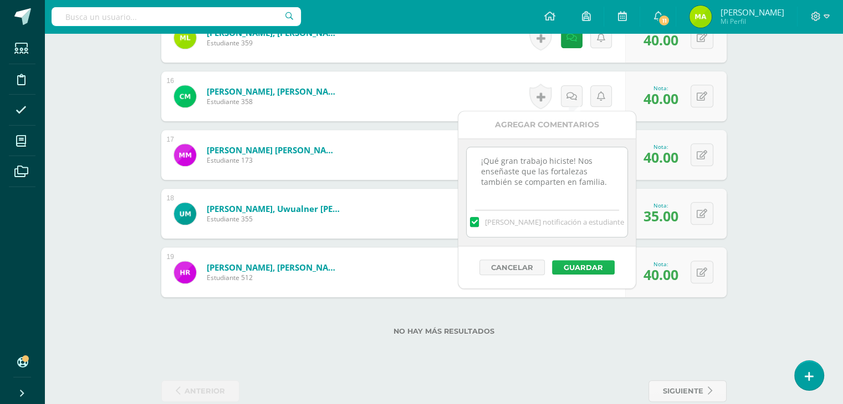
click at [594, 270] on button "Guardar" at bounding box center [583, 267] width 63 height 14
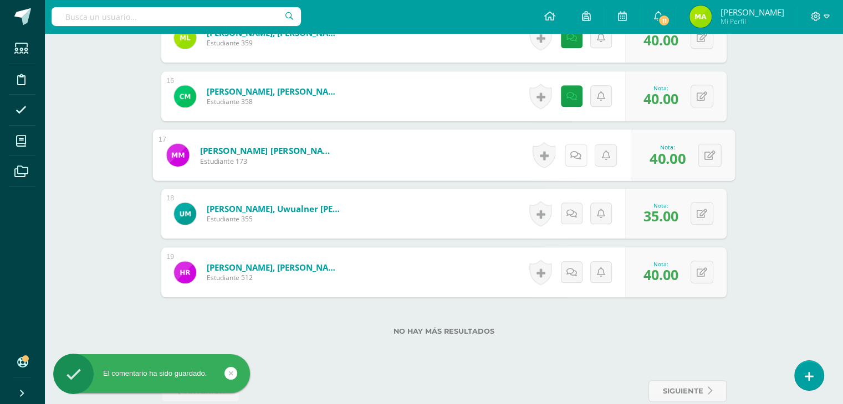
click at [572, 158] on icon at bounding box center [575, 154] width 11 height 9
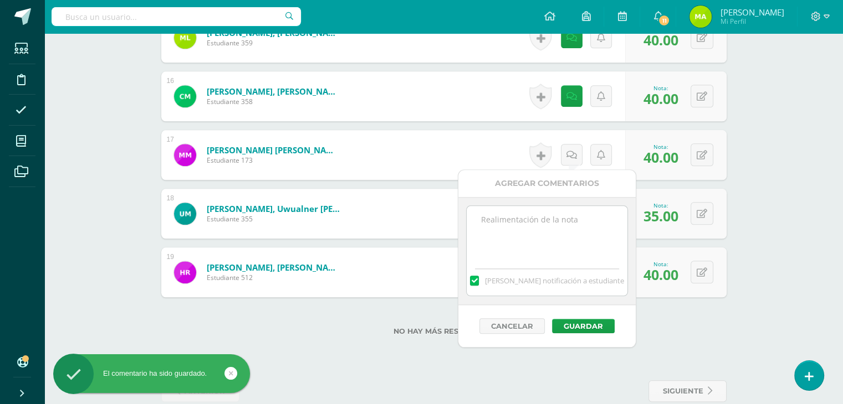
click at [566, 237] on textarea at bounding box center [546, 233] width 160 height 55
paste textarea "¡Qué gran trabajo hiciste! Nos enseñaste que las fortalezas también se comparte…"
type textarea "¡Qué gran trabajo hiciste! Nos enseñaste que las fortalezas también se comparte…"
click at [582, 319] on button "Guardar" at bounding box center [583, 326] width 63 height 14
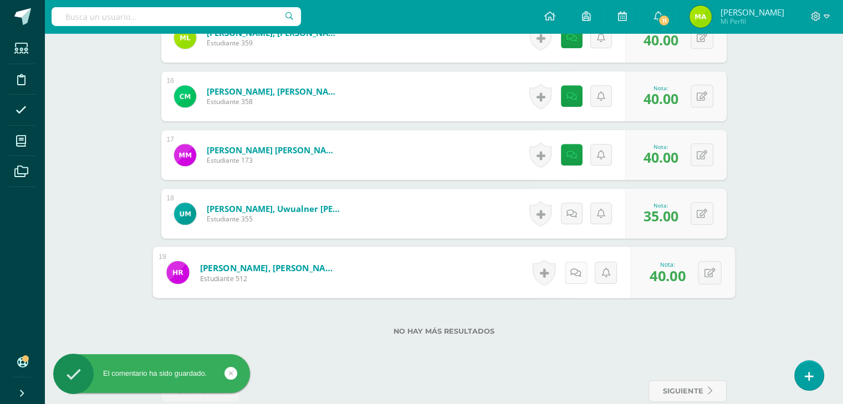
click at [568, 274] on link at bounding box center [575, 272] width 22 height 22
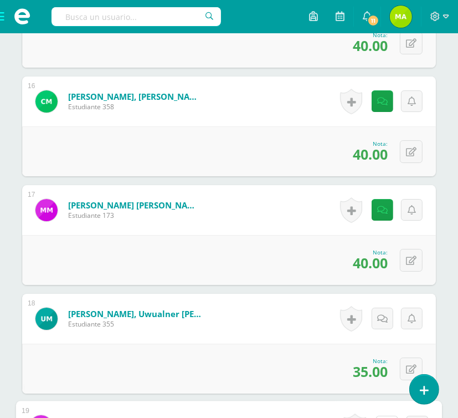
scroll to position [2126, 0]
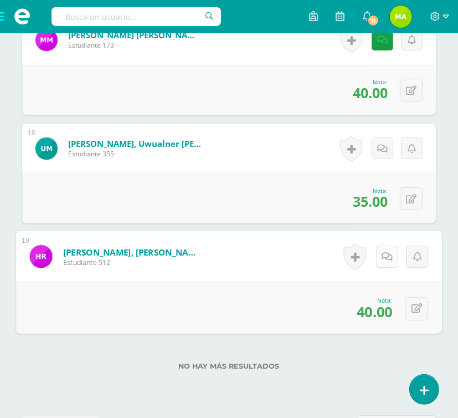
click at [386, 252] on icon at bounding box center [387, 256] width 11 height 9
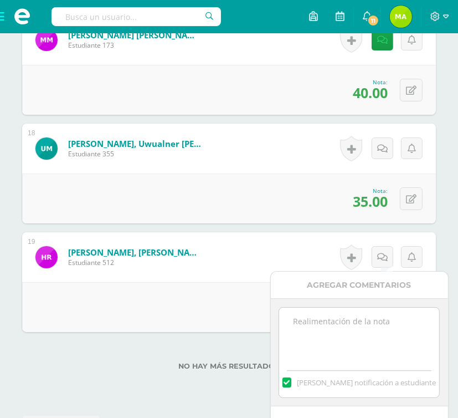
click at [339, 325] on textarea at bounding box center [359, 334] width 160 height 55
paste textarea "¡Qué gran trabajo hiciste! Nos enseñaste que las fortalezas también se comparte…"
type textarea "¡Qué gran trabajo hiciste! Nos enseñaste que las fortalezas también se comparte…"
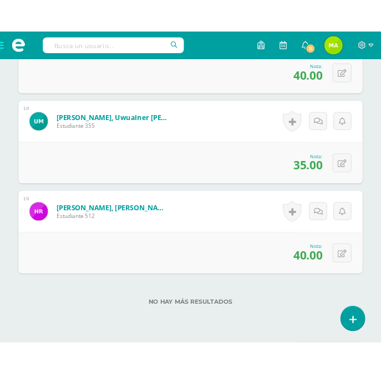
scroll to position [2181, 0]
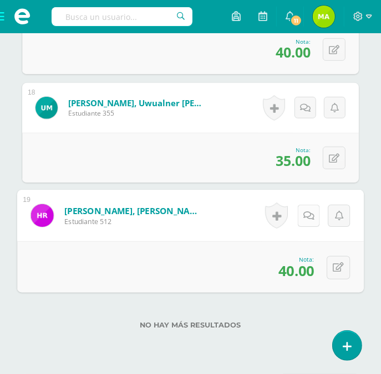
click at [302, 214] on link at bounding box center [308, 216] width 22 height 22
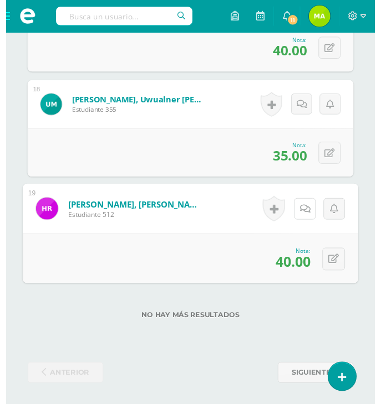
scroll to position [2194, 0]
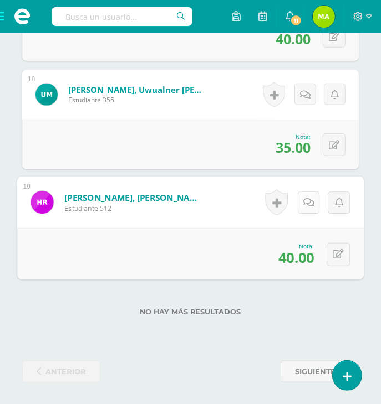
click at [310, 192] on link at bounding box center [308, 203] width 22 height 22
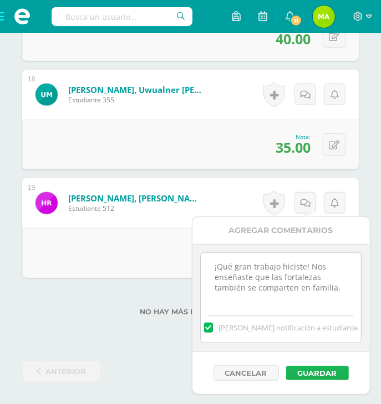
click at [317, 371] on button "Guardar" at bounding box center [317, 373] width 63 height 14
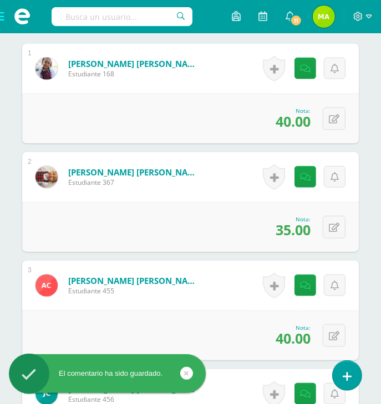
scroll to position [383, 0]
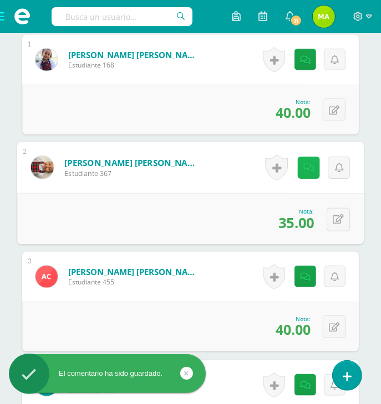
click at [310, 157] on link at bounding box center [308, 168] width 22 height 22
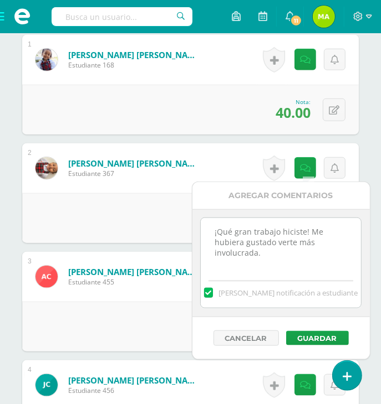
drag, startPoint x: 270, startPoint y: 249, endPoint x: 191, endPoint y: 217, distance: 86.2
click at [192, 217] on div "Agregar Comentarios ¡Qué gran trabajo hiciste! Me hubiera gustado verte más inv…" at bounding box center [281, 271] width 178 height 178
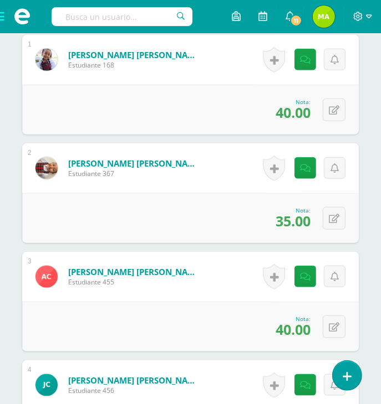
click at [151, 211] on div "0 Logros Logros obtenidos Aún no hay logros agregados Nota: 35.00" at bounding box center [190, 218] width 336 height 50
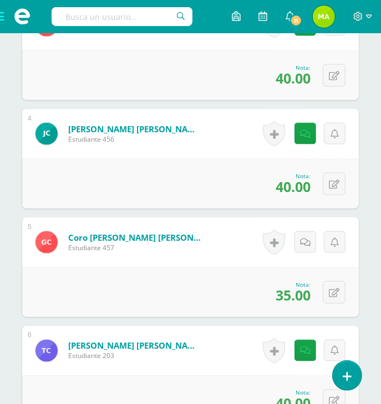
scroll to position [638, 0]
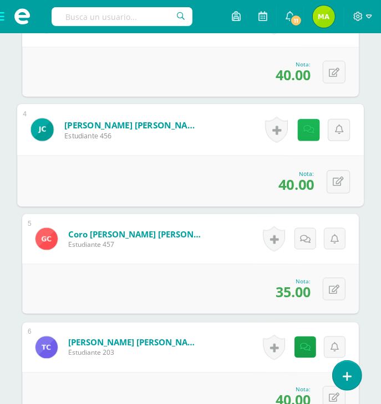
click at [306, 127] on icon at bounding box center [308, 129] width 11 height 9
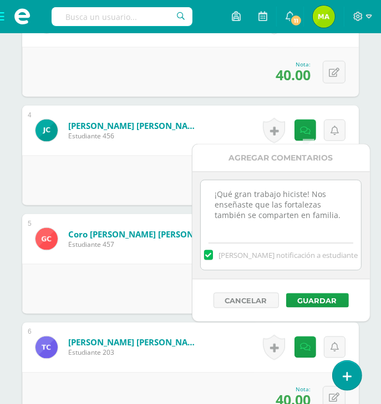
drag, startPoint x: 345, startPoint y: 215, endPoint x: 184, endPoint y: 181, distance: 164.3
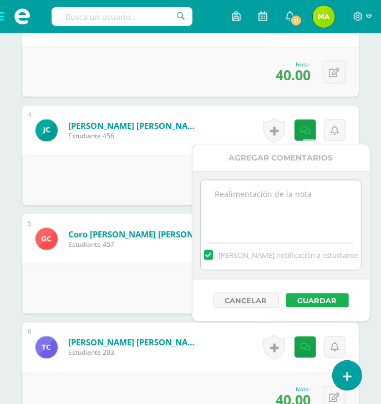
click at [304, 295] on button "Guardar" at bounding box center [317, 301] width 63 height 14
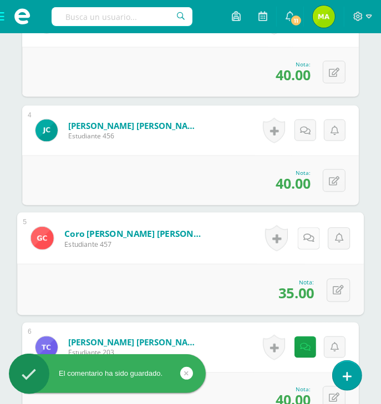
click at [297, 238] on link at bounding box center [308, 239] width 22 height 22
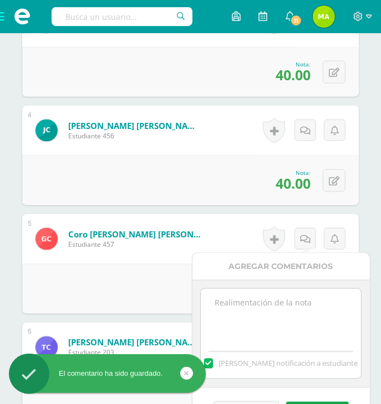
click at [248, 314] on textarea at bounding box center [281, 316] width 160 height 55
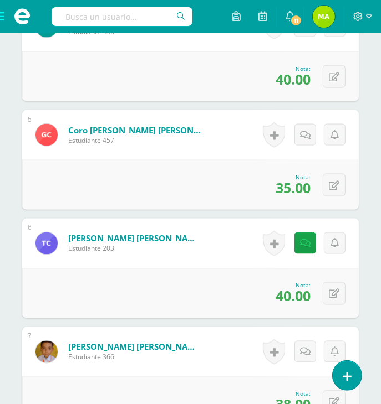
scroll to position [772, 0]
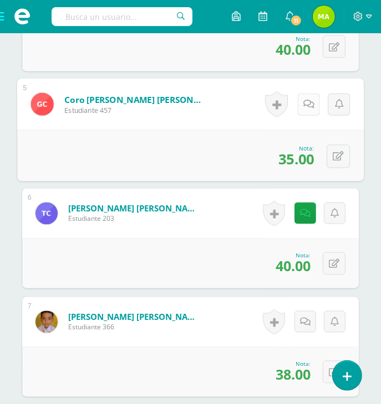
click at [304, 97] on link at bounding box center [308, 105] width 22 height 22
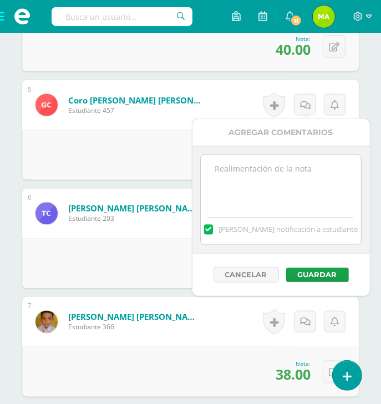
click at [273, 173] on textarea at bounding box center [281, 182] width 160 height 55
paste textarea "¡Qué gran trabajo hiciste! Me hubiera gustado verte más involucrada."
type textarea "¡Qué gran trabajo hiciste! Me hubiera gustado verte más involucrada."
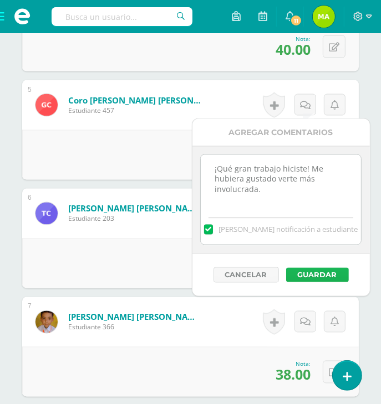
click at [306, 270] on button "Guardar" at bounding box center [317, 275] width 63 height 14
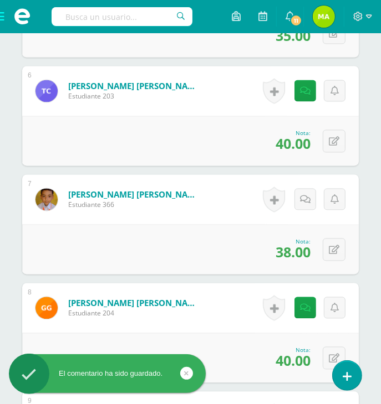
scroll to position [897, 0]
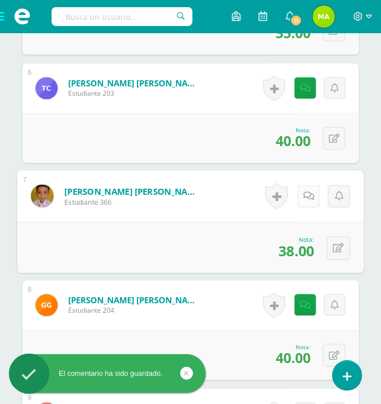
click at [309, 196] on icon at bounding box center [308, 196] width 11 height 9
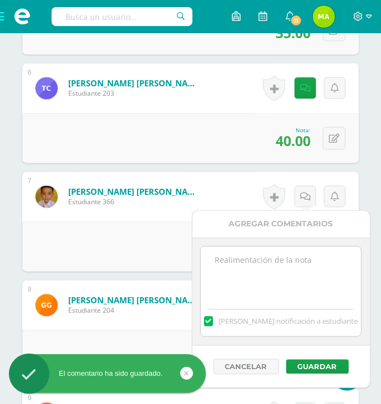
click at [275, 270] on textarea at bounding box center [281, 274] width 160 height 55
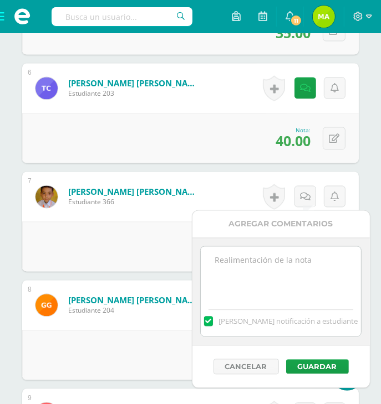
paste textarea "¡Qué gran trabajo hiciste! Me hubiera gustado verte más involucrada."
type textarea "¡Qué gran trabajo hiciste! Me hubiera gustado verte más involucrado"
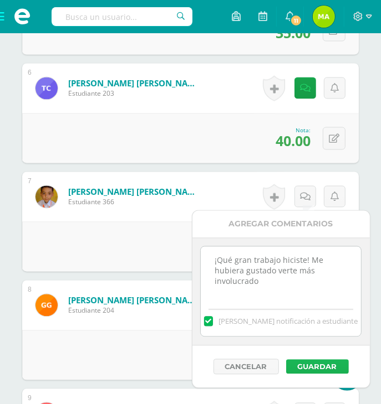
click at [317, 365] on button "Guardar" at bounding box center [317, 367] width 63 height 14
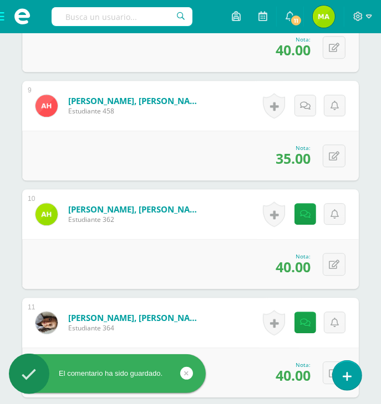
scroll to position [1218, 0]
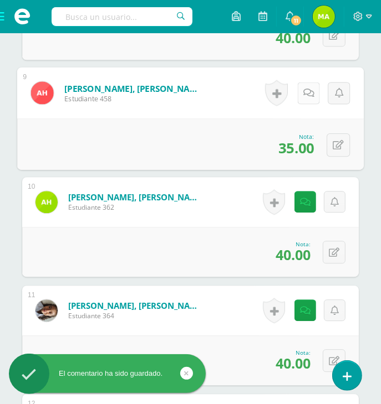
click at [304, 88] on icon at bounding box center [308, 92] width 11 height 9
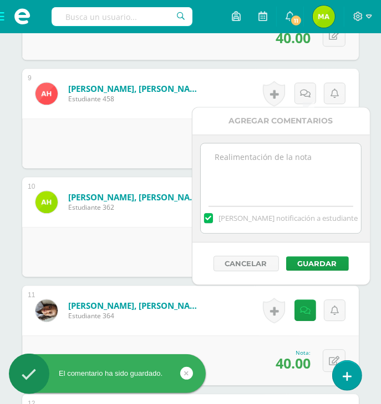
click at [292, 173] on textarea at bounding box center [281, 170] width 160 height 55
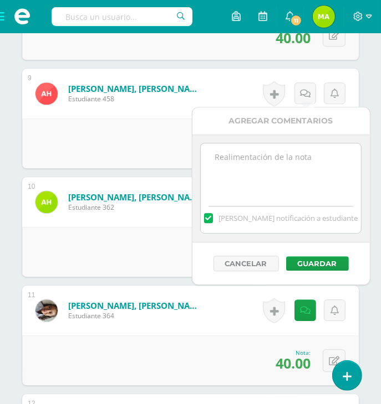
paste textarea "¡Qué gran trabajo hiciste! Me hubiera gustado verte más involucrada."
type textarea "¡Qué gran trabajo hiciste! Me hubiera gustado verte más involucrado"
click at [323, 265] on button "Guardar" at bounding box center [317, 263] width 63 height 14
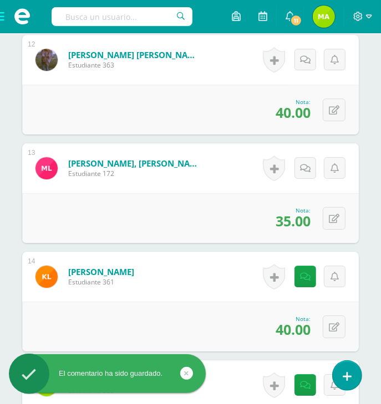
scroll to position [1580, 0]
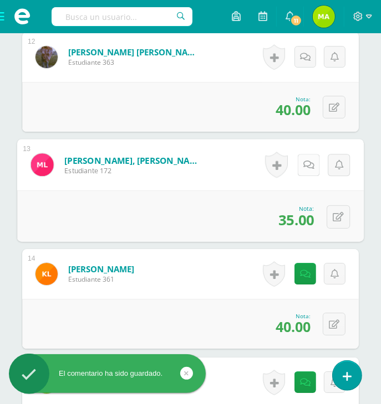
click at [310, 161] on icon at bounding box center [308, 164] width 11 height 9
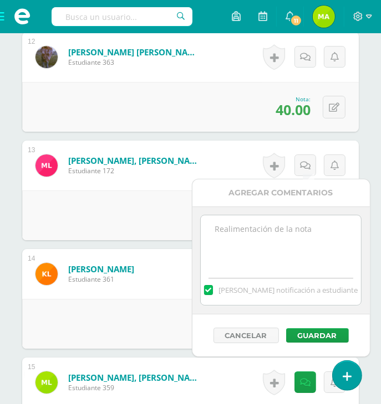
click at [289, 247] on textarea at bounding box center [281, 242] width 160 height 55
paste textarea "¡Qué gran trabajo hiciste! Me hubiera gustado verte más involucrada."
type textarea "¡Qué gran trabajo hiciste! Me hubiera gustado verte más involucrado"
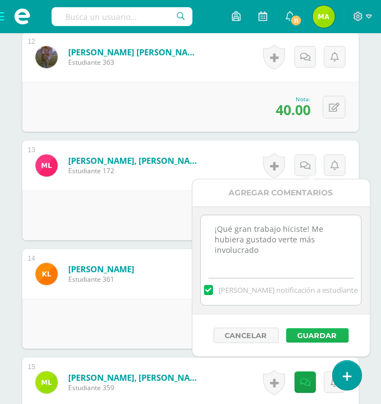
click at [313, 336] on button "Guardar" at bounding box center [317, 336] width 63 height 14
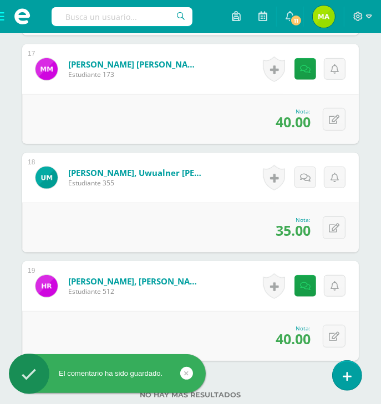
scroll to position [2135, 0]
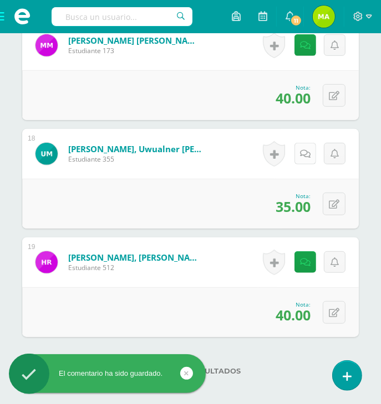
drag, startPoint x: 306, startPoint y: 136, endPoint x: 306, endPoint y: 150, distance: 13.8
click at [306, 150] on div "Historial de actividad No hay historial para esta actividad Agregar Comentarios…" at bounding box center [303, 154] width 111 height 50
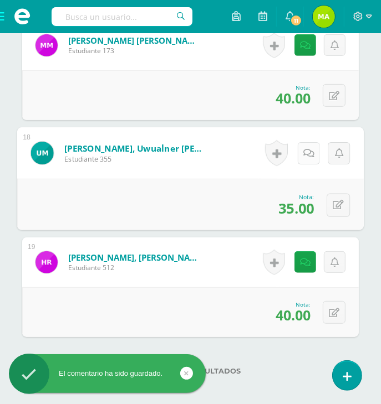
click at [306, 150] on icon at bounding box center [308, 152] width 11 height 9
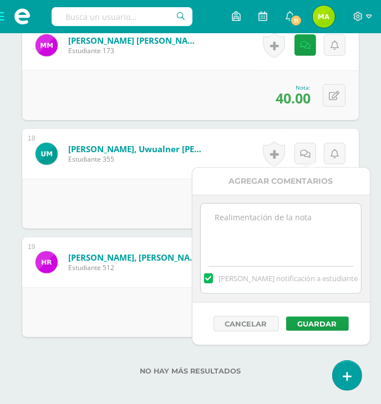
click at [248, 220] on textarea at bounding box center [281, 231] width 160 height 55
paste textarea "¡Qué gran trabajo hiciste! Me hubiera gustado verte más involucrada."
type textarea "¡Qué gran trabajo hiciste! Me hubiera gustado verte más involucrado"
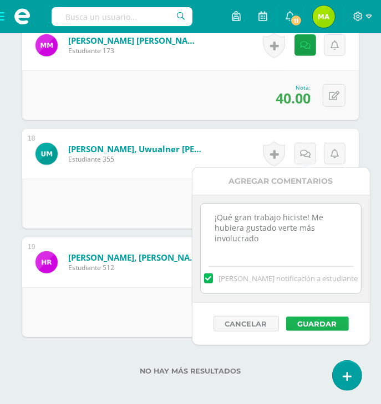
click at [321, 320] on button "Guardar" at bounding box center [317, 324] width 63 height 14
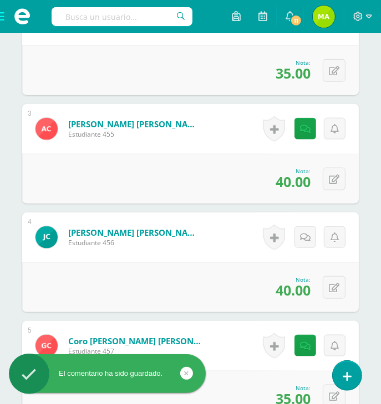
scroll to position [0, 0]
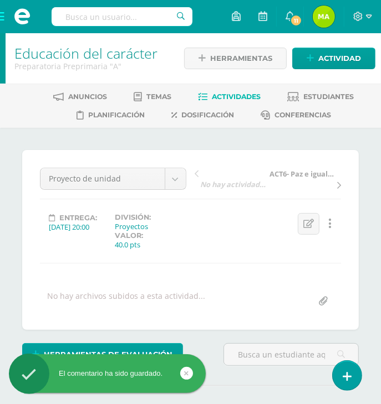
click at [4, 14] on span at bounding box center [22, 16] width 44 height 33
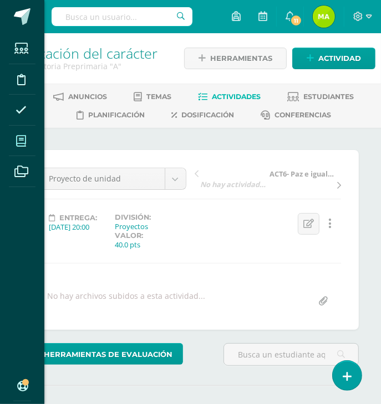
click at [29, 142] on span at bounding box center [21, 141] width 25 height 25
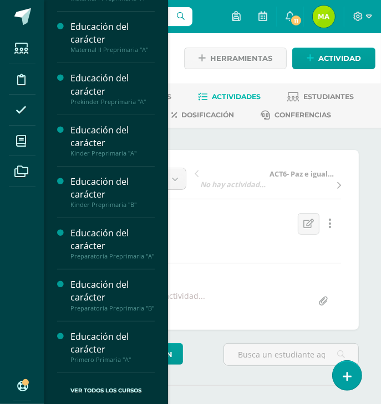
scroll to position [59, 0]
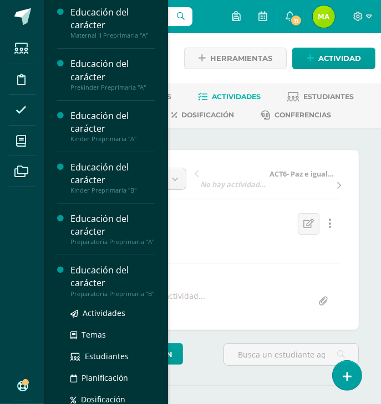
click at [81, 280] on div "Educación del carácter" at bounding box center [112, 276] width 84 height 25
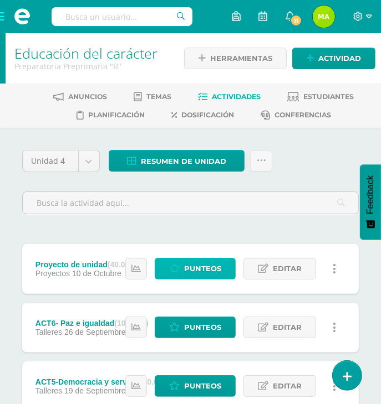
click at [185, 271] on span "Punteos" at bounding box center [202, 269] width 37 height 20
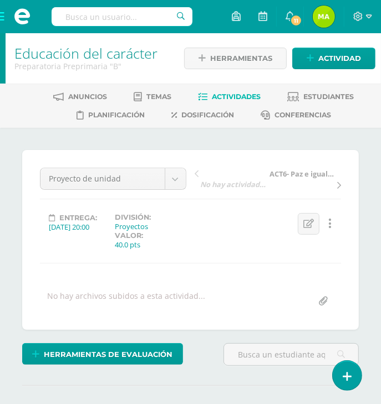
drag, startPoint x: 379, startPoint y: 153, endPoint x: 384, endPoint y: 242, distance: 88.2
click at [381, 242] on html "Estudiantes Disciplina Asistencia Mis cursos Archivos Soporte Ayuda Reportar un…" at bounding box center [190, 236] width 381 height 472
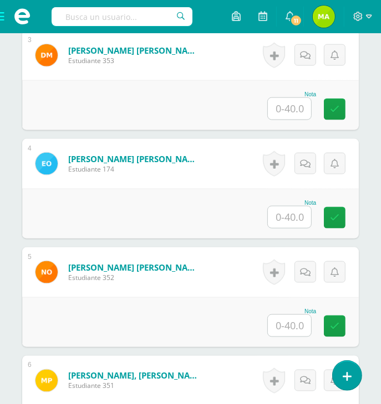
scroll to position [620, 0]
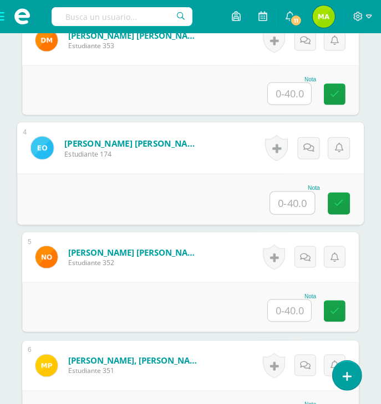
click at [304, 201] on input "text" at bounding box center [292, 203] width 44 height 22
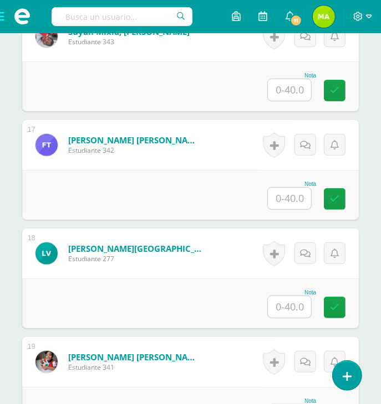
scroll to position [2041, 0]
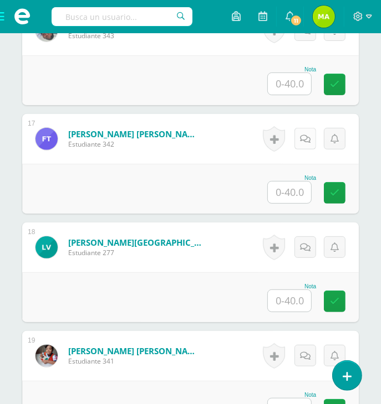
type input "0"
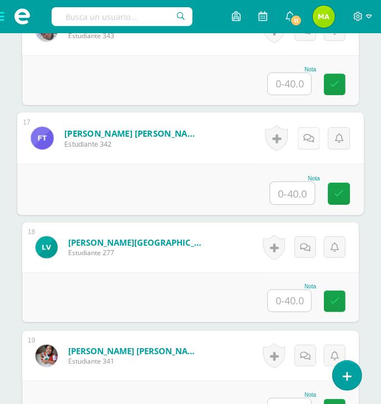
click at [308, 137] on icon at bounding box center [308, 138] width 11 height 9
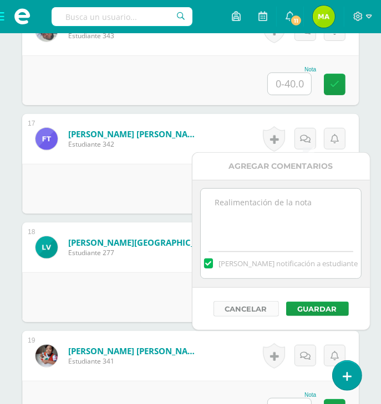
click at [253, 312] on button "Cancelar" at bounding box center [245, 309] width 65 height 16
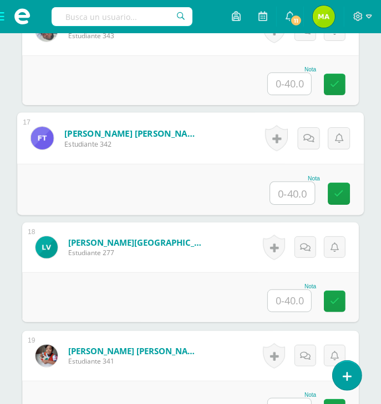
click at [301, 187] on input "text" at bounding box center [292, 193] width 44 height 22
type input "0"
click at [342, 201] on link at bounding box center [338, 194] width 22 height 22
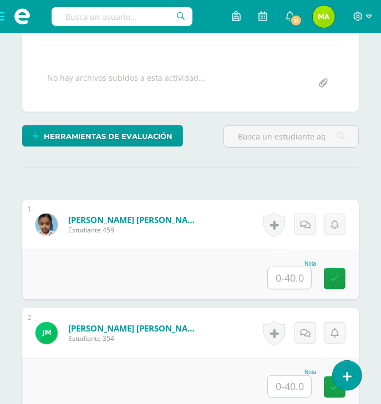
scroll to position [152, 0]
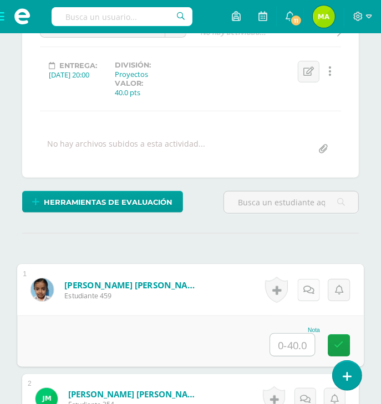
click at [303, 288] on icon at bounding box center [308, 289] width 11 height 9
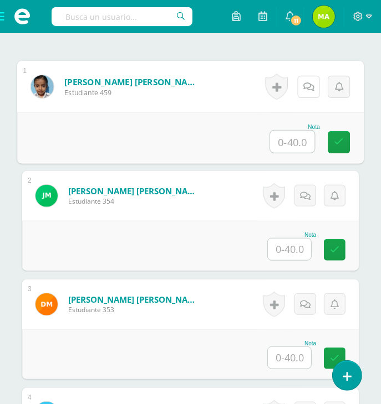
scroll to position [379, 0]
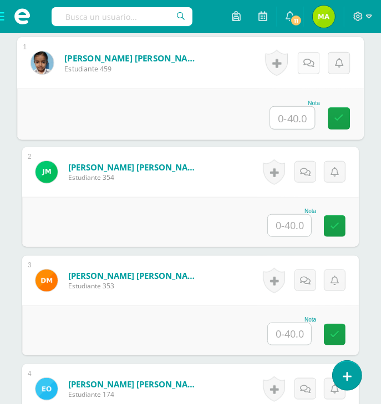
click at [304, 67] on link at bounding box center [308, 63] width 22 height 22
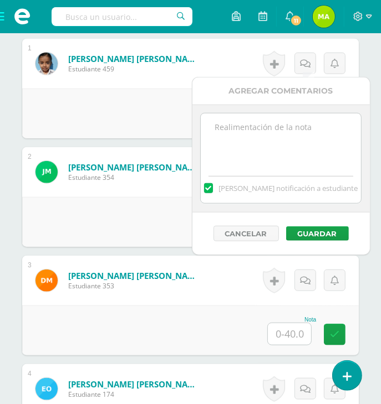
click at [271, 157] on textarea at bounding box center [281, 141] width 160 height 55
paste textarea "Tu familia es un lindo ejemplo de cómo las fortalezas del corazón hacen más fel…"
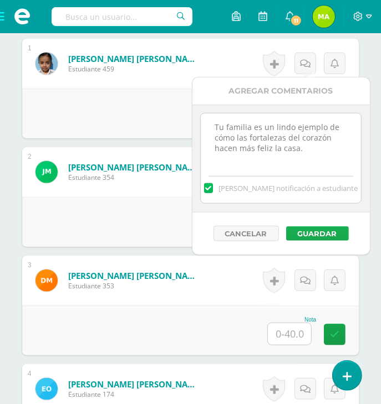
type textarea "Tu familia es un lindo ejemplo de cómo las fortalezas del corazón hacen más fel…"
click at [331, 237] on button "Guardar" at bounding box center [317, 234] width 63 height 14
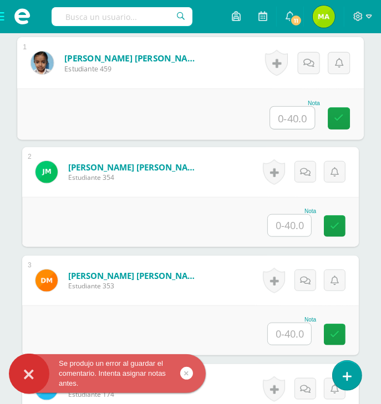
click at [297, 115] on input "text" at bounding box center [292, 118] width 44 height 22
type input "40"
click at [311, 59] on icon at bounding box center [308, 62] width 11 height 9
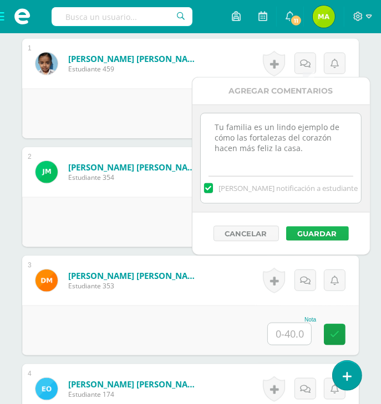
click at [326, 230] on button "Guardar" at bounding box center [317, 234] width 63 height 14
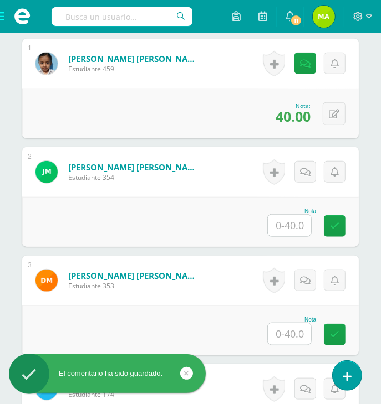
click at [295, 223] on input "text" at bounding box center [289, 226] width 43 height 22
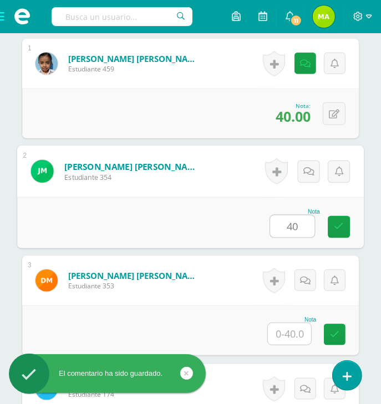
type input "40"
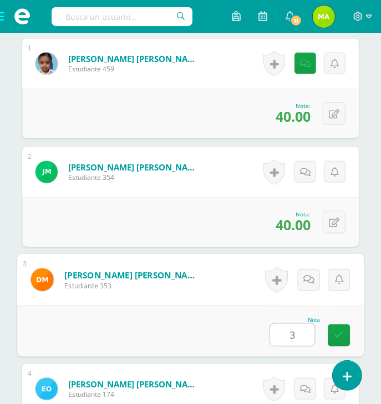
type input "38"
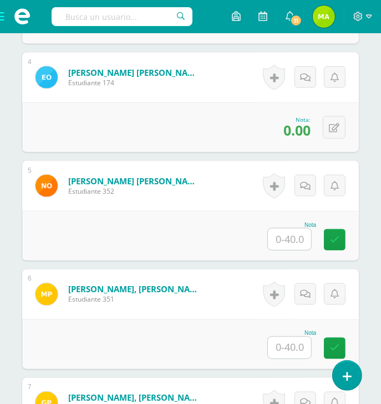
scroll to position [700, 0]
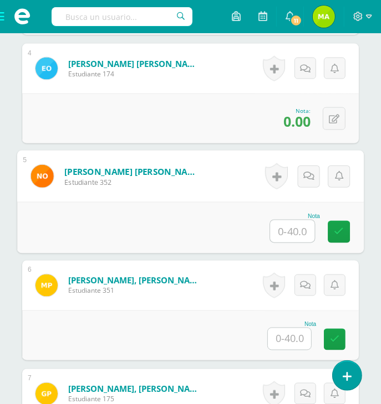
click at [294, 230] on input "text" at bounding box center [292, 231] width 44 height 22
type input "38"
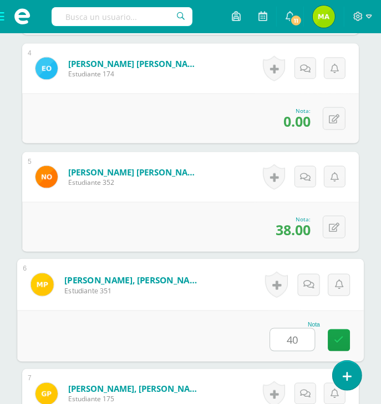
type input "40"
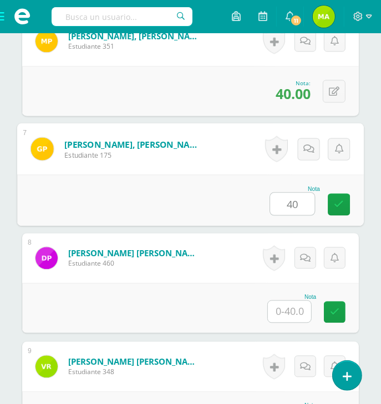
type input "40"
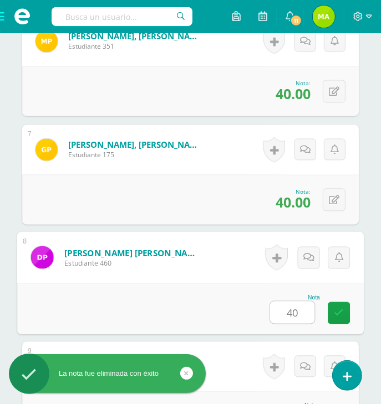
type input "40"
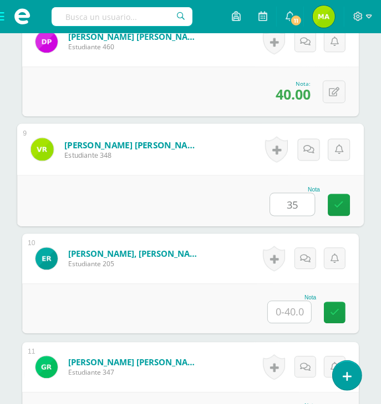
type input "35"
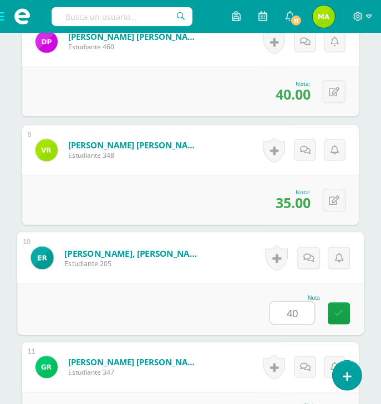
type input "40"
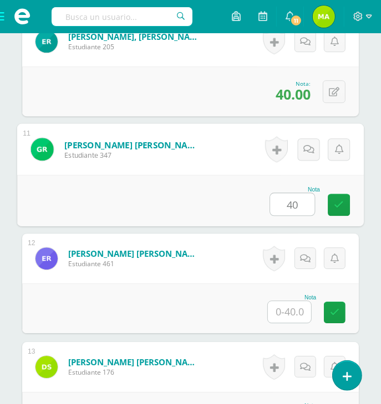
type input "40"
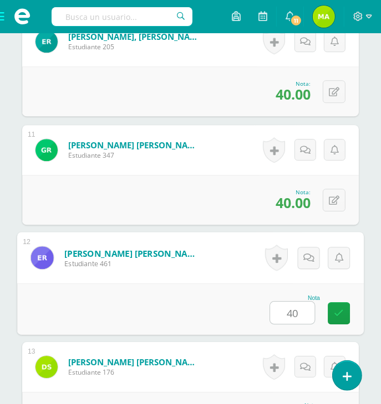
type input "40"
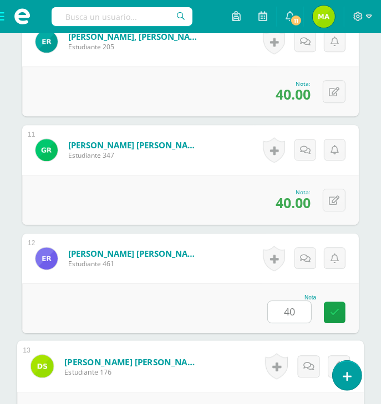
scroll to position [1596, 0]
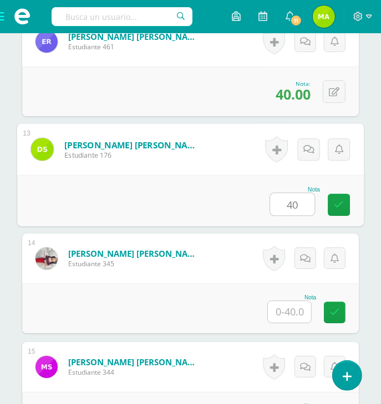
type input "40"
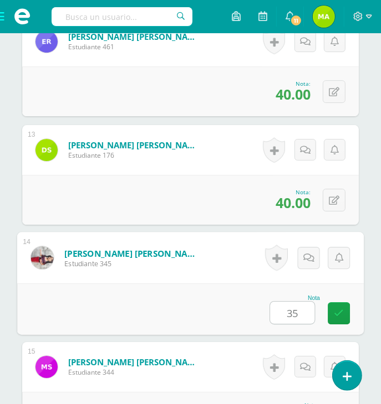
type input "35"
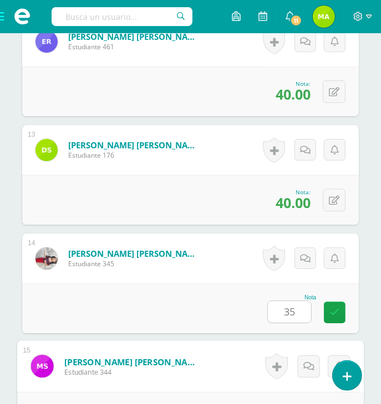
scroll to position [1813, 0]
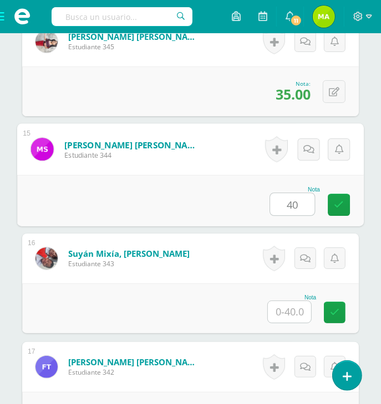
type input "40"
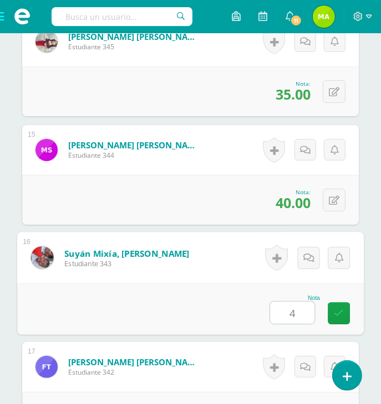
type input "40"
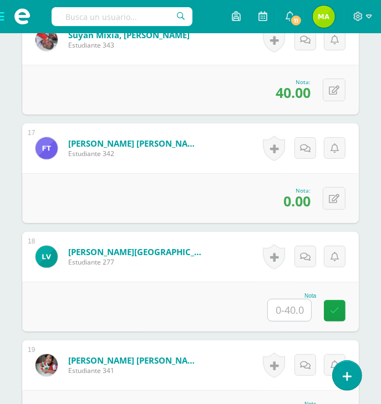
scroll to position [2025, 0]
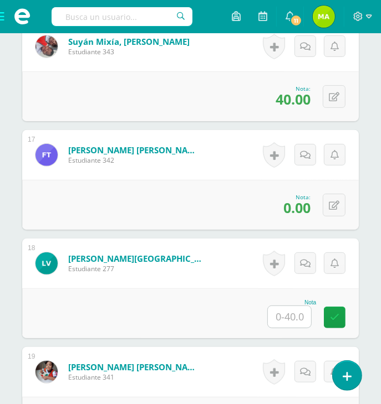
click at [277, 320] on input "text" at bounding box center [289, 317] width 43 height 22
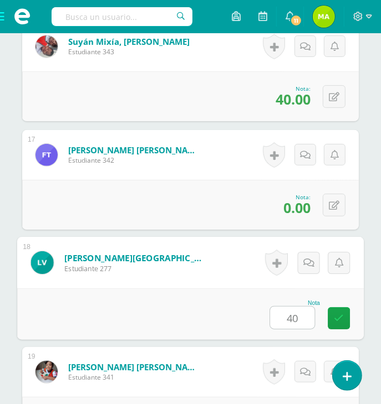
type input "40"
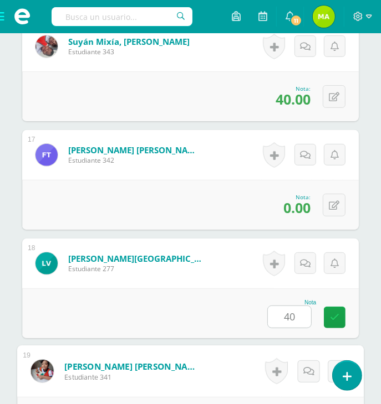
scroll to position [2194, 0]
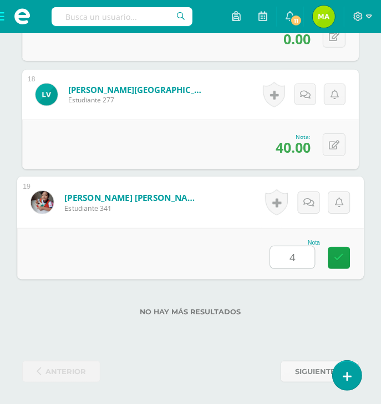
type input "40"
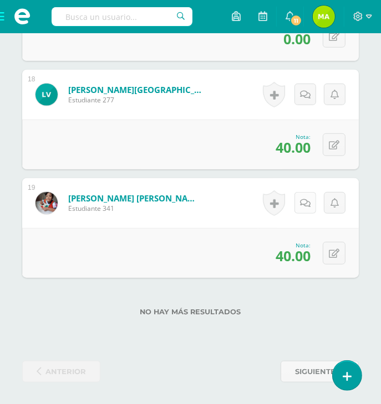
click at [298, 200] on link at bounding box center [305, 203] width 22 height 22
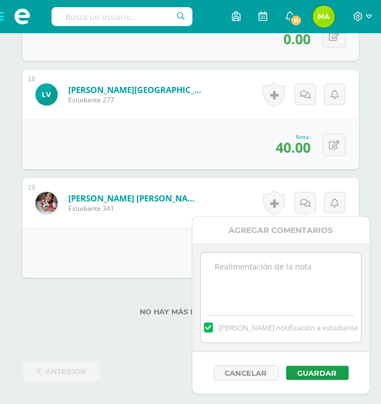
click at [293, 289] on textarea at bounding box center [281, 280] width 160 height 55
paste textarea "Tu familia es un lindo ejemplo de cómo las fortalezas del corazón hacen más fel…"
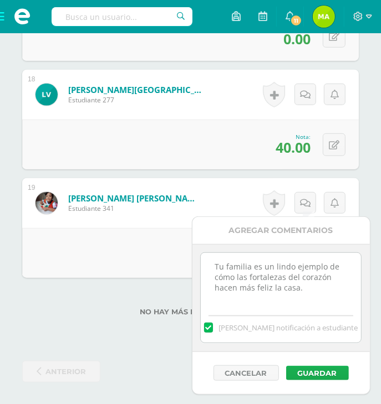
type textarea "Tu familia es un lindo ejemplo de cómo las fortalezas del corazón hacen más fel…"
click at [313, 376] on button "Guardar" at bounding box center [317, 373] width 63 height 14
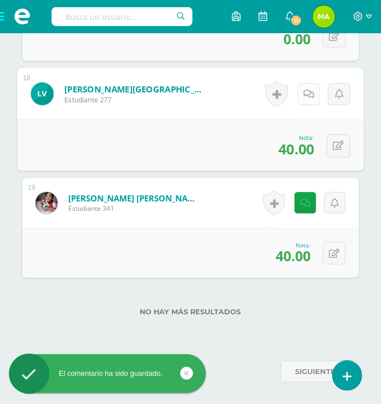
click at [305, 98] on link at bounding box center [308, 94] width 22 height 22
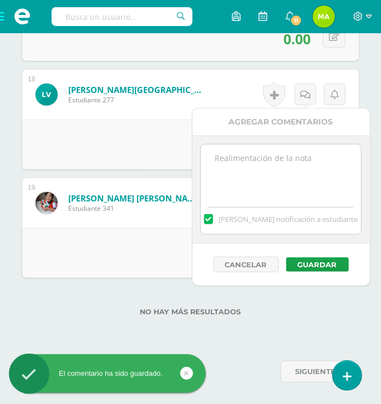
click at [276, 178] on textarea at bounding box center [281, 172] width 160 height 55
paste textarea "Tu familia es un lindo ejemplo de cómo las fortalezas del corazón hacen más fel…"
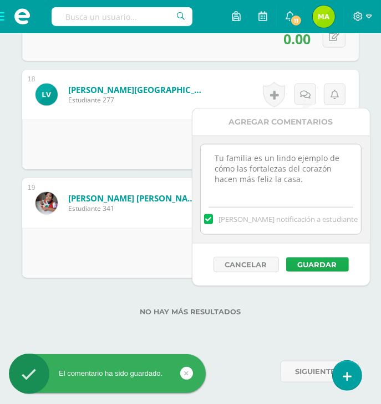
type textarea "Tu familia es un lindo ejemplo de cómo las fortalezas del corazón hacen más fel…"
click at [322, 265] on button "Guardar" at bounding box center [317, 265] width 63 height 14
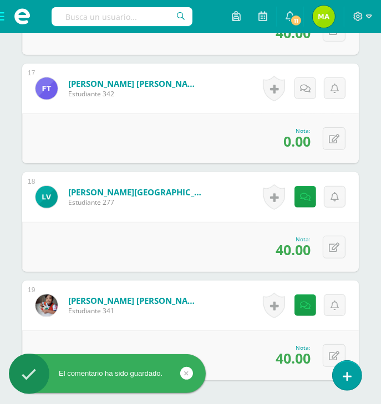
scroll to position [2088, 0]
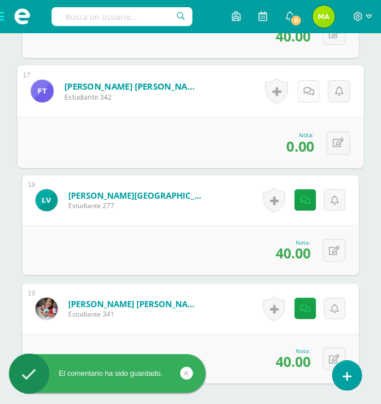
click at [302, 95] on link at bounding box center [308, 91] width 22 height 22
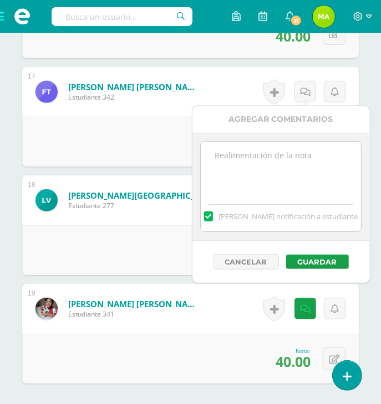
click at [249, 187] on textarea at bounding box center [281, 169] width 160 height 55
click at [231, 168] on textarea "No realizo la entrega corrrespondiente." at bounding box center [281, 169] width 160 height 55
type textarea "No realizo la entrega correspondiente."
click at [324, 264] on button "Guardar" at bounding box center [317, 262] width 63 height 14
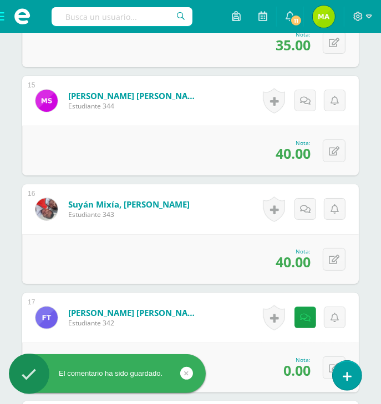
scroll to position [1857, 0]
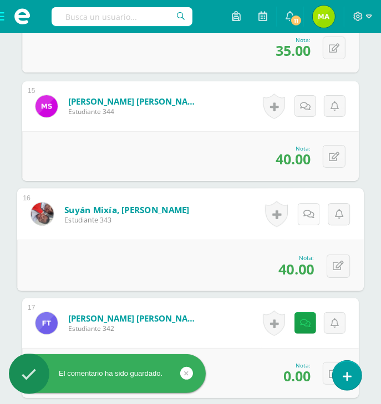
click at [307, 218] on link at bounding box center [308, 214] width 22 height 22
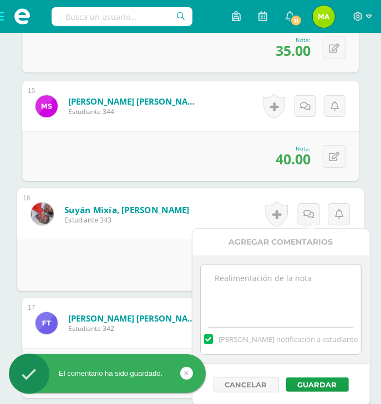
click at [244, 284] on textarea at bounding box center [281, 292] width 160 height 55
paste textarea "Tu familia es un lindo ejemplo de cómo las fortalezas del corazón hacen más fel…"
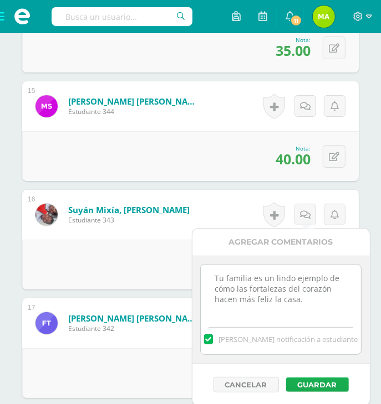
type textarea "Tu familia es un lindo ejemplo de cómo las fortalezas del corazón hacen más fel…"
click at [320, 379] on button "Guardar" at bounding box center [317, 385] width 63 height 14
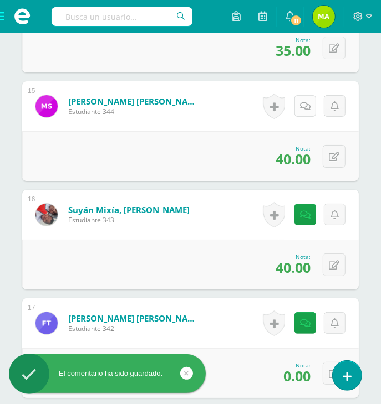
click at [310, 102] on icon at bounding box center [305, 106] width 11 height 9
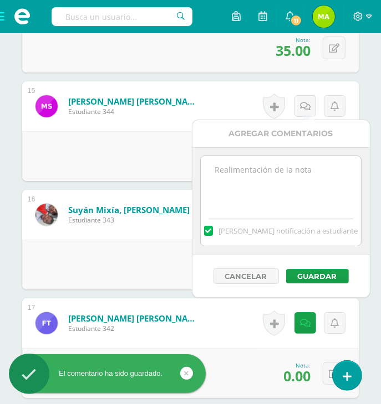
click at [264, 187] on textarea at bounding box center [281, 183] width 160 height 55
paste textarea "Tu familia es un lindo ejemplo de cómo las fortalezas del corazón hacen más fel…"
type textarea "Tu familia es un lindo ejemplo de cómo las fortalezas del corazón hacen más fel…"
click at [326, 285] on div "Cancelar Guardar" at bounding box center [280, 276] width 177 height 42
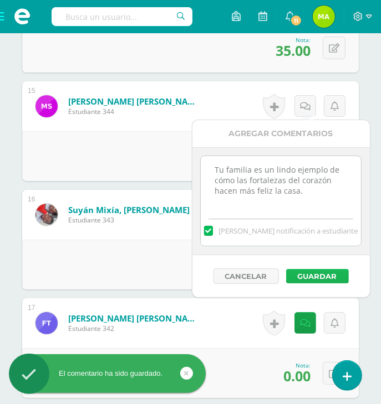
click at [324, 274] on button "Guardar" at bounding box center [317, 276] width 63 height 14
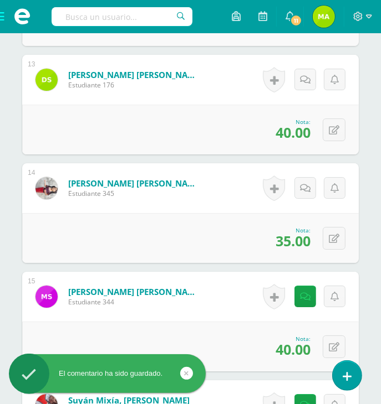
scroll to position [1628, 0]
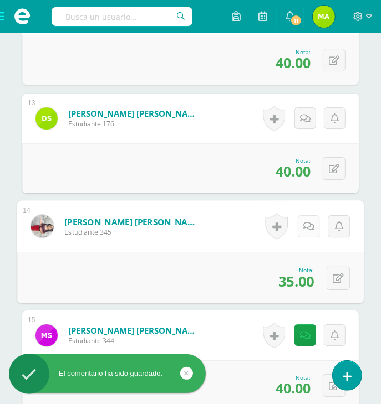
click at [307, 227] on icon at bounding box center [308, 226] width 11 height 9
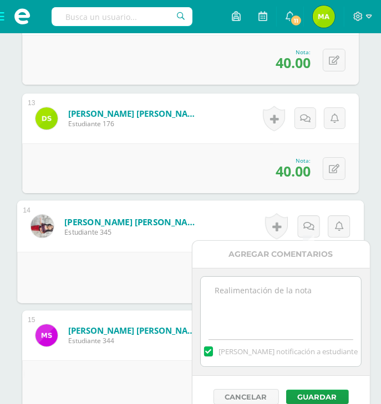
click at [278, 286] on textarea at bounding box center [281, 304] width 160 height 55
paste textarea "Tu familia es un lindo ejemplo de cómo las fortalezas del corazón hacen más fel…"
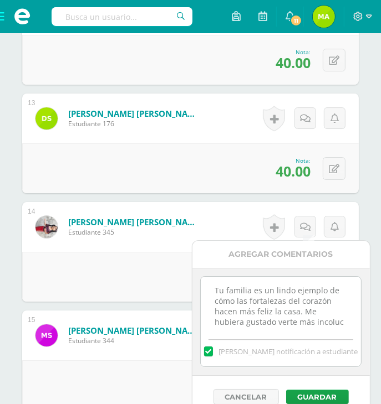
scroll to position [6, 0]
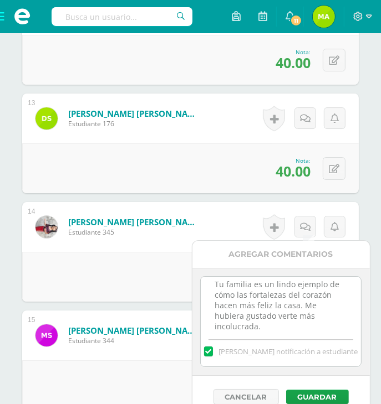
click at [224, 327] on textarea "Tu familia es un lindo ejemplo de cómo las fortalezas del corazón hacen más fel…" at bounding box center [281, 304] width 160 height 55
type textarea "Tu familia es un lindo ejemplo de cómo las fortalezas del corazón hacen más fel…"
click at [318, 391] on button "Guardar" at bounding box center [317, 397] width 63 height 14
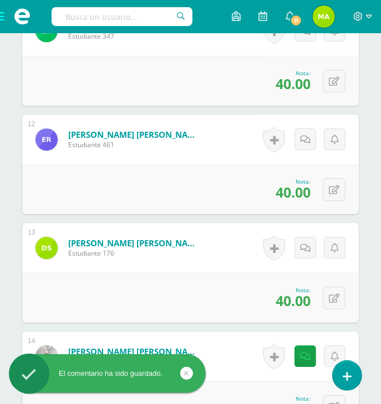
scroll to position [1474, 0]
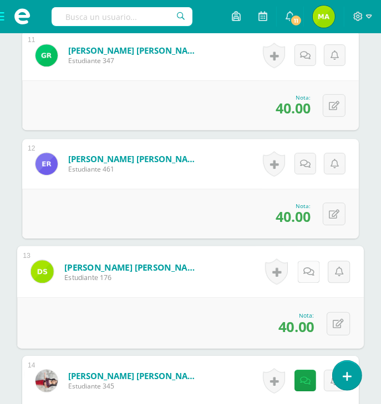
click at [306, 271] on icon at bounding box center [308, 271] width 11 height 9
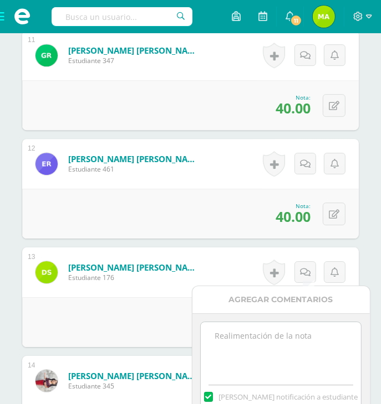
click at [249, 350] on textarea at bounding box center [281, 349] width 160 height 55
paste textarea "Tu familia es un lindo ejemplo de cómo las fortalezas del corazón hacen más fel…"
type textarea "Tu familia es un lindo ejemplo de cómo las fortalezas del corazón hacen más fel…"
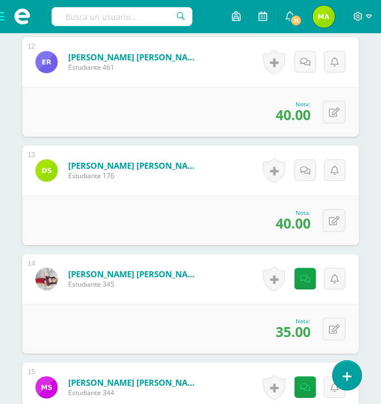
scroll to position [1581, 0]
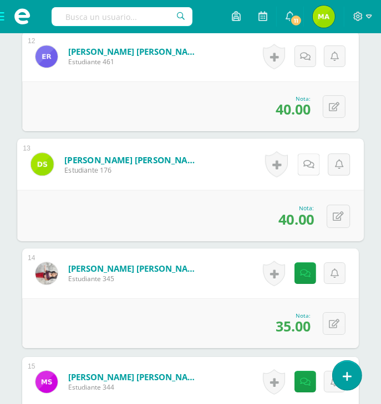
click at [310, 169] on link at bounding box center [308, 164] width 22 height 22
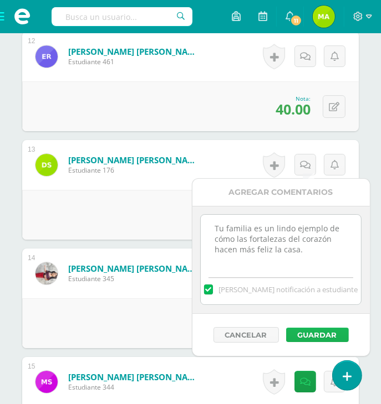
click at [320, 333] on button "Guardar" at bounding box center [317, 335] width 63 height 14
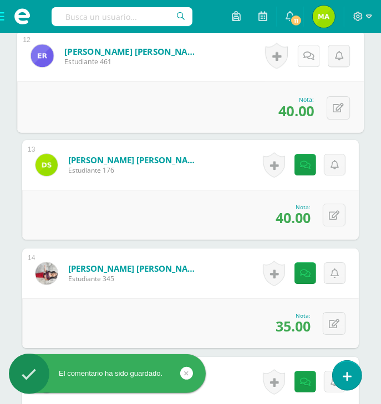
click at [305, 51] on icon at bounding box center [308, 55] width 11 height 9
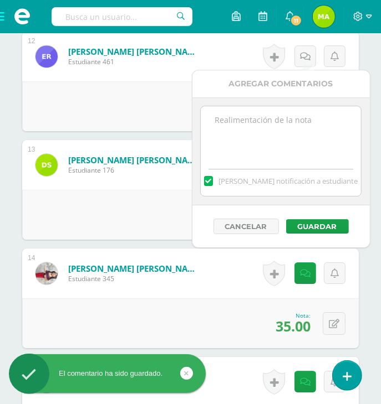
click at [266, 145] on textarea at bounding box center [281, 133] width 160 height 55
paste textarea "Tu familia es un lindo ejemplo de cómo las fortalezas del corazón hacen más fel…"
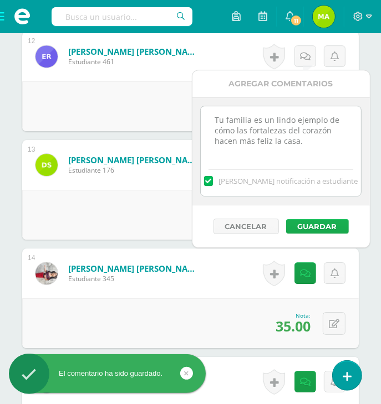
type textarea "Tu familia es un lindo ejemplo de cómo las fortalezas del corazón hacen más fel…"
click at [327, 227] on button "Guardar" at bounding box center [317, 226] width 63 height 14
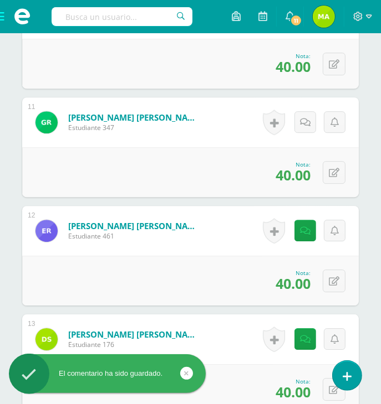
scroll to position [1403, 0]
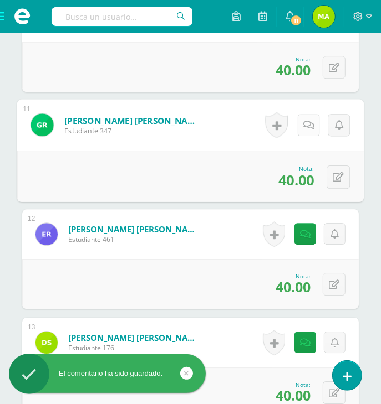
click at [304, 117] on link at bounding box center [308, 125] width 22 height 22
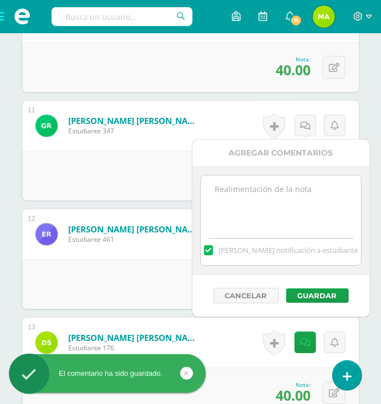
click at [265, 195] on textarea at bounding box center [281, 203] width 160 height 55
paste textarea "Tu familia es un lindo ejemplo de cómo las fortalezas del corazón hacen más fel…"
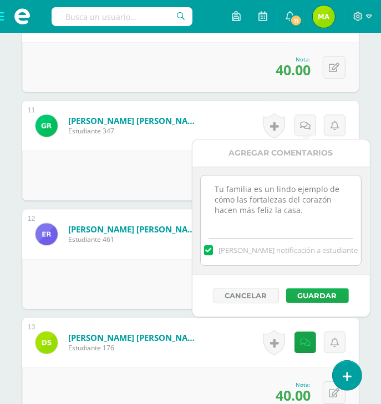
type textarea "Tu familia es un lindo ejemplo de cómo las fortalezas del corazón hacen más fel…"
click at [319, 293] on button "Guardar" at bounding box center [317, 296] width 63 height 14
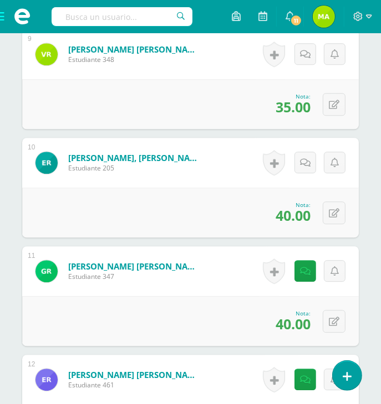
scroll to position [1255, 0]
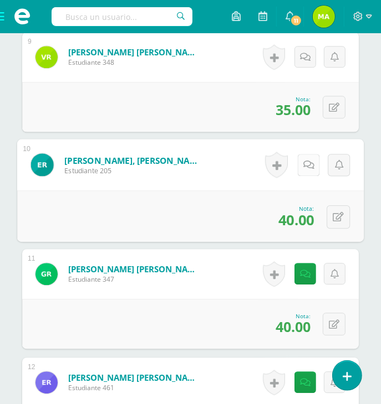
click at [306, 165] on icon at bounding box center [308, 164] width 11 height 9
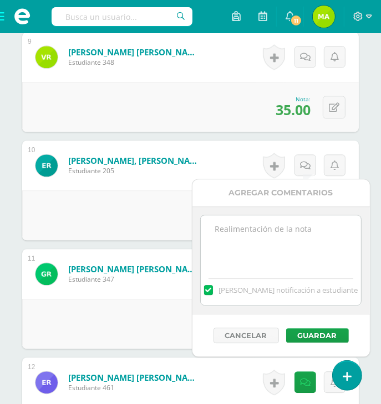
click at [237, 227] on textarea at bounding box center [281, 242] width 160 height 55
paste textarea "Tu familia es un lindo ejemplo de cómo las fortalezas del corazón hacen más fel…"
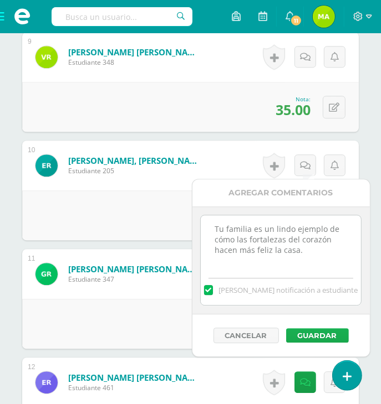
type textarea "Tu familia es un lindo ejemplo de cómo las fortalezas del corazón hacen más fel…"
click at [321, 335] on button "Guardar" at bounding box center [317, 336] width 63 height 14
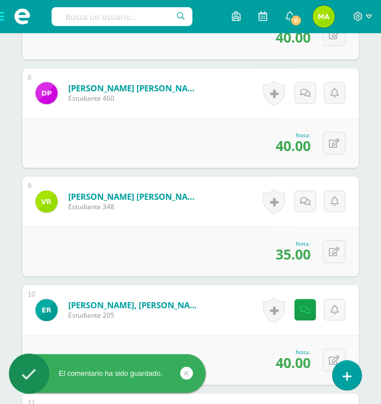
scroll to position [1095, 0]
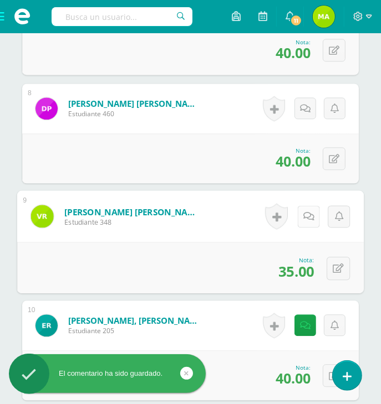
click at [296, 210] on div "Historial de actividad No hay historial para esta actividad Agregar Comentarios…" at bounding box center [306, 217] width 114 height 52
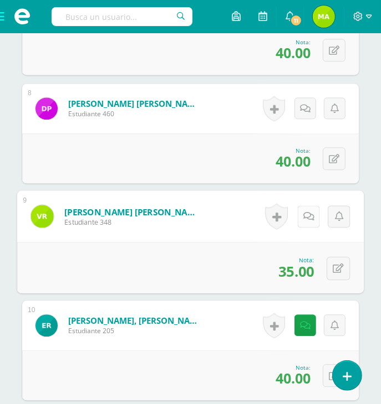
click at [310, 214] on icon at bounding box center [308, 216] width 11 height 9
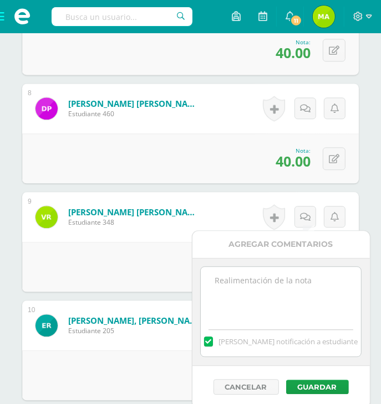
click at [284, 280] on textarea at bounding box center [281, 294] width 160 height 55
type textarea "M"
paste textarea "Tu familia es un lindo ejemplo de cómo las fortalezas del corazón hacen más fel…"
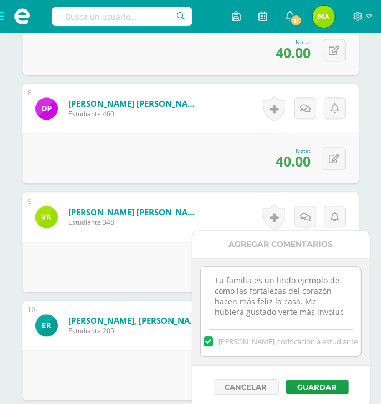
scroll to position [6, 0]
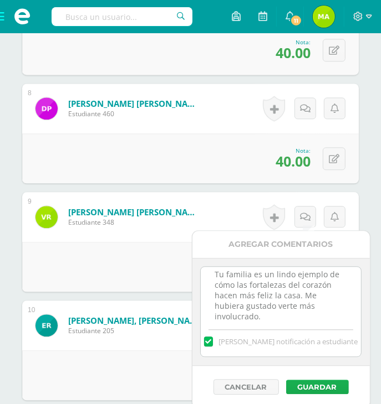
type textarea "Tu familia es un lindo ejemplo de cómo las fortalezas del corazón hacen más fel…"
click at [317, 391] on button "Guardar" at bounding box center [317, 387] width 63 height 14
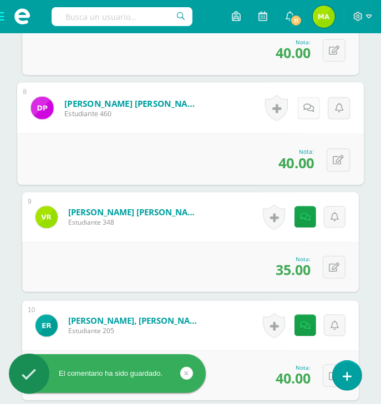
click at [307, 111] on link at bounding box center [308, 108] width 22 height 22
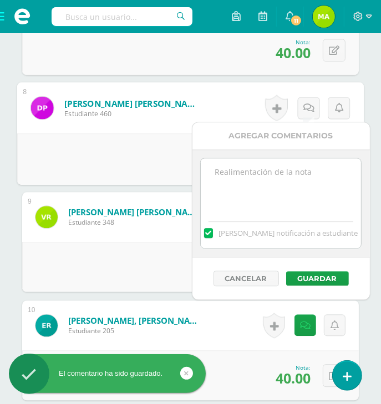
click at [275, 196] on textarea at bounding box center [281, 185] width 160 height 55
paste textarea "Tu familia es un lindo ejemplo de cómo las fortalezas del corazón hacen más fel…"
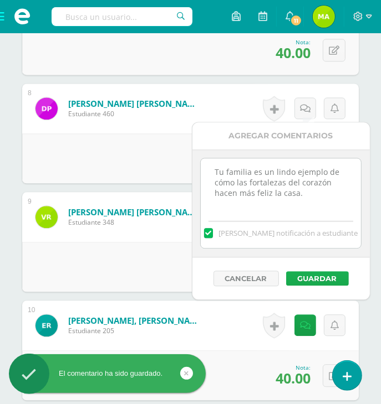
type textarea "Tu familia es un lindo ejemplo de cómo las fortalezas del corazón hacen más fel…"
click at [320, 281] on button "Guardar" at bounding box center [317, 278] width 63 height 14
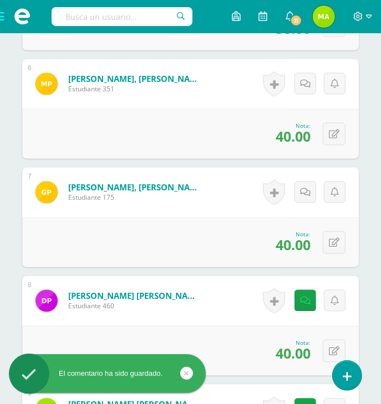
scroll to position [877, 0]
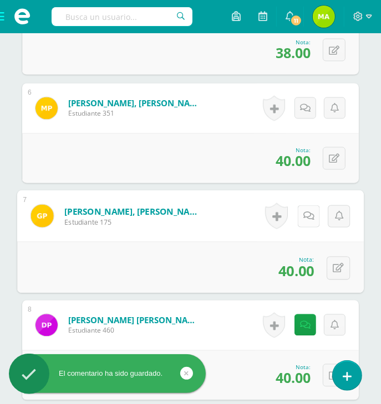
click at [306, 220] on link at bounding box center [308, 217] width 22 height 22
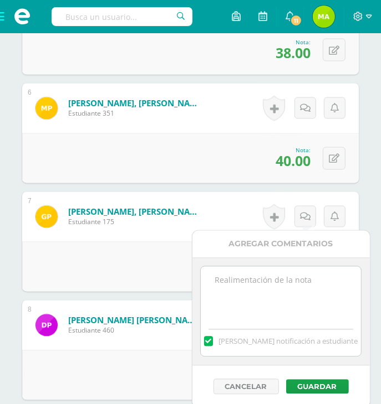
click at [305, 289] on textarea at bounding box center [281, 294] width 160 height 55
paste textarea "Tu familia es un lindo ejemplo de cómo las fortalezas del corazón hacen más fel…"
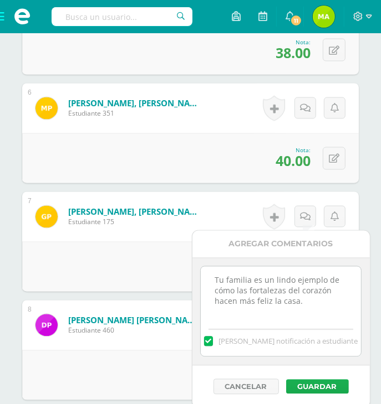
type textarea "Tu familia es un lindo ejemplo de cómo las fortalezas del corazón hacen más fel…"
click at [325, 383] on button "Guardar" at bounding box center [317, 387] width 63 height 14
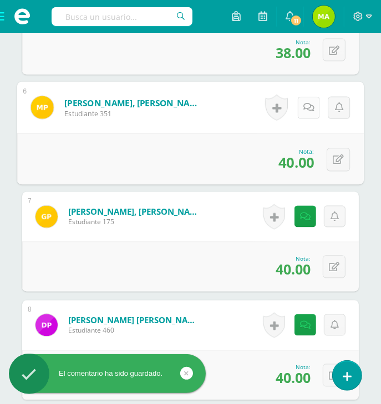
click at [306, 109] on icon at bounding box center [308, 107] width 11 height 9
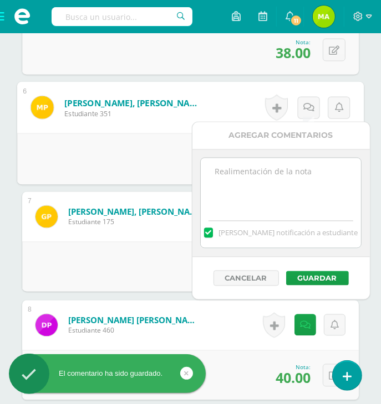
click at [268, 181] on textarea at bounding box center [281, 185] width 160 height 55
paste textarea "Tu familia es un lindo ejemplo de cómo las fortalezas del corazón hacen más fel…"
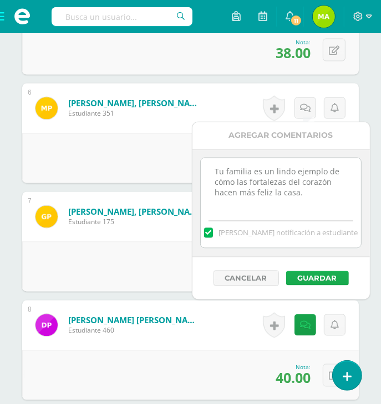
type textarea "Tu familia es un lindo ejemplo de cómo las fortalezas del corazón hacen más fel…"
click at [312, 284] on button "Guardar" at bounding box center [317, 278] width 63 height 14
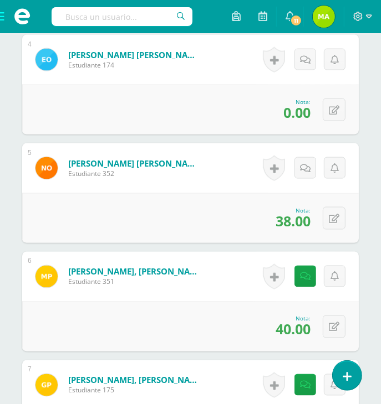
scroll to position [667, 0]
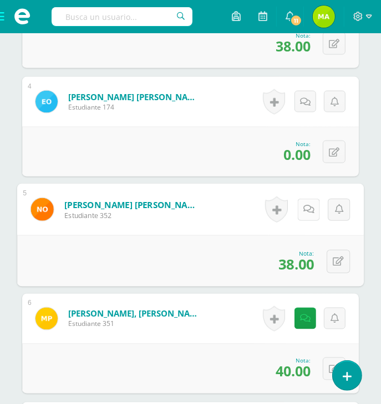
click at [302, 207] on link at bounding box center [308, 210] width 22 height 22
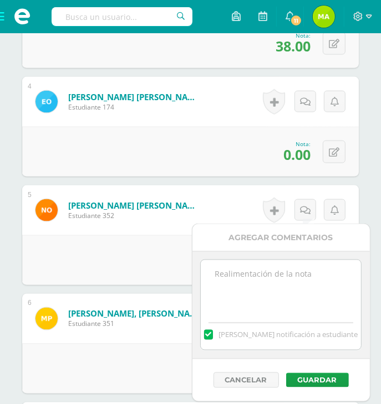
click at [260, 274] on textarea at bounding box center [281, 287] width 160 height 55
paste textarea "Tu familia es un lindo ejemplo de cómo las fortalezas del corazón hacen más fel…"
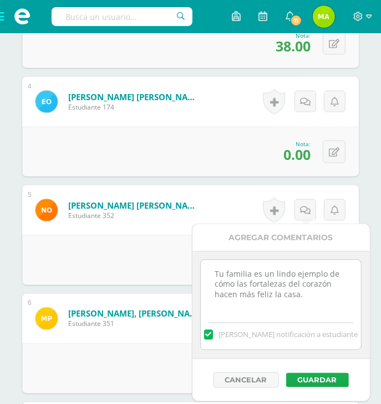
type textarea "Tu familia es un lindo ejemplo de cómo las fortalezas del corazón hacen más fel…"
click at [316, 378] on button "Guardar" at bounding box center [317, 380] width 63 height 14
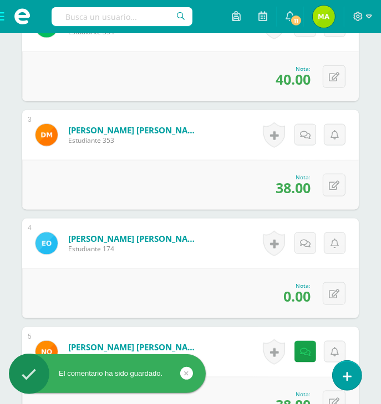
scroll to position [513, 0]
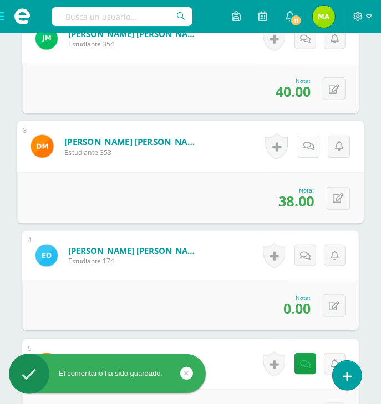
click at [305, 143] on icon at bounding box center [308, 146] width 11 height 9
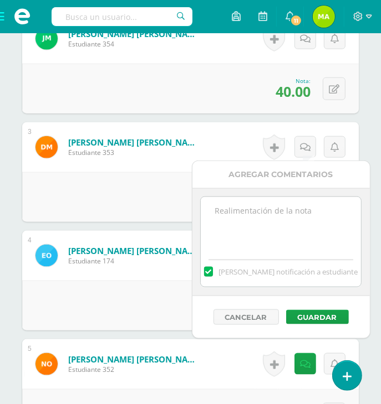
click at [234, 204] on textarea at bounding box center [281, 224] width 160 height 55
paste textarea "Tu familia es un lindo ejemplo de cómo las fortalezas del corazón hacen más fel…"
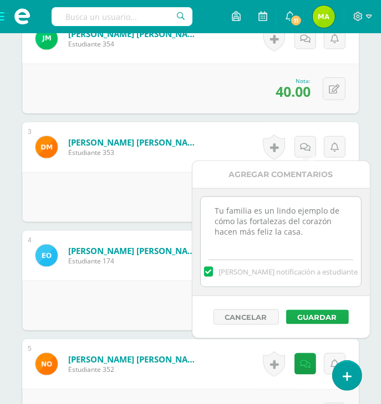
type textarea "Tu familia es un lindo ejemplo de cómo las fortalezas del corazón hacen más fel…"
click at [320, 311] on button "Guardar" at bounding box center [317, 317] width 63 height 14
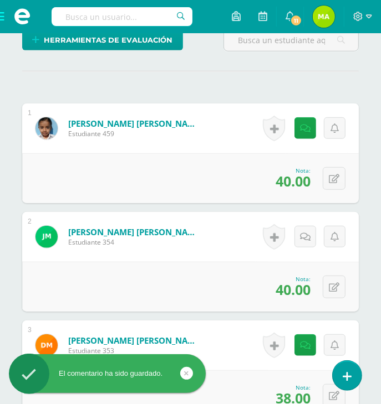
scroll to position [284, 0]
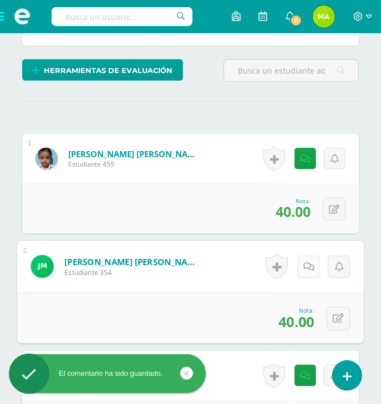
click at [297, 262] on div "Historial de actividad No hay historial para esta actividad Agregar Comentarios…" at bounding box center [306, 267] width 114 height 52
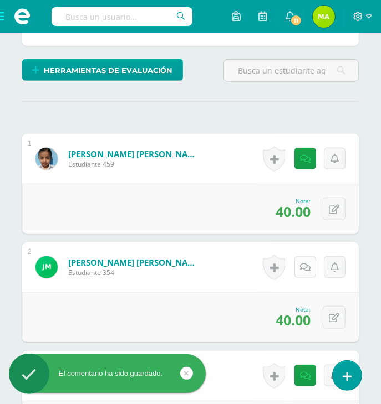
click at [297, 262] on div "Historial de actividad No hay historial para esta actividad Agregar Comentarios…" at bounding box center [303, 268] width 111 height 50
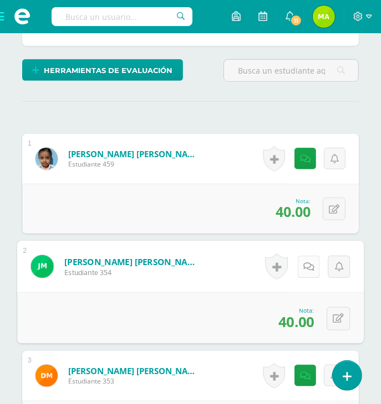
click at [297, 262] on div "Historial de actividad No hay historial para esta actividad Agregar Comentarios…" at bounding box center [306, 267] width 114 height 52
click at [297, 263] on link at bounding box center [308, 267] width 22 height 22
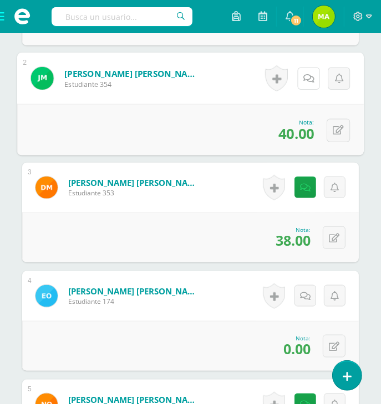
scroll to position [476, 0]
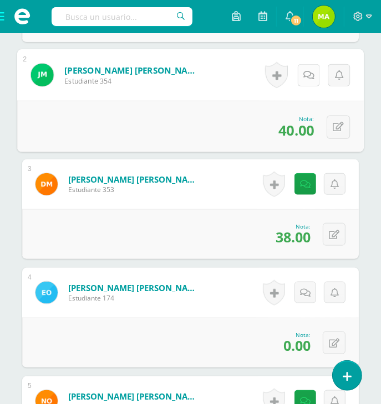
click at [308, 76] on icon at bounding box center [308, 74] width 11 height 9
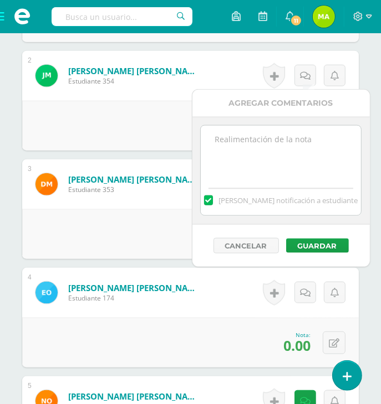
click at [283, 136] on textarea at bounding box center [281, 153] width 160 height 55
paste textarea "Tu familia es un lindo ejemplo de cómo las fortalezas del corazón hacen más fel…"
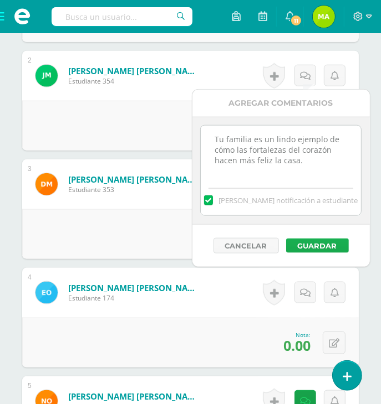
type textarea "Tu familia es un lindo ejemplo de cómo las fortalezas del corazón hacen más fel…"
click at [328, 241] on button "Guardar" at bounding box center [317, 246] width 63 height 14
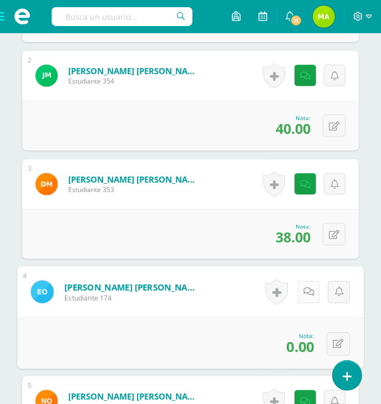
click at [312, 294] on link at bounding box center [308, 292] width 22 height 22
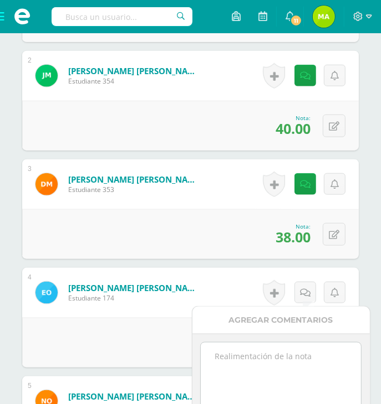
click at [285, 382] on textarea at bounding box center [281, 370] width 160 height 55
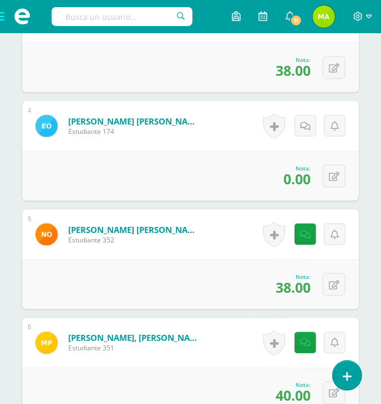
scroll to position [646, 0]
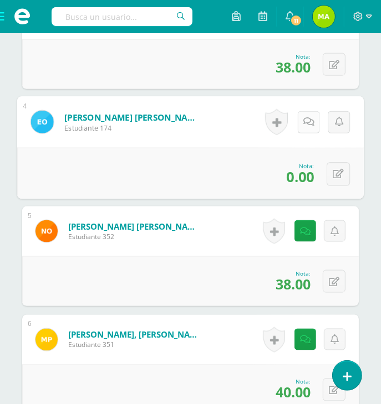
click at [305, 122] on icon at bounding box center [308, 121] width 11 height 9
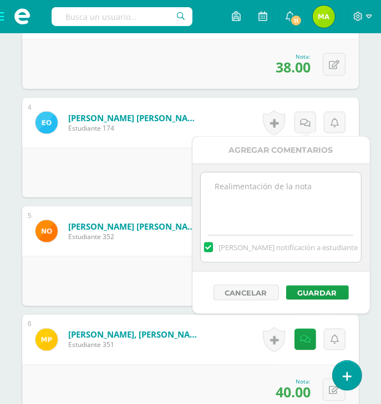
click at [250, 203] on textarea at bounding box center [281, 200] width 160 height 55
type textarea "No realizó la prueba correspondiente"
click at [331, 297] on button "Guardar" at bounding box center [317, 293] width 63 height 14
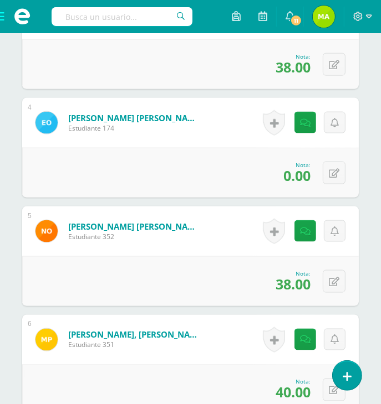
click at [0, 15] on span at bounding box center [22, 16] width 44 height 33
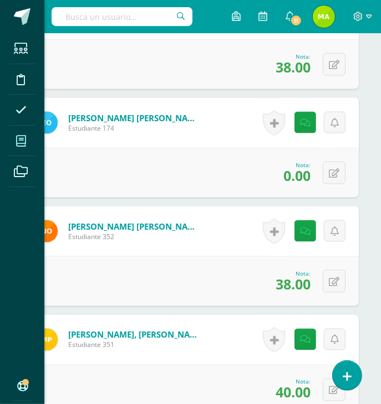
click at [18, 137] on icon at bounding box center [21, 141] width 10 height 11
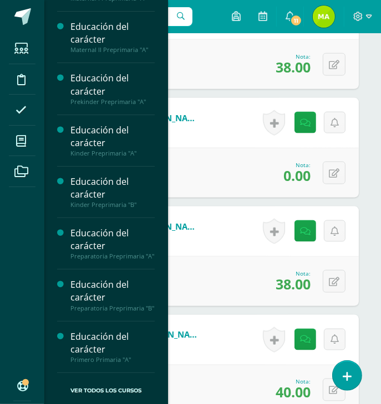
scroll to position [56, 0]
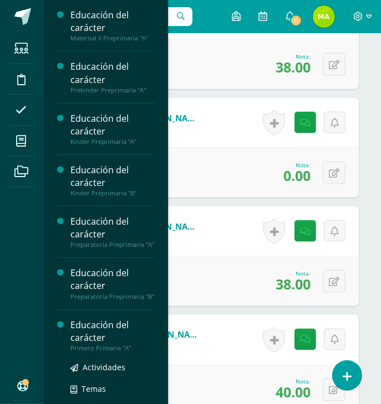
click at [127, 372] on div "Actividades Temas Estudiantes Planificación Dosificación" at bounding box center [112, 408] width 84 height 112
click at [112, 345] on div "Educación del carácter" at bounding box center [112, 331] width 84 height 25
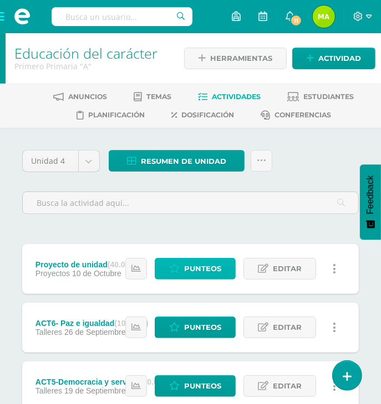
click at [202, 275] on span "Punteos" at bounding box center [202, 269] width 37 height 20
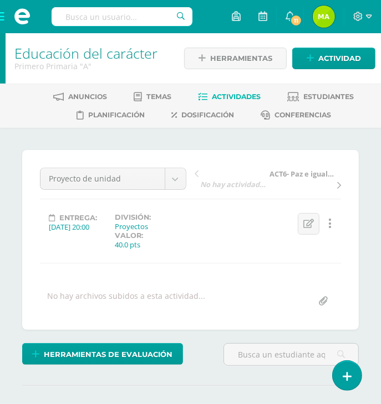
click at [3, 19] on span at bounding box center [22, 16] width 44 height 33
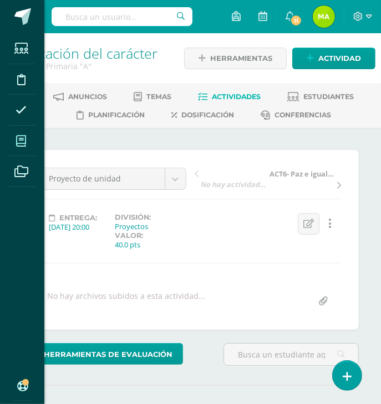
click at [25, 144] on icon at bounding box center [21, 141] width 10 height 11
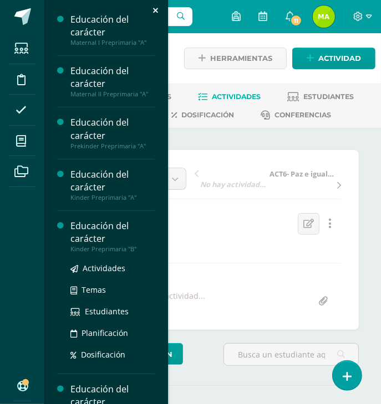
click at [96, 238] on div "Educación del carácter" at bounding box center [112, 232] width 84 height 25
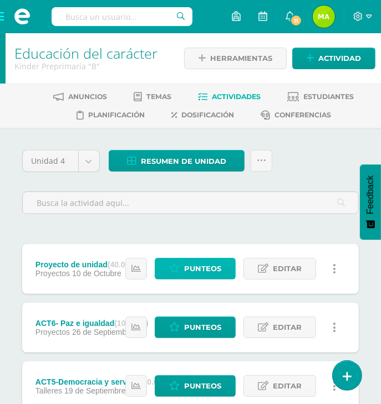
click at [209, 269] on span "Punteos" at bounding box center [202, 269] width 37 height 20
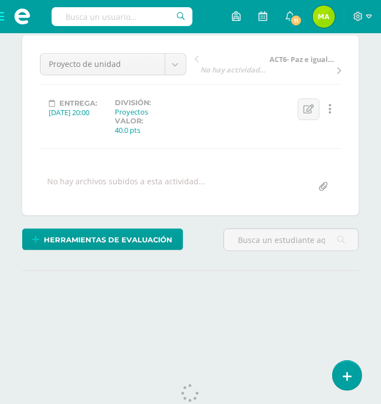
scroll to position [143, 0]
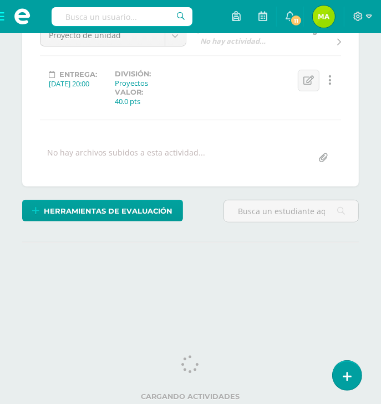
drag, startPoint x: 384, startPoint y: 85, endPoint x: 339, endPoint y: 266, distance: 186.8
click at [339, 266] on html "Estudiantes Disciplina Asistencia Mis cursos Archivos Soporte Ayuda Reportar un…" at bounding box center [190, 93] width 381 height 472
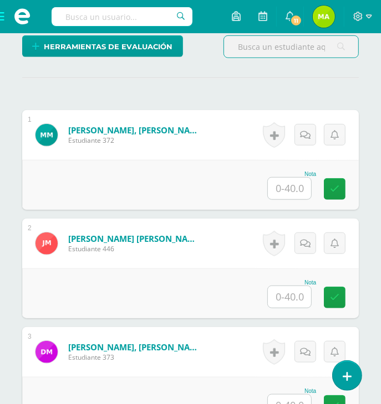
scroll to position [306, 0]
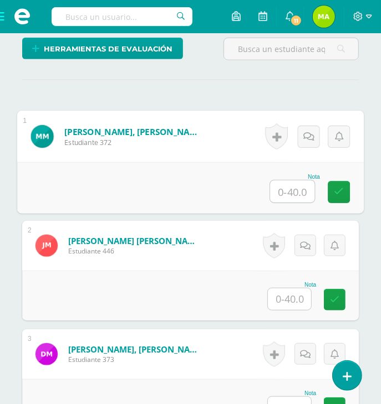
click at [297, 188] on input "text" at bounding box center [292, 192] width 44 height 22
type input "40"
click at [338, 191] on icon at bounding box center [339, 191] width 10 height 9
click at [308, 137] on icon at bounding box center [308, 136] width 11 height 9
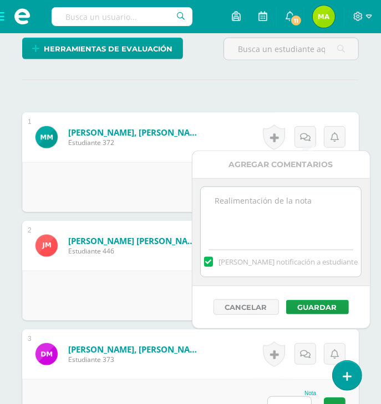
click at [271, 206] on textarea at bounding box center [281, 214] width 160 height 55
paste textarea "¡Qué lindo ver cómo en tu familia se ayudan y se quieren!"
type textarea "¡Qué lindo ver cómo en tu familia se ayudan y se quieren!"
click at [312, 301] on button "Guardar" at bounding box center [317, 307] width 63 height 14
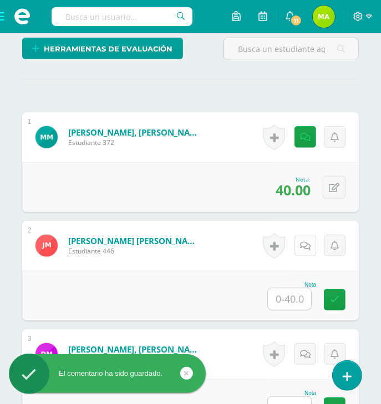
click at [303, 242] on icon at bounding box center [305, 246] width 11 height 9
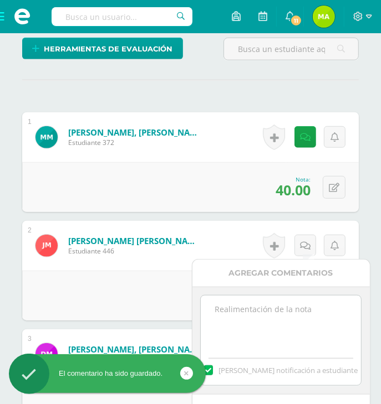
click at [242, 322] on textarea at bounding box center [281, 323] width 160 height 55
paste textarea "¡Qué lindo ver cómo en tu familia se ayudan y se quieren!"
type textarea "¡Qué lindo ver cómo en tu familia se ayudan y se quieren!"
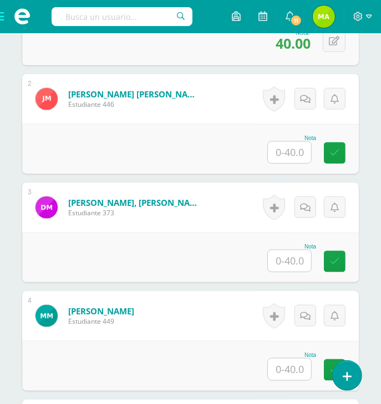
scroll to position [455, 0]
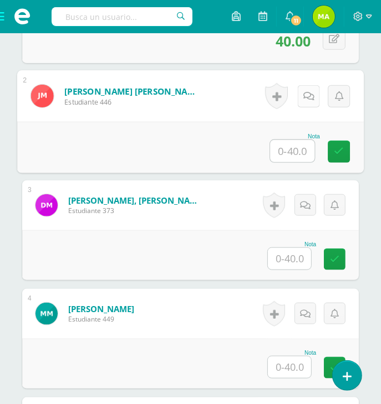
click at [299, 87] on link at bounding box center [308, 96] width 22 height 22
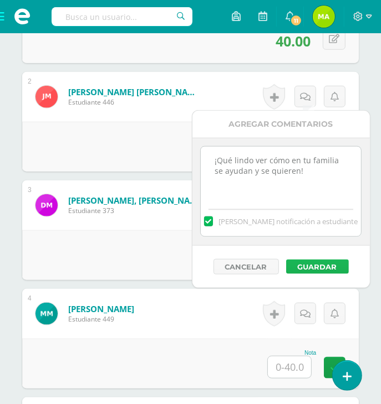
click at [319, 268] on button "Guardar" at bounding box center [317, 267] width 63 height 14
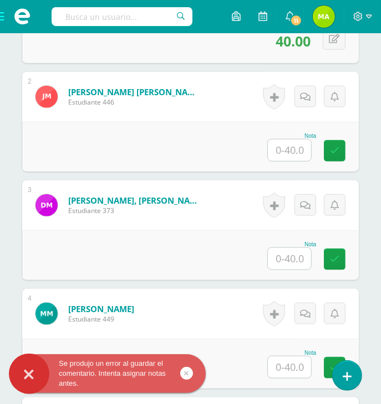
click at [354, 86] on div "Historial de actividad No hay historial para esta actividad" at bounding box center [303, 97] width 111 height 50
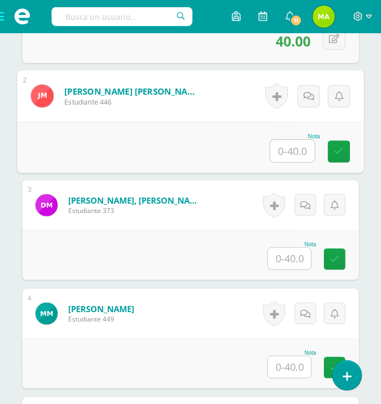
click at [297, 145] on input "text" at bounding box center [292, 151] width 44 height 22
type input "40"
click at [307, 94] on icon at bounding box center [308, 95] width 11 height 9
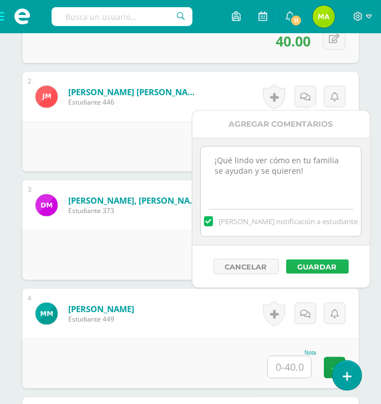
click at [329, 266] on button "Guardar" at bounding box center [317, 267] width 63 height 14
click at [153, 220] on div "Martínez Ache, Dara Victoria Estudiante 373" at bounding box center [118, 206] width 192 height 50
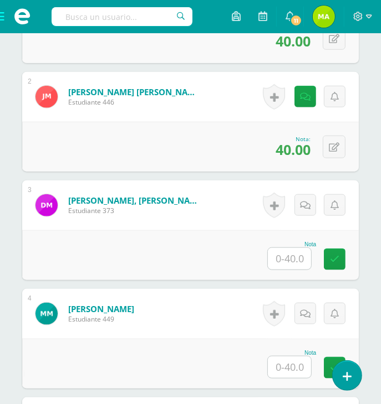
click at [291, 260] on input "text" at bounding box center [289, 259] width 43 height 22
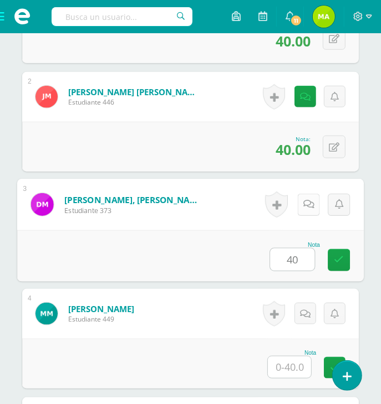
type input "40"
click at [301, 205] on link at bounding box center [308, 205] width 22 height 22
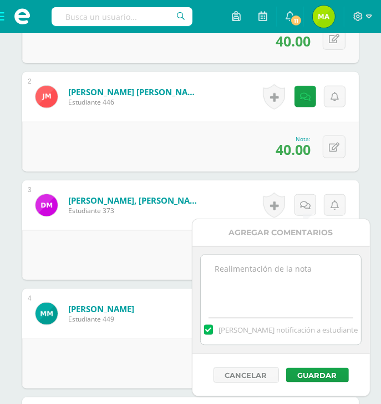
click at [246, 278] on textarea at bounding box center [281, 282] width 160 height 55
paste textarea "¡Qué lindo ver cómo en tu familia se ayudan y se quieren!"
type textarea "¡Qué lindo ver cómo en tu familia se ayudan y se quieren!"
click at [324, 369] on button "Guardar" at bounding box center [317, 375] width 63 height 14
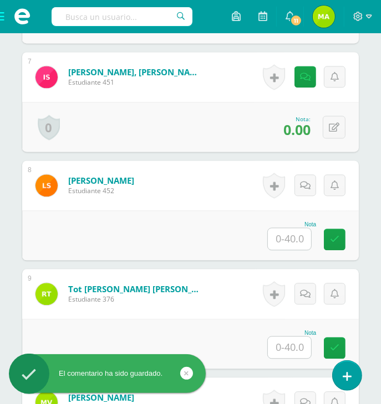
scroll to position [1022, 0]
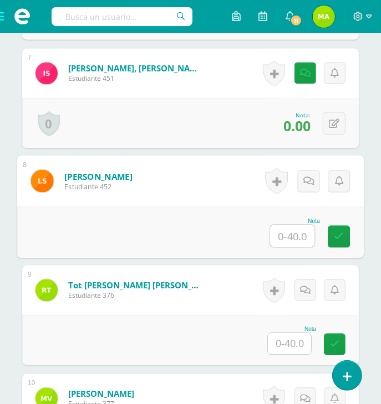
click at [298, 239] on input "text" at bounding box center [292, 236] width 44 height 22
type input "38"
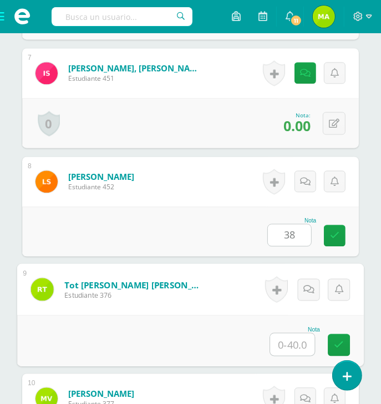
click at [299, 343] on input "text" at bounding box center [292, 344] width 44 height 22
type input "38"
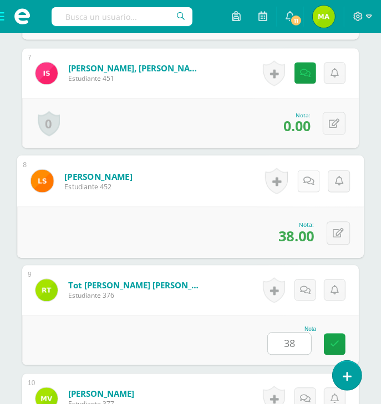
click at [297, 177] on link at bounding box center [308, 181] width 22 height 22
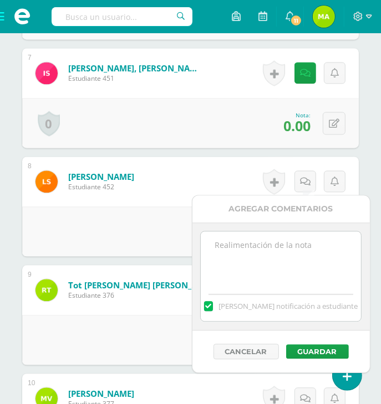
click at [275, 253] on textarea at bounding box center [281, 259] width 160 height 55
paste textarea "¡Qué lindo ver cómo en tu familia se ayudan y se quieren!"
type textarea "¡Qué lindo ver cómo en tu familia se ayudan y se quieren!"
click at [328, 346] on button "Guardar" at bounding box center [317, 352] width 63 height 14
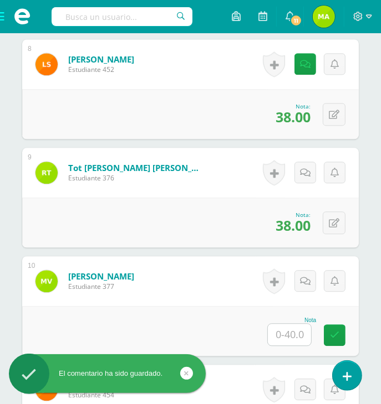
scroll to position [1145, 0]
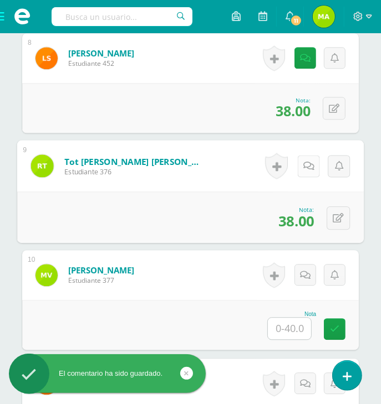
click at [304, 167] on icon at bounding box center [308, 165] width 11 height 9
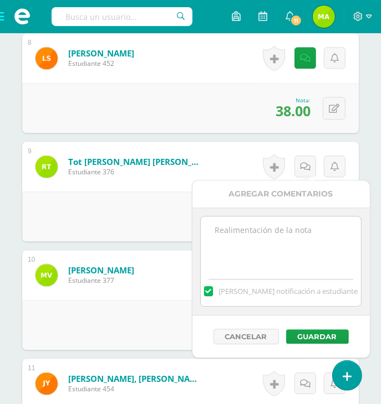
click at [261, 244] on textarea at bounding box center [281, 244] width 160 height 55
paste textarea "¡Qué lindo ver cómo en tu familia se ayudan y se quieren!"
type textarea "¡Qué lindo ver cómo en tu familia se ayudan y se quieren!"
click at [332, 333] on button "Guardar" at bounding box center [317, 337] width 63 height 14
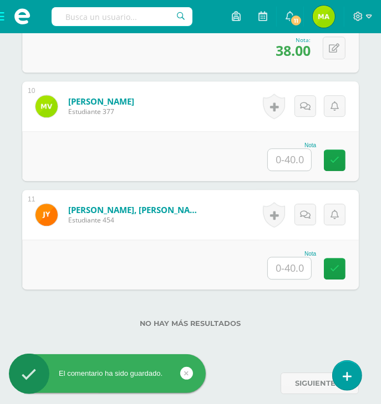
scroll to position [1326, 0]
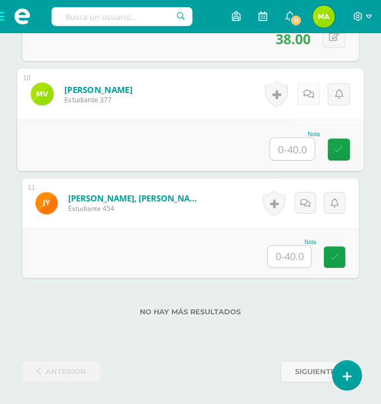
click at [303, 93] on icon at bounding box center [308, 93] width 11 height 9
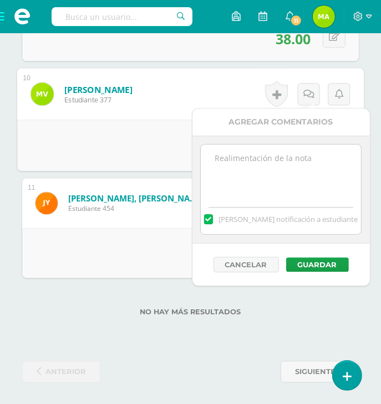
click at [273, 182] on textarea at bounding box center [281, 172] width 160 height 55
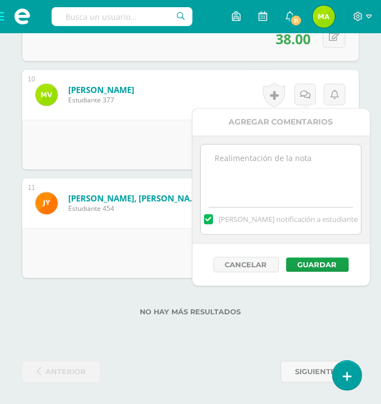
paste textarea "¡Qué lindo ver cómo en tu familia se ayudan y se quieren!"
type textarea "¡Qué lindo ver cómo en tu familia se ayudan y se quieren!"
click at [320, 264] on button "Guardar" at bounding box center [317, 265] width 63 height 14
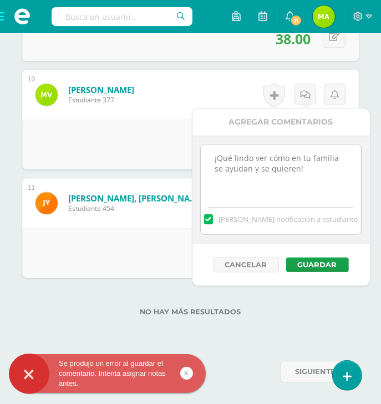
click at [309, 81] on div "Historial de actividad No hay historial para esta actividad" at bounding box center [303, 95] width 111 height 50
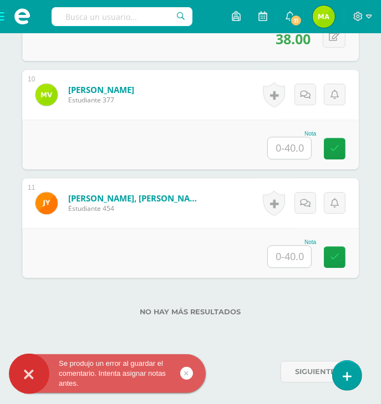
click at [301, 145] on input "text" at bounding box center [289, 148] width 43 height 22
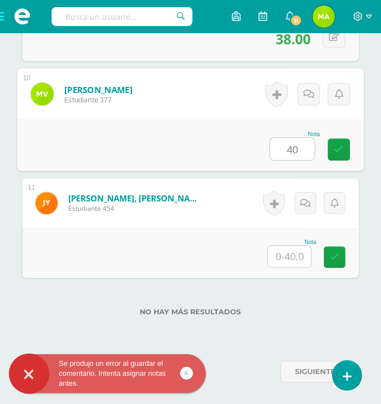
type input "40"
click at [291, 252] on input "text" at bounding box center [289, 257] width 43 height 22
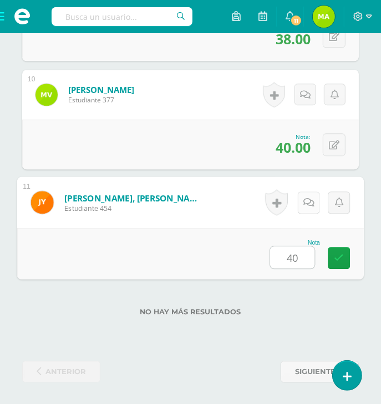
type input "40"
click at [308, 207] on link at bounding box center [308, 203] width 22 height 22
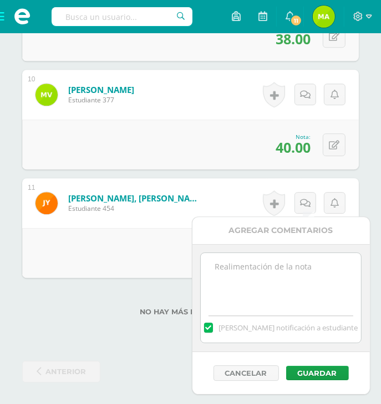
click at [233, 283] on textarea at bounding box center [281, 280] width 160 height 55
paste textarea "¡Qué lindo ver cómo en tu familia se ayudan y se quieren!"
type textarea "¡Qué lindo ver cómo en tu familia se ayudan y se quieren!"
click at [324, 364] on div "Cancelar Guardar" at bounding box center [280, 373] width 177 height 42
click at [323, 368] on button "Guardar" at bounding box center [317, 373] width 63 height 14
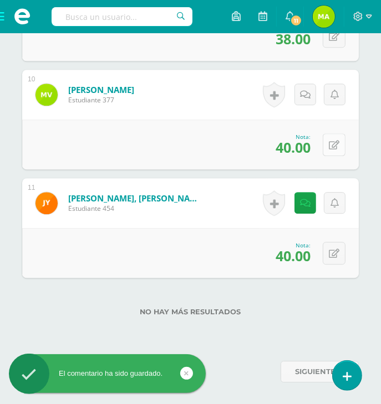
click at [334, 149] on button at bounding box center [333, 145] width 23 height 23
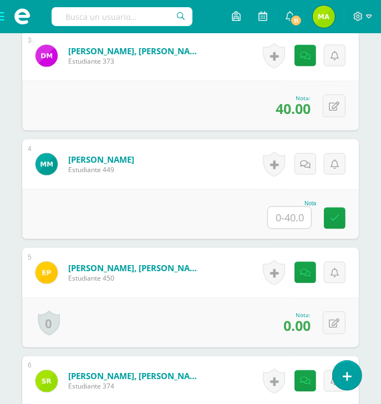
scroll to position [594, 0]
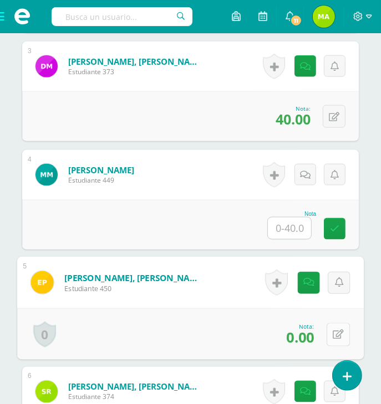
click at [330, 332] on button at bounding box center [337, 334] width 23 height 23
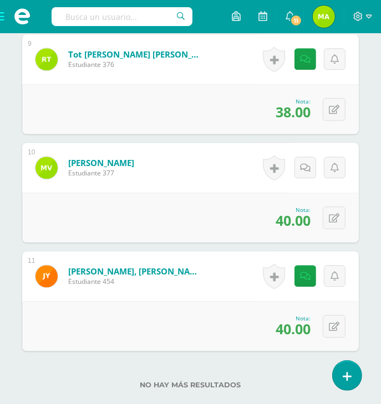
scroll to position [1326, 0]
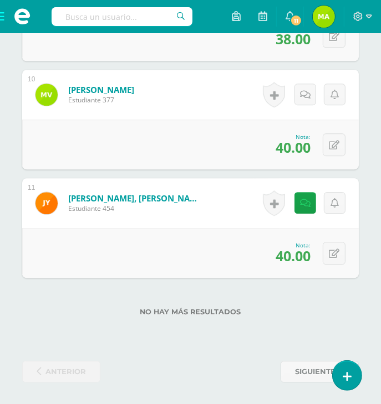
type input "NO envío la prueba correspondiente"
click at [7, 27] on span at bounding box center [22, 16] width 44 height 33
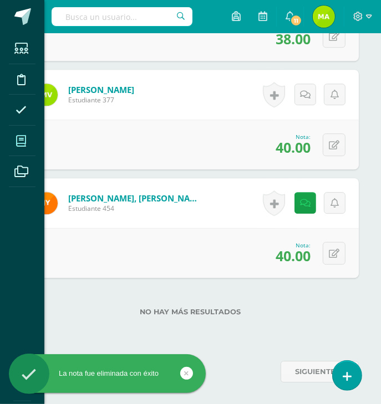
click at [17, 142] on icon at bounding box center [21, 141] width 10 height 11
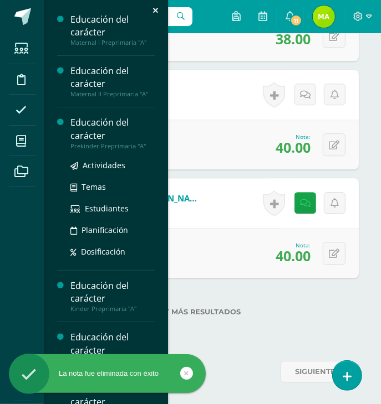
click at [72, 134] on div "Educación del carácter" at bounding box center [112, 128] width 84 height 25
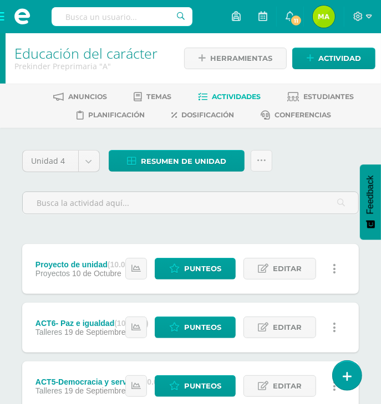
click at [6, 16] on span at bounding box center [22, 16] width 44 height 33
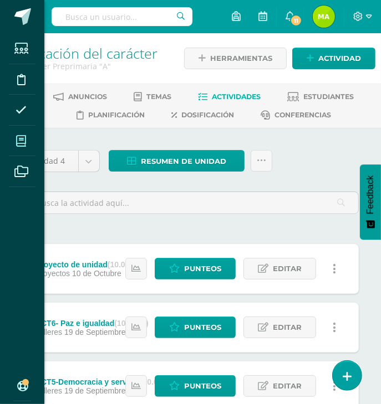
click at [30, 136] on span at bounding box center [21, 141] width 25 height 25
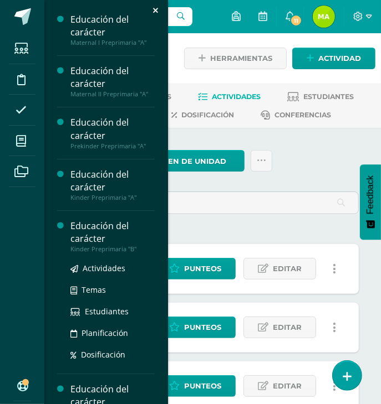
click at [90, 233] on div "Educación del carácter" at bounding box center [112, 232] width 84 height 25
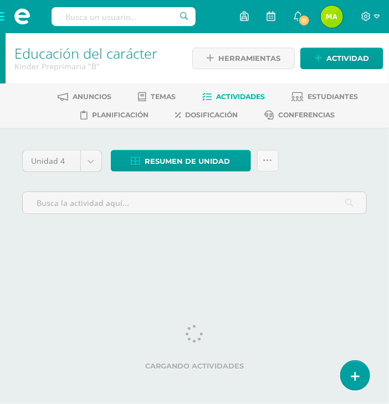
click at [95, 181] on div at bounding box center [194, 202] width 353 height 42
click at [4, 16] on span at bounding box center [22, 16] width 44 height 33
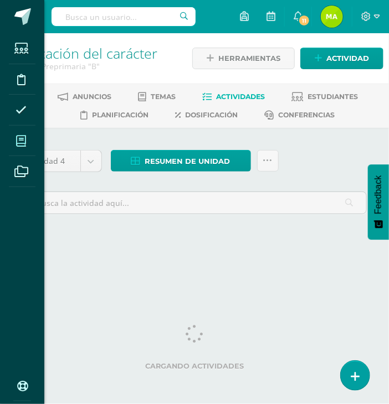
click at [29, 144] on span at bounding box center [21, 141] width 25 height 25
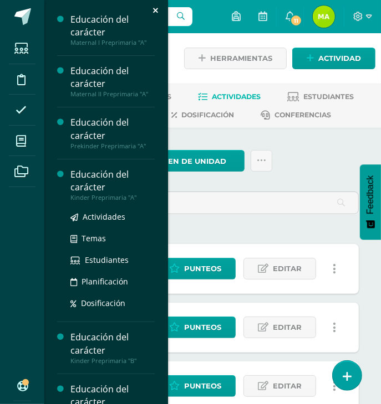
click at [128, 188] on div "Educación del carácter" at bounding box center [112, 180] width 84 height 25
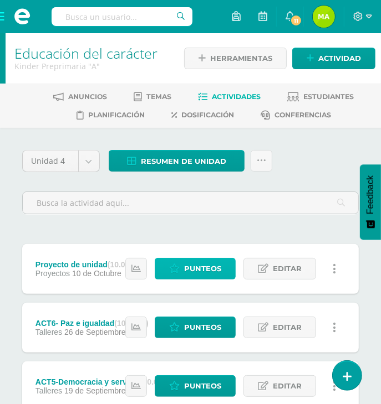
click at [198, 271] on span "Punteos" at bounding box center [202, 269] width 37 height 20
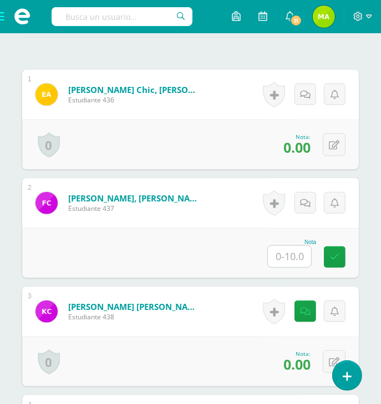
scroll to position [351, 0]
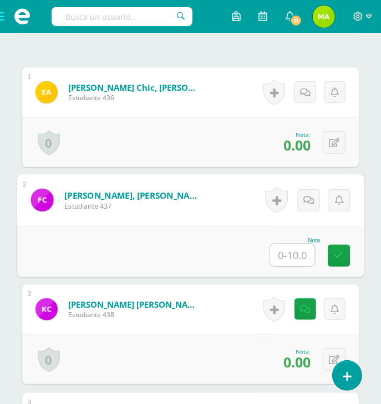
click at [301, 248] on input "text" at bounding box center [292, 255] width 44 height 22
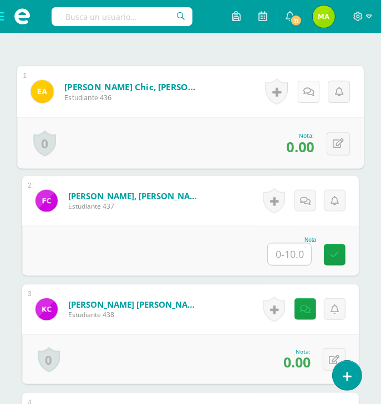
click at [304, 89] on icon at bounding box center [308, 91] width 11 height 9
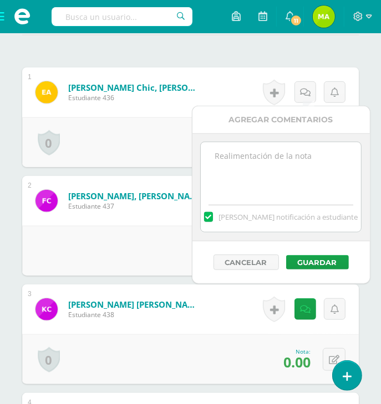
click at [300, 162] on textarea at bounding box center [281, 169] width 160 height 55
paste textarea "¡Qué lindo ver cómo en tu familia se ayudan y se quieren!"
type textarea "¡Qué lindo ver cómo en tu familia se ayudan y se quieren!"
click at [322, 263] on button "Guardar" at bounding box center [317, 262] width 63 height 14
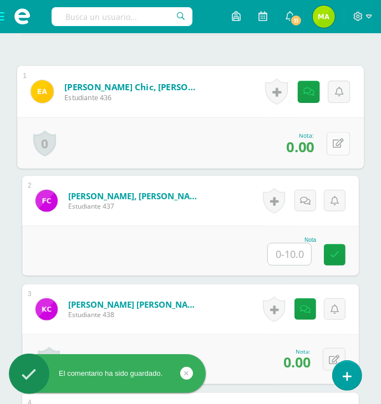
click at [336, 134] on button at bounding box center [337, 143] width 23 height 23
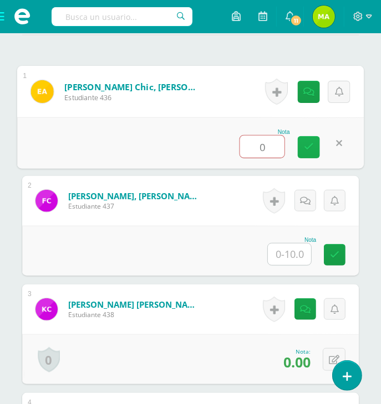
drag, startPoint x: 294, startPoint y: 151, endPoint x: 300, endPoint y: 149, distance: 6.3
click at [300, 149] on div "Nota 0" at bounding box center [190, 143] width 346 height 52
click at [309, 136] on link at bounding box center [308, 147] width 22 height 22
type input "0"
